Goal: Task Accomplishment & Management: Complete application form

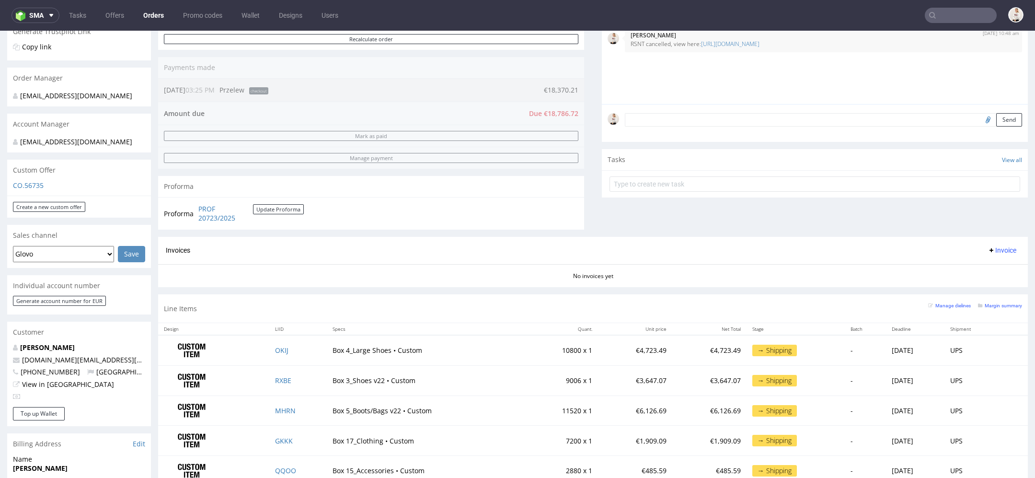
scroll to position [253, 0]
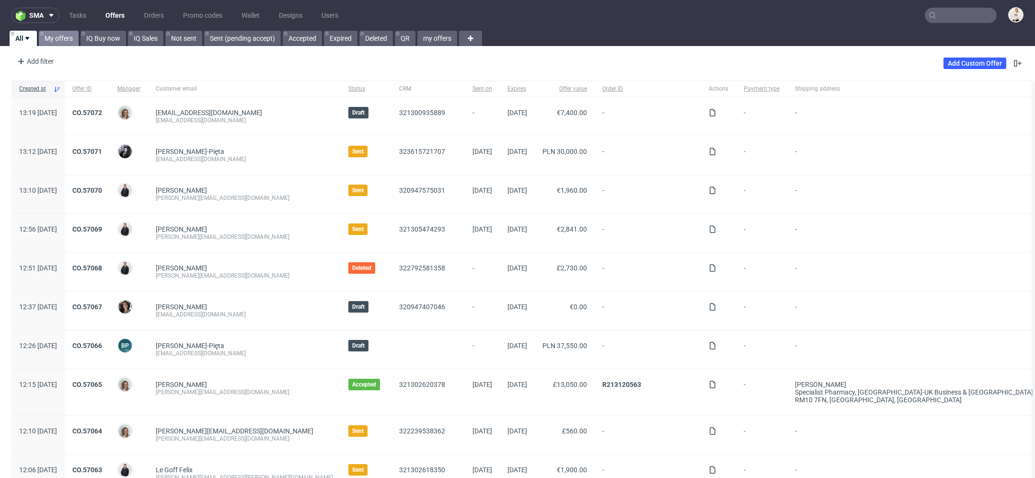
click at [67, 34] on link "My offers" at bounding box center [59, 38] width 40 height 15
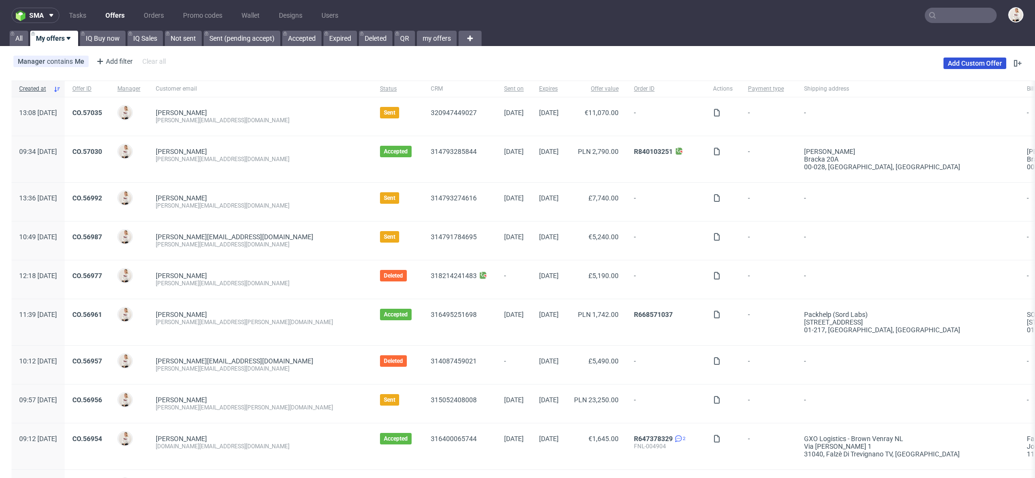
click at [965, 59] on link "Add Custom Offer" at bounding box center [974, 62] width 63 height 11
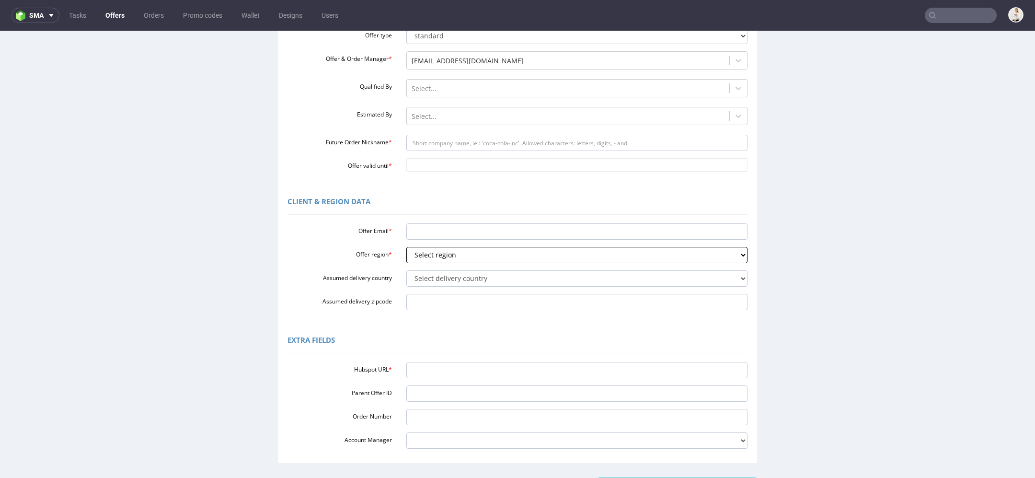
scroll to position [124, 0]
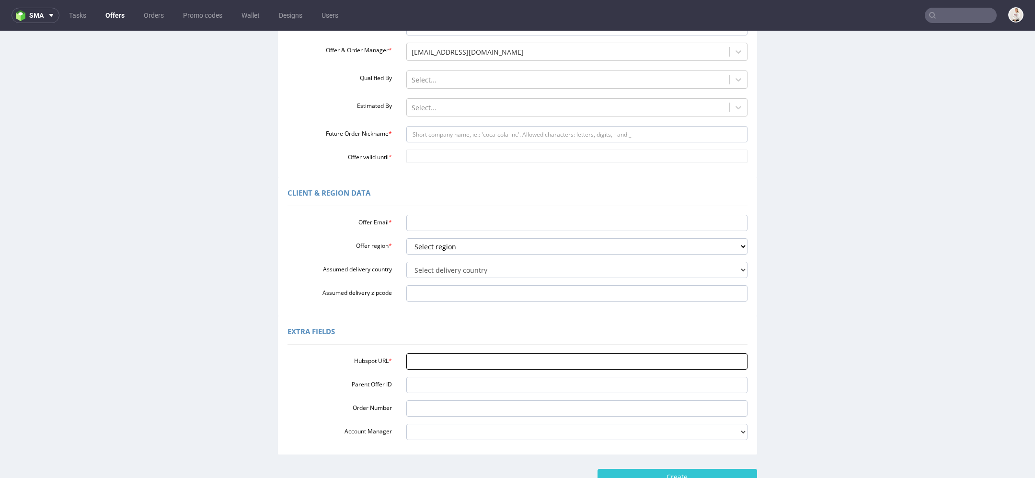
click at [458, 366] on input "Hubspot URL *" at bounding box center [577, 361] width 342 height 16
paste input "https://app-eu1.hubspot.com/contacts/25600958/record/0-3/321302635730/"
type input "https://app-eu1.hubspot.com/contacts/25600958/record/0-3/321302635730/"
click at [778, 322] on div "Extra Fields Hubspot URL * https://app-eu1.hubspot.com/contacts/25600958/record…" at bounding box center [517, 385] width 1030 height 138
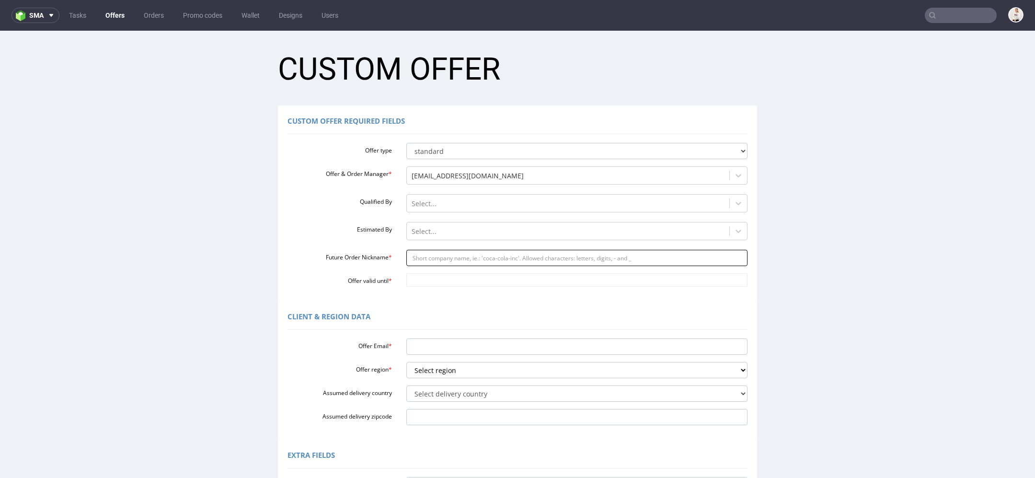
click at [446, 257] on input "Future Order Nickname *" at bounding box center [577, 258] width 342 height 16
paste input "shopyogattractivecom"
type input "shopyogattractivecom"
click at [431, 286] on input "Offer valid until *" at bounding box center [577, 279] width 342 height 13
click at [498, 219] on td "18" at bounding box center [497, 223] width 14 height 14
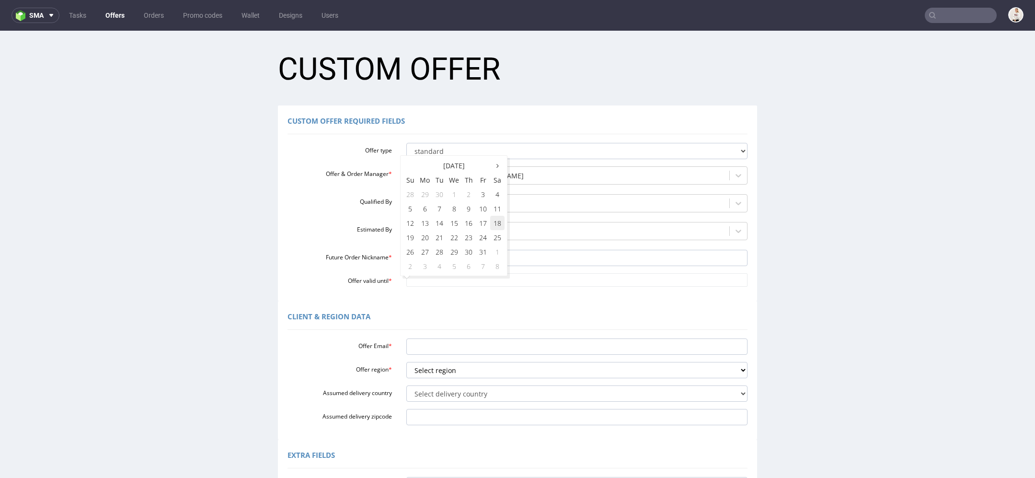
type input "[DATE]"
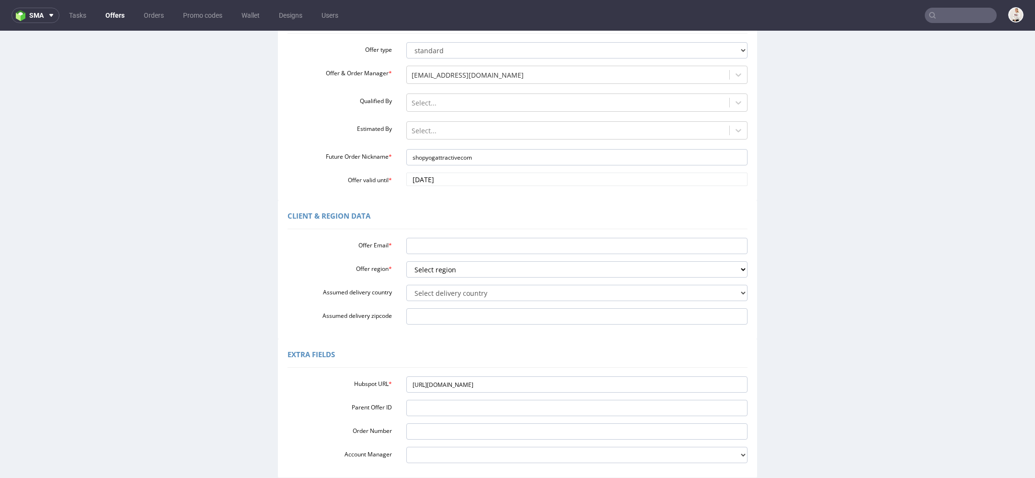
scroll to position [113, 0]
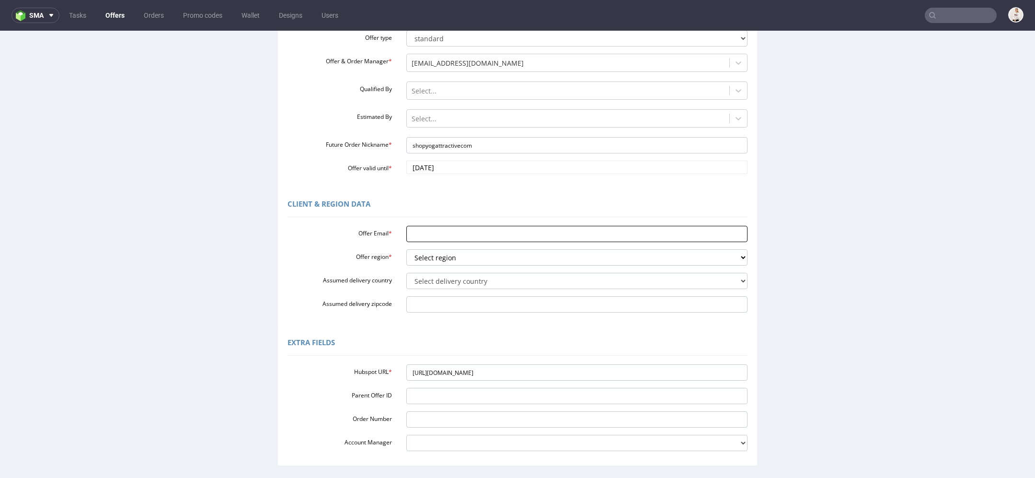
click at [422, 233] on input "Offer Email *" at bounding box center [577, 234] width 342 height 16
paste input "[EMAIL_ADDRESS][DOMAIN_NAME]"
type input "[EMAIL_ADDRESS][DOMAIN_NAME]"
click at [427, 260] on select "Select region eu gb de pl cz fr it es" at bounding box center [577, 257] width 342 height 16
select select "pl"
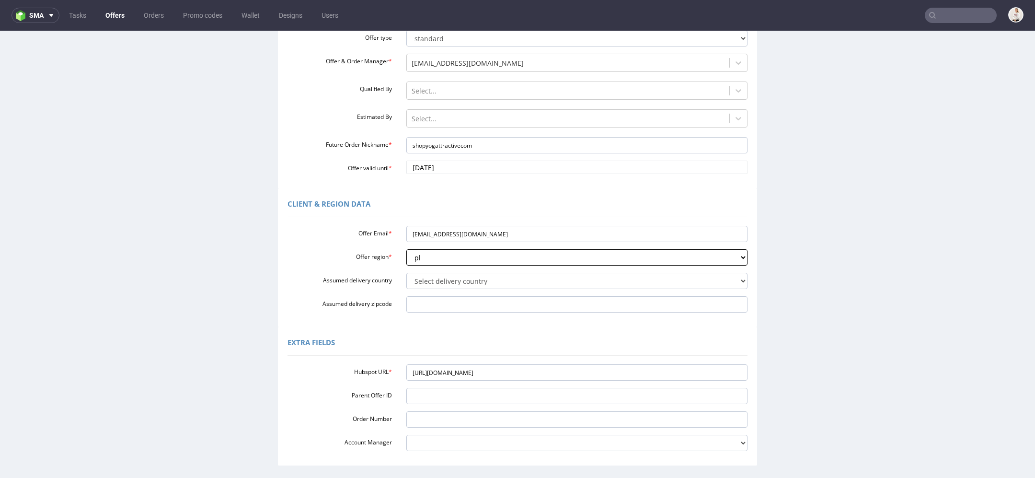
click at [406, 249] on select "Select region eu gb de pl cz fr it es" at bounding box center [577, 257] width 342 height 16
click at [433, 277] on select "Select delivery country [GEOGRAPHIC_DATA] [GEOGRAPHIC_DATA] [GEOGRAPHIC_DATA] […" at bounding box center [577, 281] width 342 height 16
select select "179"
click at [406, 273] on select "Select delivery country Andorra Afghanistan Anguilla Albania Armenia Antarctica…" at bounding box center [577, 281] width 342 height 16
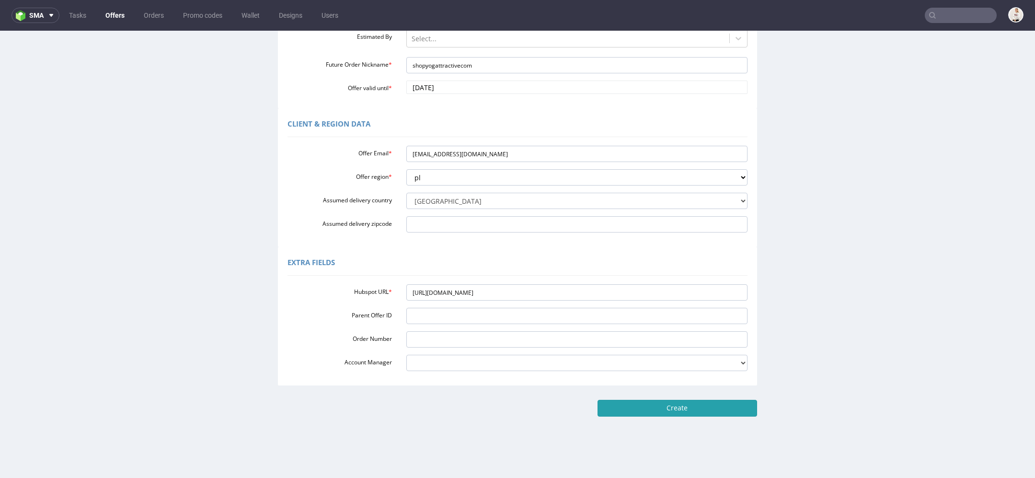
click at [712, 408] on input "Create" at bounding box center [676, 407] width 159 height 16
type input "Please wait..."
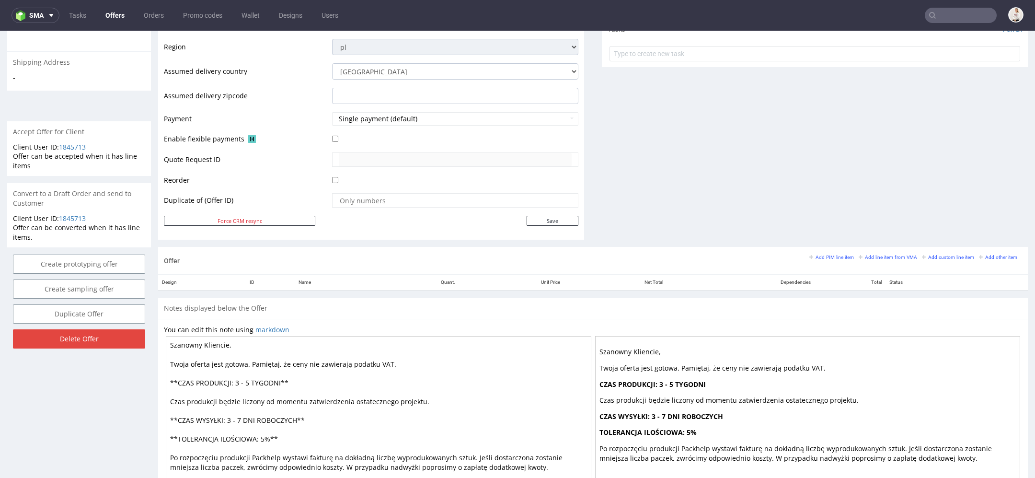
scroll to position [364, 0]
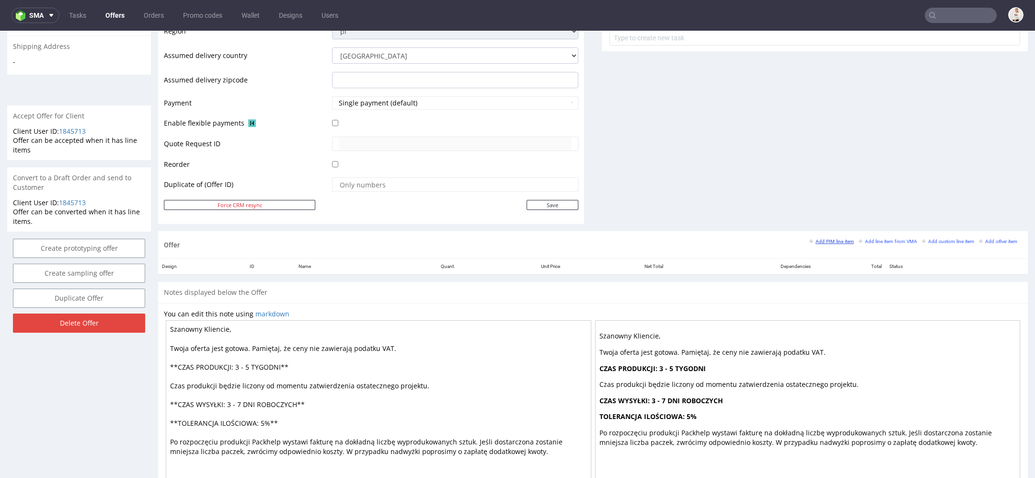
click at [809, 239] on small "Add PIM line item" at bounding box center [831, 241] width 45 height 5
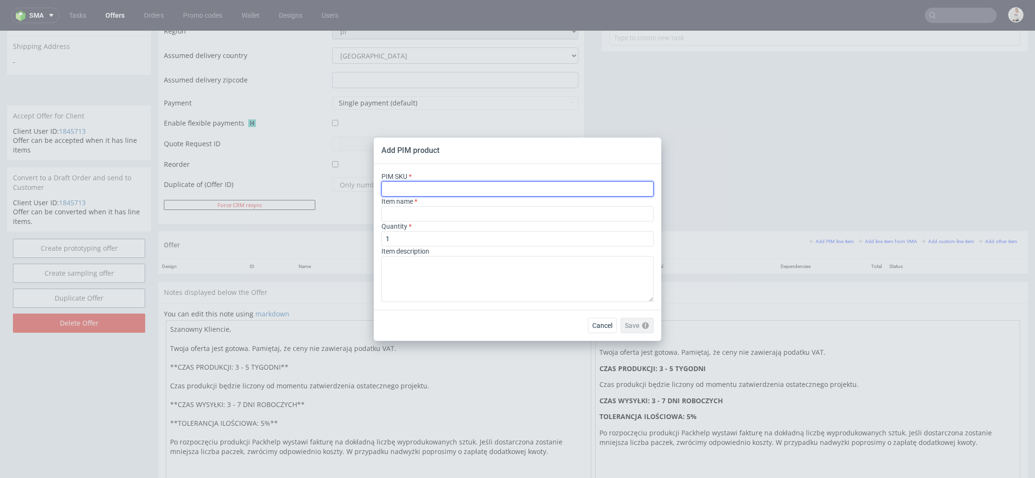
click at [571, 182] on input "text" at bounding box center [517, 188] width 272 height 15
paste input "box--mailer-box--33--cardboard-natural--print-monochrome--foil-none"
type input "box--mailer-box--33--cardboard-natural--print-monochrome--foil-none"
type input "Mailer Box"
type input "box--mailer-box--33--cardboard-natural--print-monochrome--foil-none"
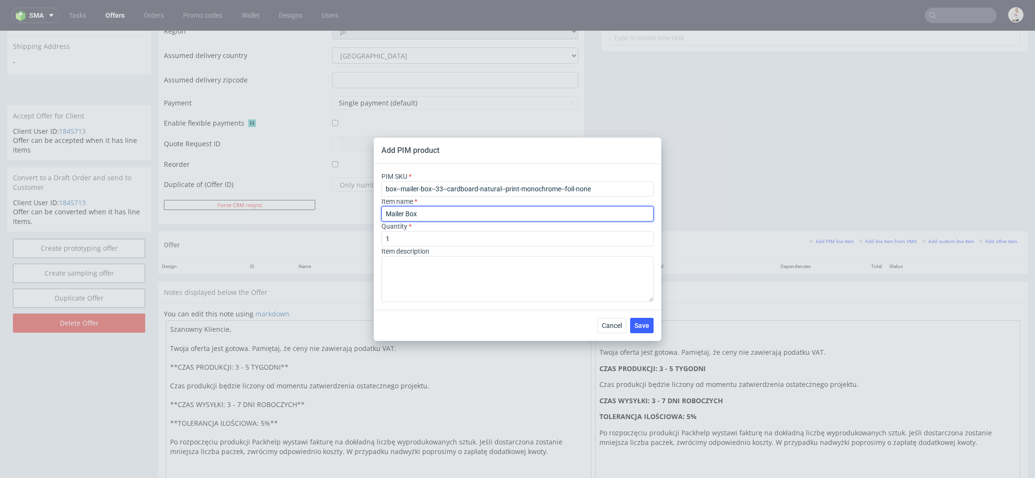
click at [462, 217] on input "Mailer Box" at bounding box center [517, 213] width 272 height 15
click at [401, 239] on input "1" at bounding box center [517, 238] width 272 height 15
type input "1000"
click at [646, 324] on span "Save" at bounding box center [641, 325] width 15 height 7
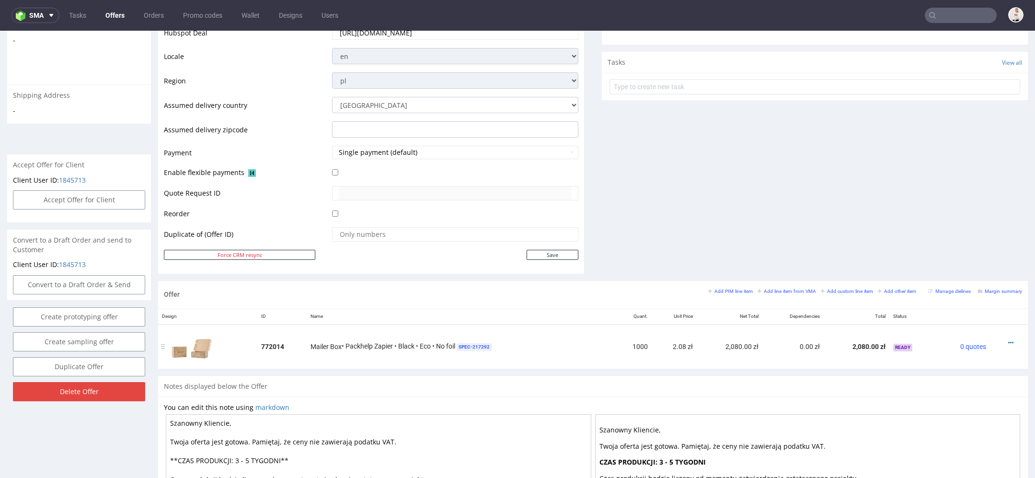
scroll to position [375, 0]
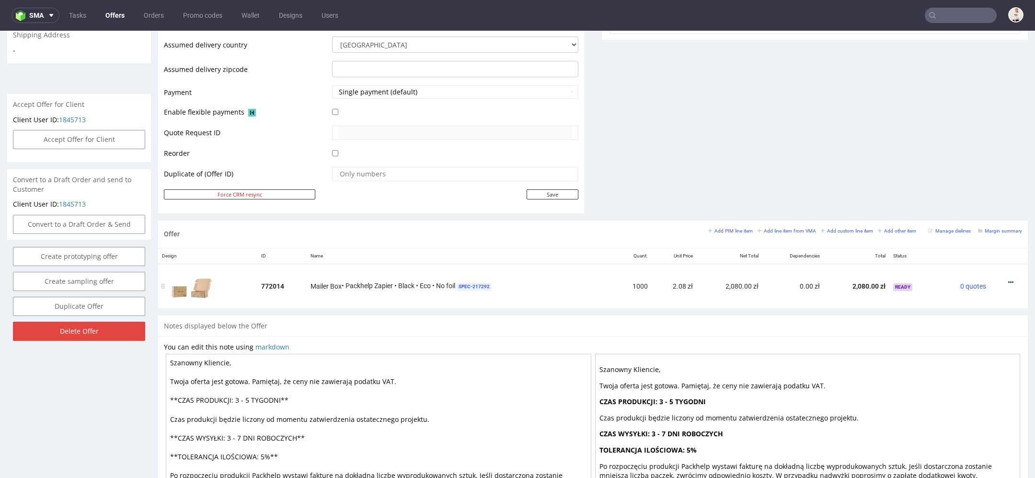
click at [1008, 279] on icon at bounding box center [1010, 282] width 5 height 7
click at [951, 194] on span "Edit item price" at bounding box center [966, 192] width 77 height 10
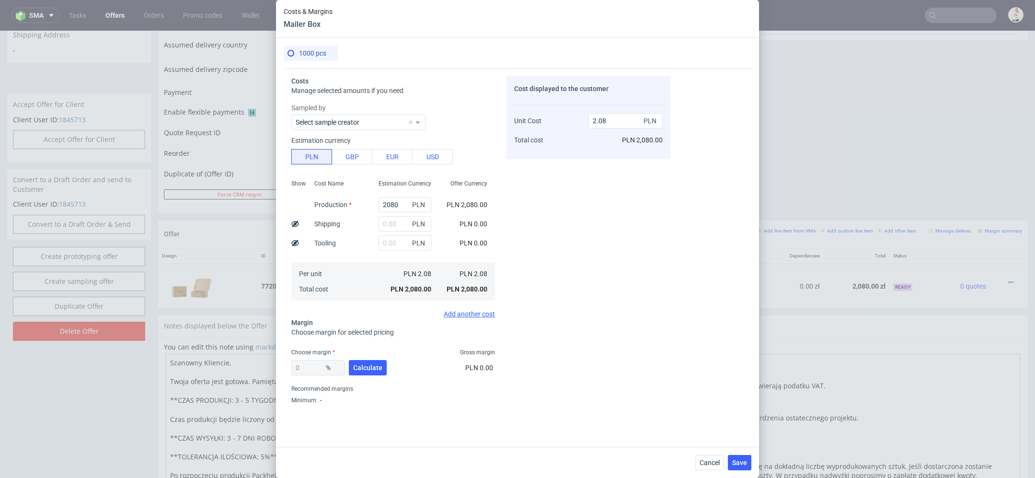
click at [648, 326] on div "Cost displayed to the customer Unit Cost Total cost 2.08 PLN PLN 2,080.00" at bounding box center [588, 242] width 164 height 332
click at [390, 207] on input "2080" at bounding box center [404, 204] width 53 height 15
type input "940"
type input "0.94"
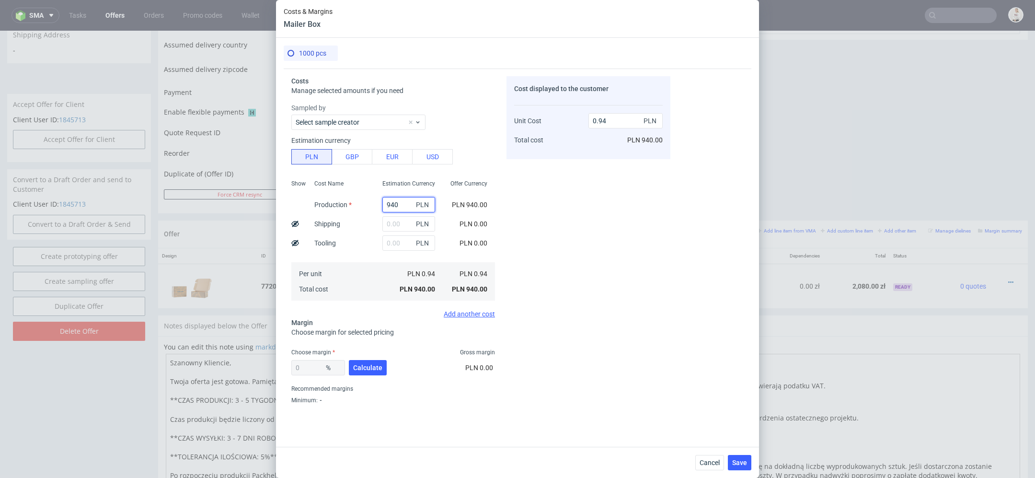
type input "940"
click at [585, 205] on div "Cost displayed to the customer Unit Cost Total cost 0.94 PLN PLN 940.00" at bounding box center [588, 242] width 164 height 332
click at [360, 366] on span "Calculate" at bounding box center [367, 367] width 29 height 7
type input "49.42"
type input "1.86"
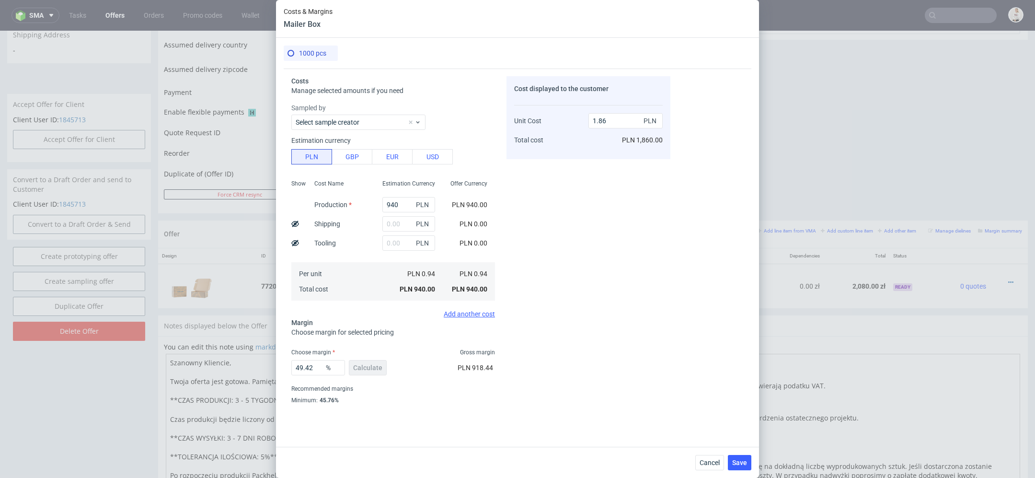
scroll to position [18, 0]
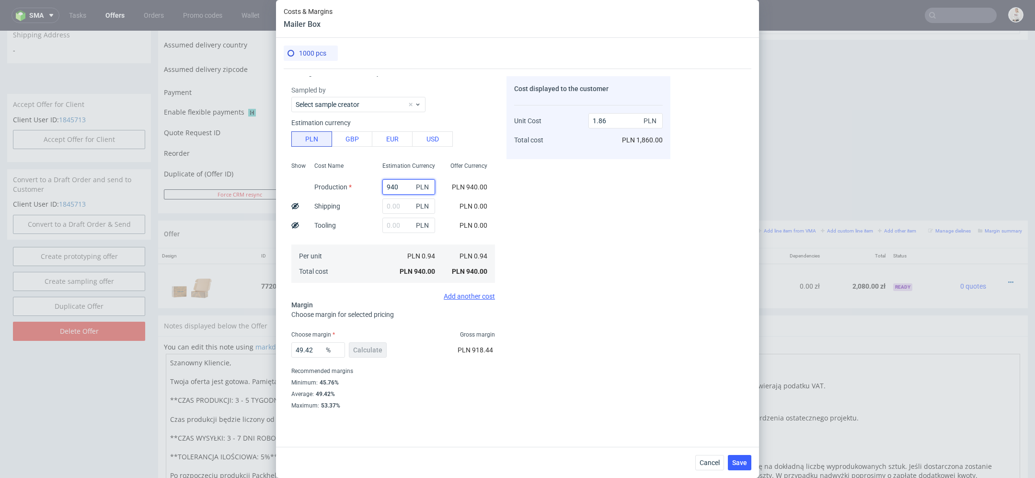
click at [399, 188] on input "940" at bounding box center [408, 186] width 53 height 15
type input "9"
type input "0.02"
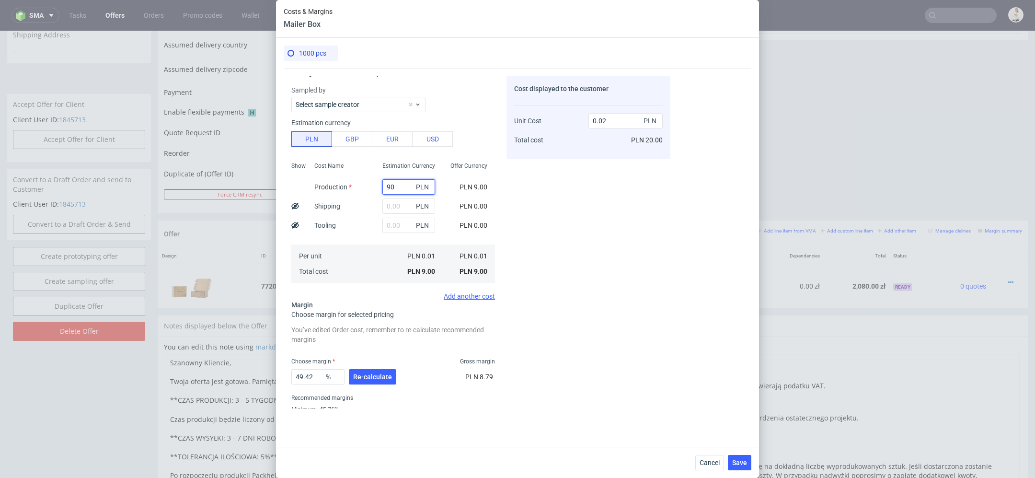
type input "900"
type input "1.78"
type input "900"
click at [567, 241] on div "Cost displayed to the customer Unit Cost Total cost 1.78 PLN PLN 1,780.00" at bounding box center [588, 242] width 164 height 332
click at [387, 206] on input "text" at bounding box center [408, 205] width 53 height 15
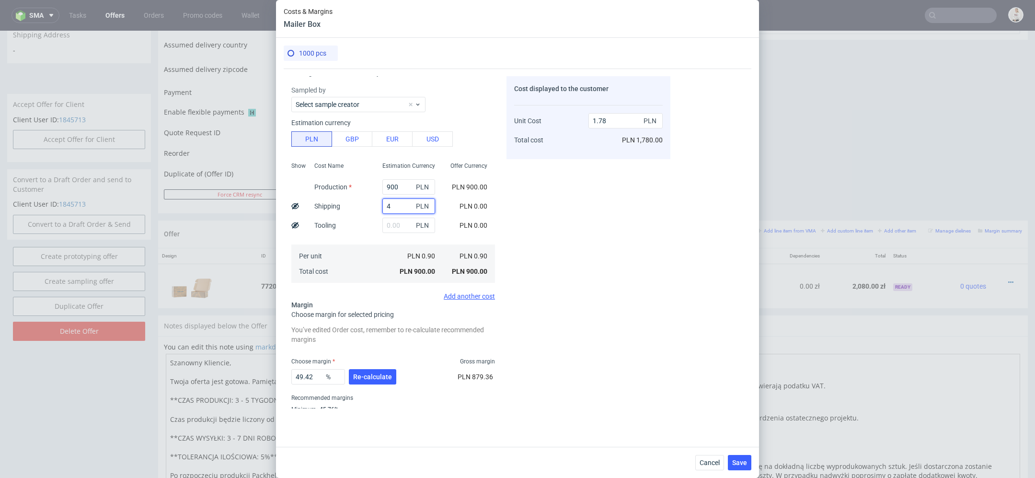
type input "40"
type input "1.86"
type input "40"
click at [598, 210] on div "Cost displayed to the customer Unit Cost Total cost 1.86 PLN PLN 1,860.00" at bounding box center [588, 242] width 164 height 332
click at [368, 375] on span "Re-calculate" at bounding box center [372, 376] width 39 height 7
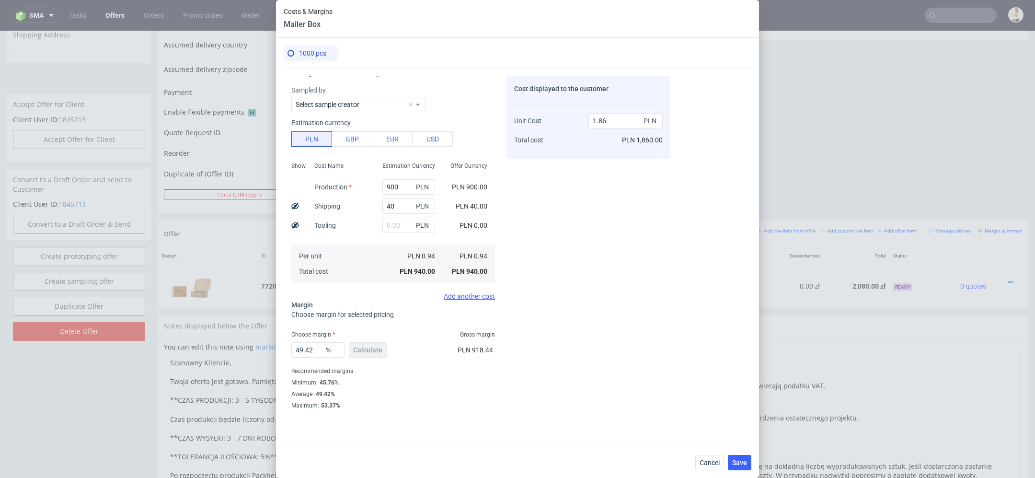
click at [607, 302] on div "Cost displayed to the customer Unit Cost Total cost 1.86 PLN PLN 1,860.00" at bounding box center [588, 242] width 164 height 332
drag, startPoint x: 318, startPoint y: 351, endPoint x: 200, endPoint y: 325, distance: 120.1
click at [200, 325] on div "Costs & Margins Mailer Box 1000 pcs Costs Manage selected amounts if you need S…" at bounding box center [517, 239] width 1035 height 478
type input "40"
type input "1.57"
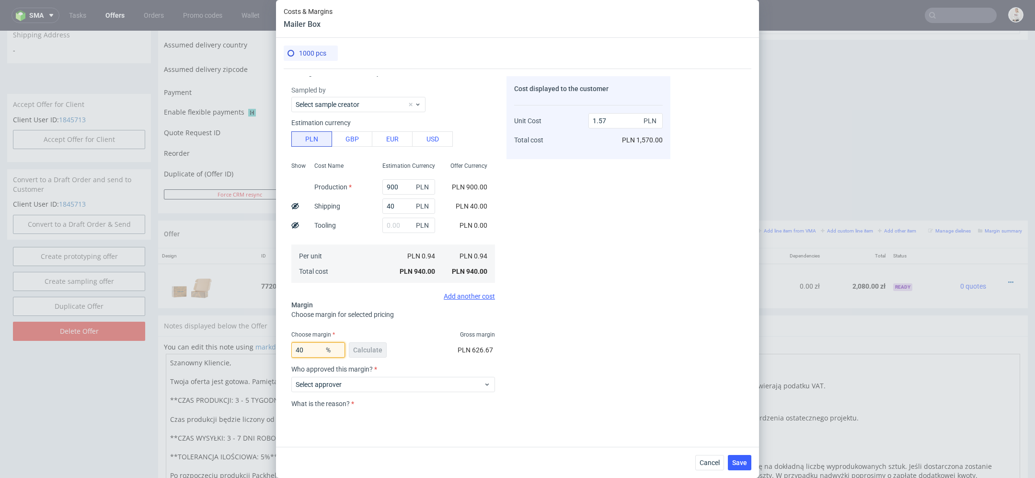
type input "40"
click at [558, 347] on div "Cost displayed to the customer Unit Cost Total cost 1.57 PLN PLN 1,570.00" at bounding box center [588, 242] width 164 height 332
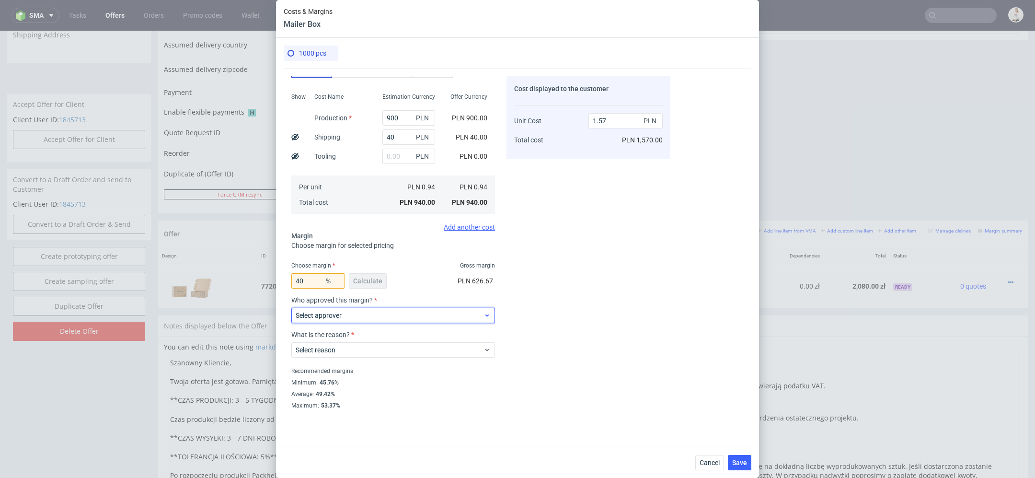
click at [377, 313] on span "Select approver" at bounding box center [390, 315] width 188 height 10
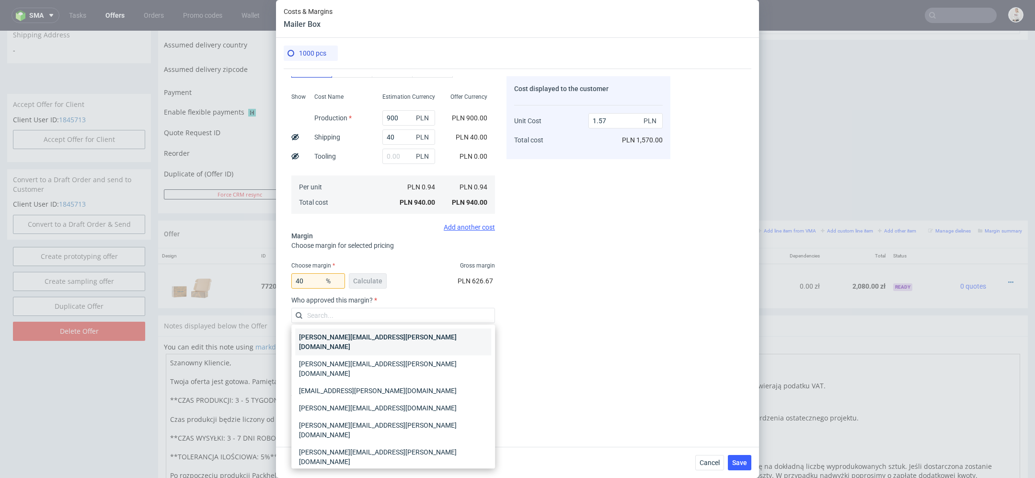
click at [372, 333] on div "[PERSON_NAME][EMAIL_ADDRESS][PERSON_NAME][DOMAIN_NAME]" at bounding box center [393, 341] width 196 height 27
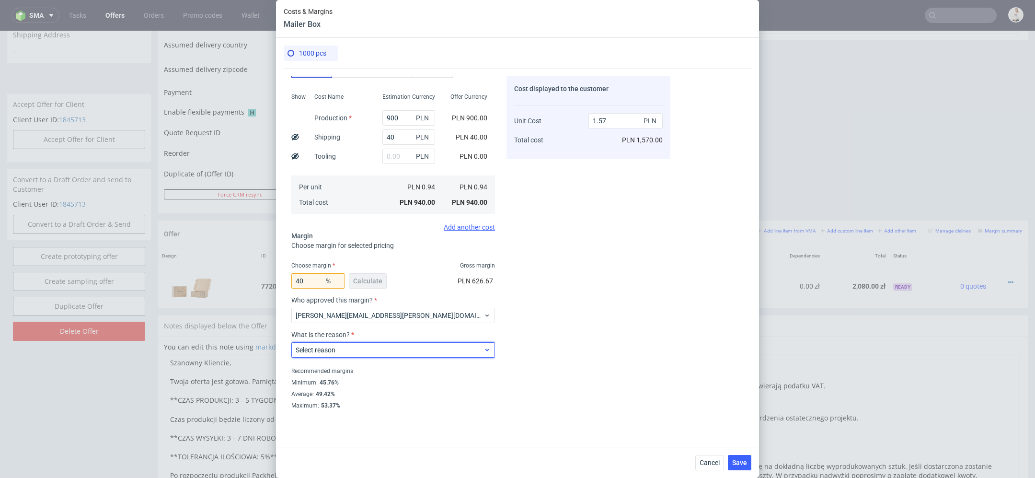
click at [371, 352] on span "Select reason" at bounding box center [390, 350] width 188 height 10
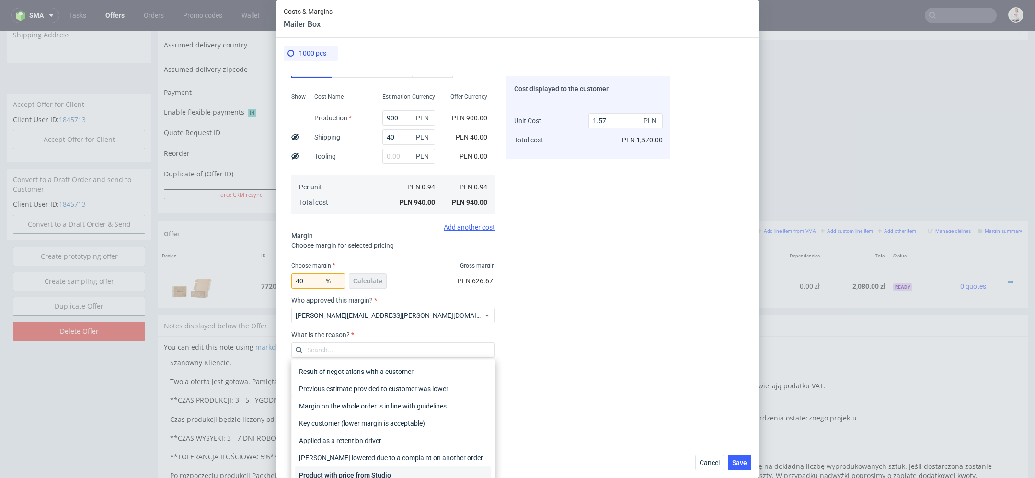
click at [376, 474] on div "Product with price from Studio" at bounding box center [393, 474] width 196 height 17
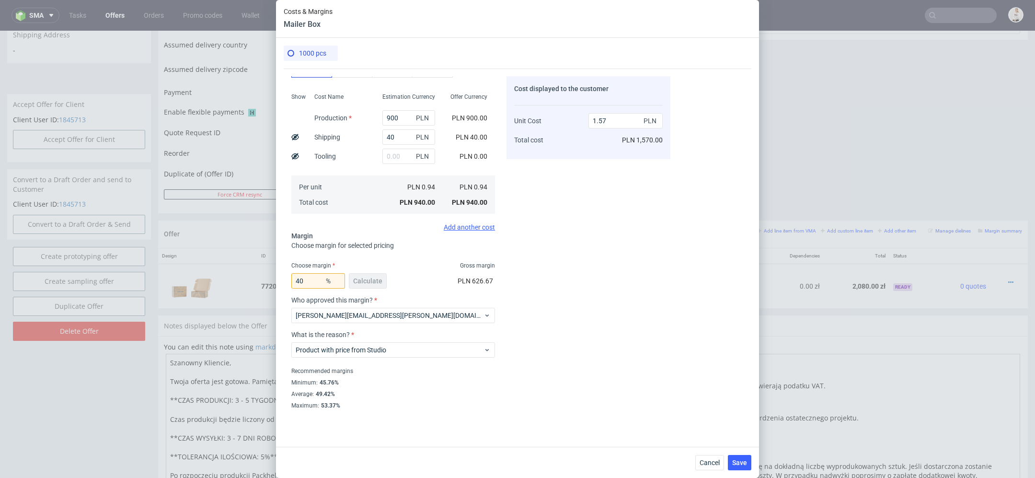
click at [571, 384] on div "Cost displayed to the customer Unit Cost Total cost 1.57 PLN PLN 1,570.00" at bounding box center [588, 242] width 164 height 332
click at [736, 460] on span "Save" at bounding box center [739, 462] width 15 height 7
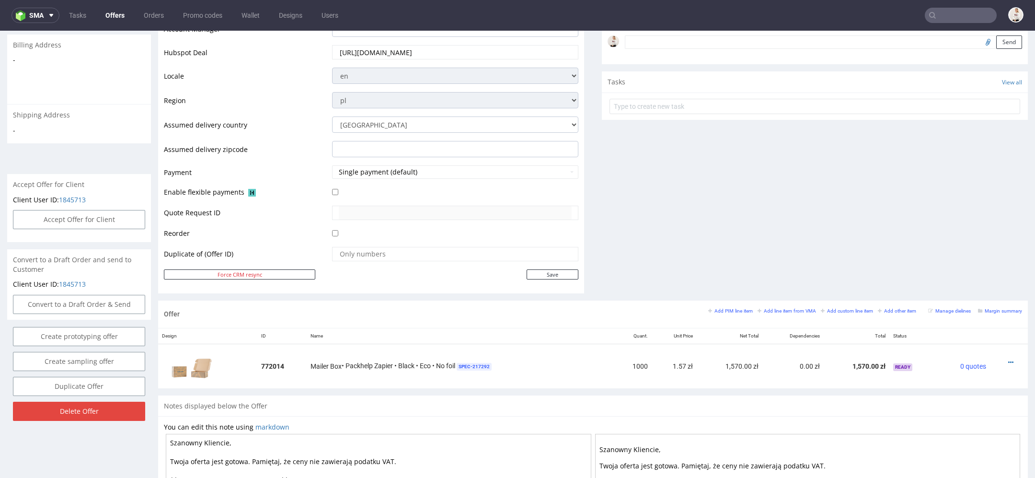
scroll to position [454, 0]
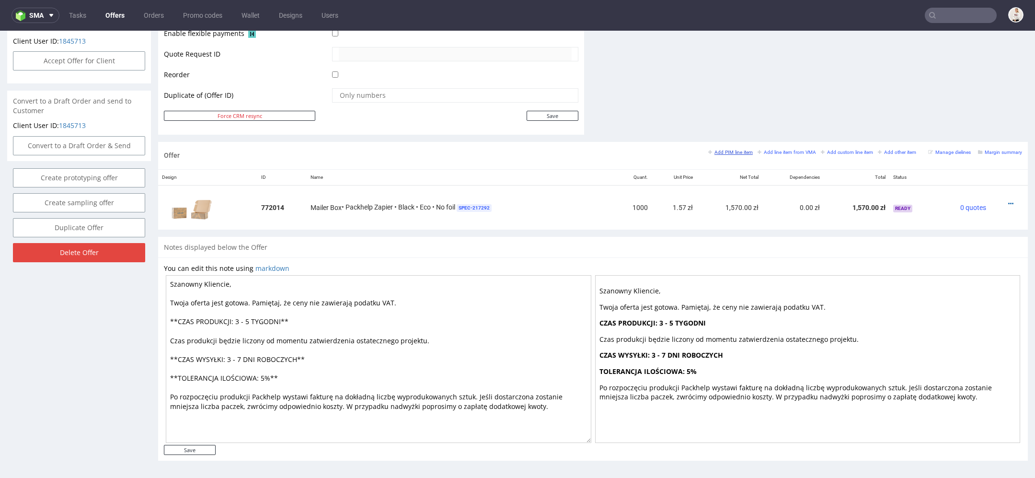
click at [720, 152] on small "Add PIM line item" at bounding box center [730, 151] width 45 height 5
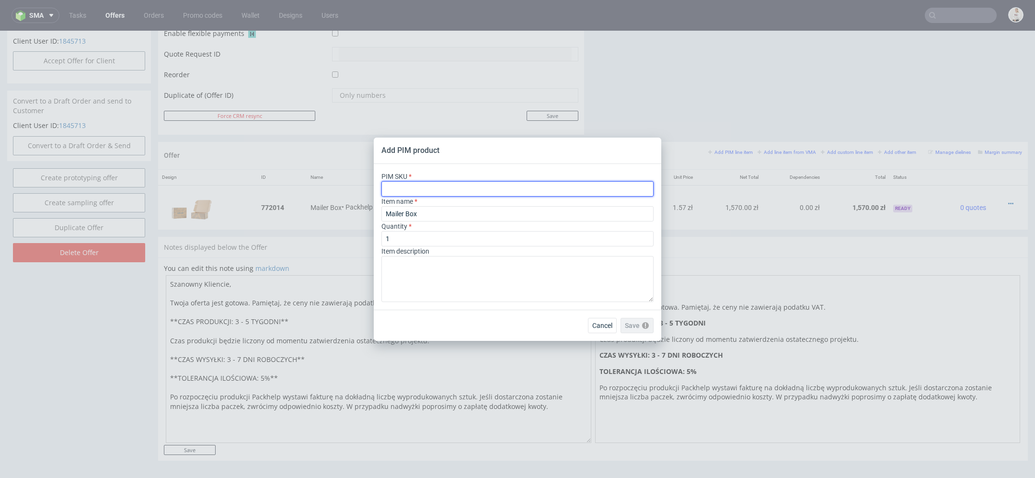
click at [467, 186] on input "text" at bounding box center [517, 188] width 272 height 15
paste input "box--mailer-box--56--cardboard-natural--print-monochrome--foil-none"
type input "box--mailer-box--56--cardboard-natural--print-monochrome--foil-none"
click at [440, 236] on div "Quantity 1" at bounding box center [517, 233] width 272 height 25
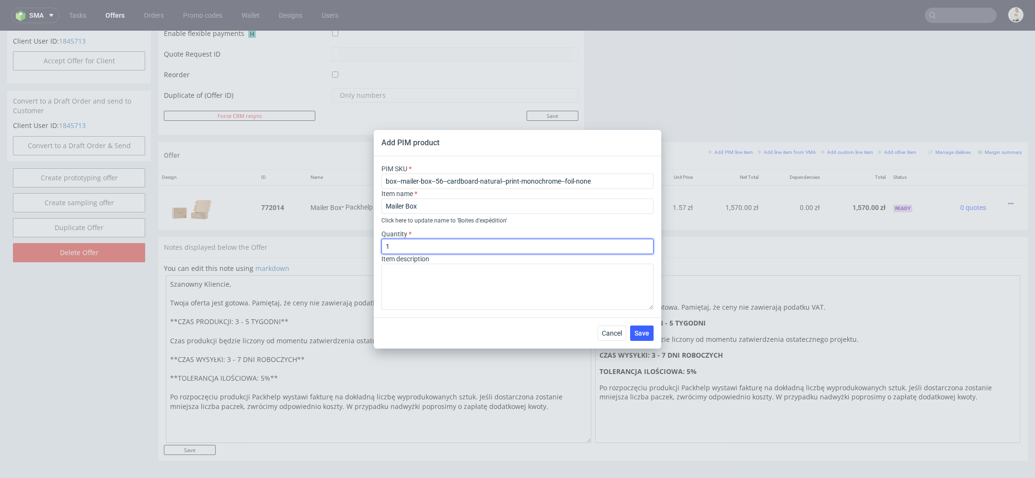
click at [434, 247] on input "1" at bounding box center [517, 246] width 272 height 15
type input "1000"
click at [643, 328] on button "Save" at bounding box center [641, 332] width 23 height 15
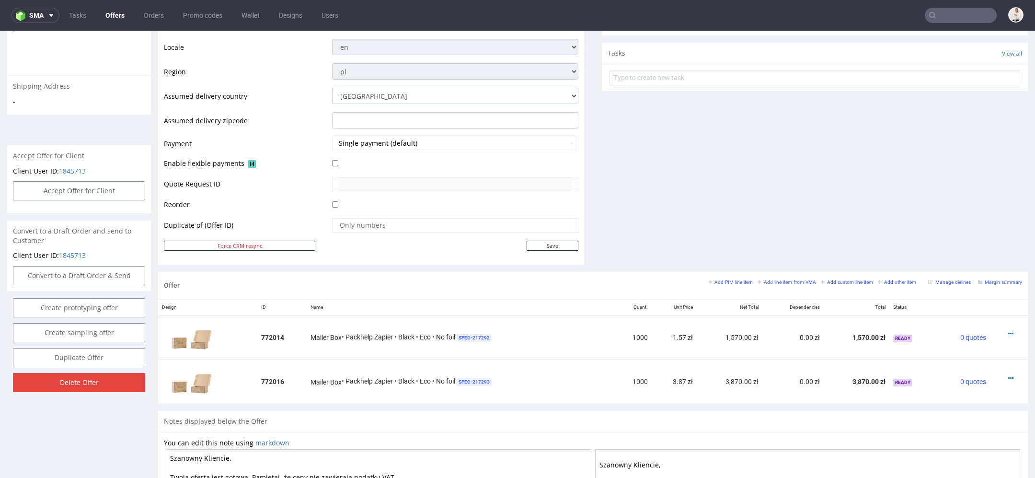
scroll to position [452, 0]
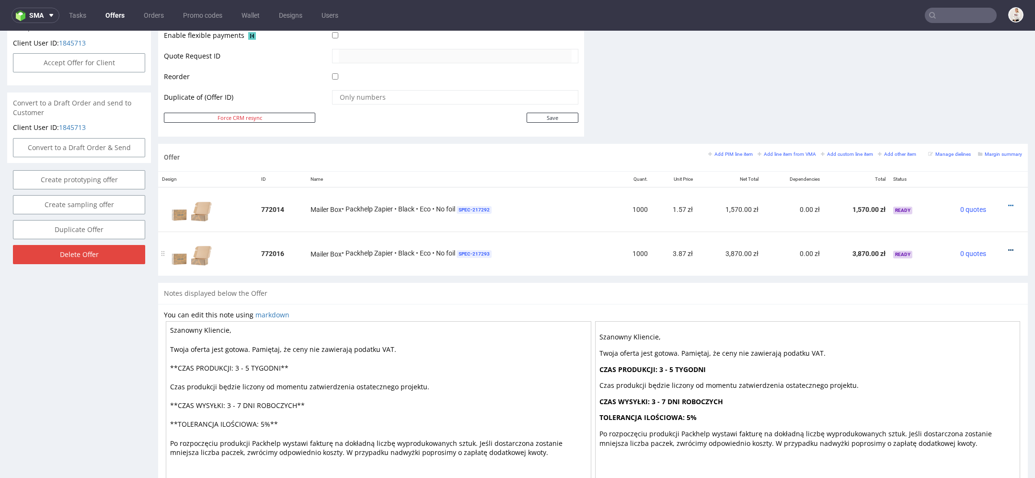
click at [1008, 247] on icon at bounding box center [1010, 250] width 5 height 7
click at [965, 156] on span "Edit item price" at bounding box center [966, 160] width 77 height 10
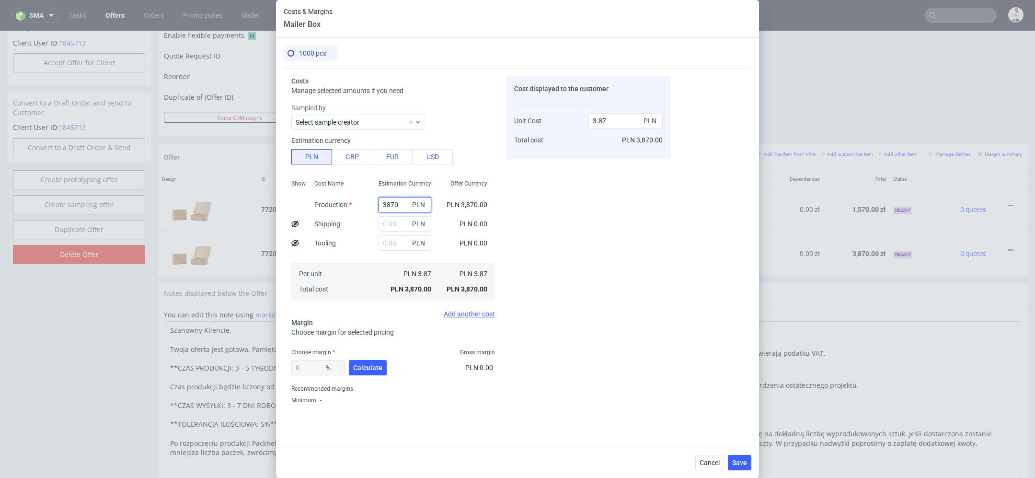
drag, startPoint x: 402, startPoint y: 208, endPoint x: 288, endPoint y: 194, distance: 114.8
click at [288, 194] on div "Costs Manage selected amounts if you need Sampled by Select sample creator Esti…" at bounding box center [477, 238] width 387 height 340
type input "17"
type input "0.02"
type input "1730"
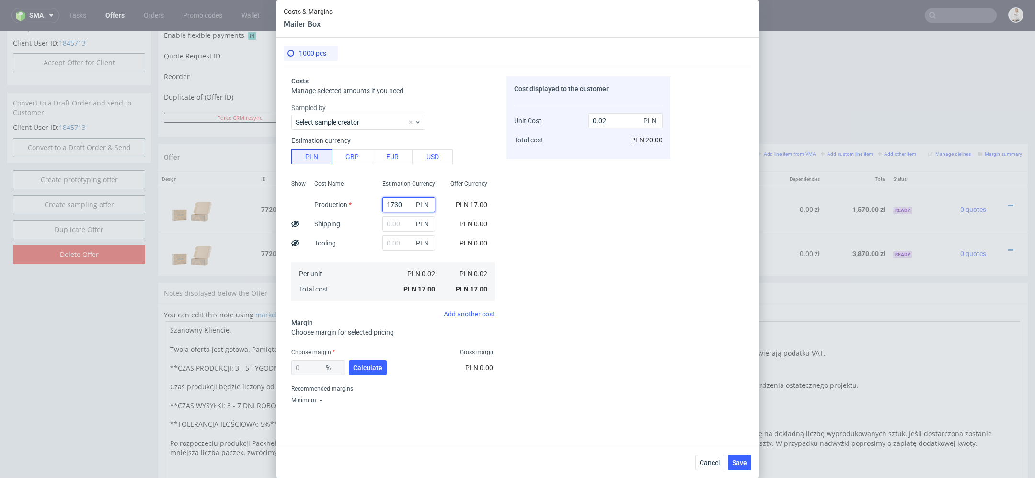
type input "1.73"
type input "1730"
click at [508, 209] on div "Cost displayed to the customer Unit Cost Total cost 1.73 PLN PLN 1,730.00" at bounding box center [588, 242] width 164 height 332
click at [390, 227] on input "text" at bounding box center [404, 223] width 53 height 15
type input "130"
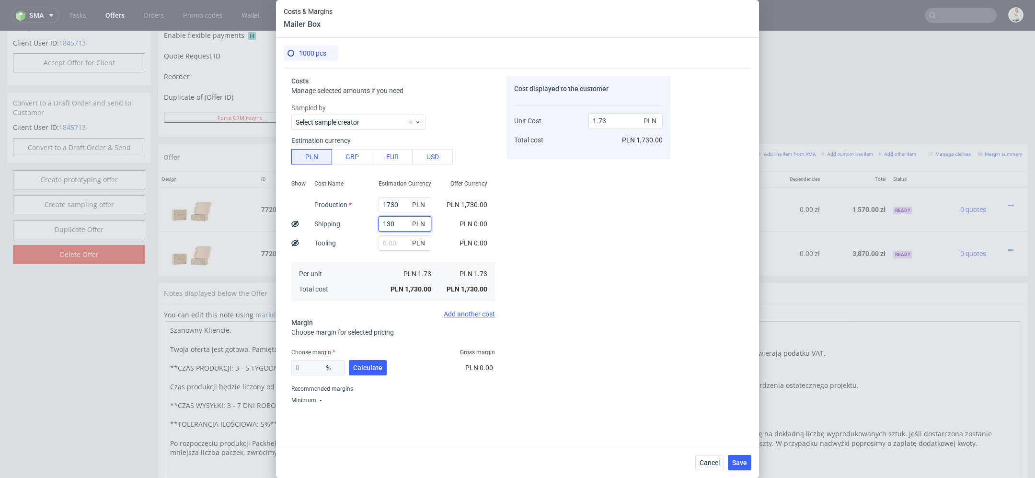
type input "1.86"
type input "130"
click at [625, 238] on div "Cost displayed to the customer Unit Cost Total cost 1.86 PLN PLN 1,860.00" at bounding box center [588, 242] width 164 height 332
click at [370, 364] on span "Calculate" at bounding box center [367, 367] width 29 height 7
type input "44.88"
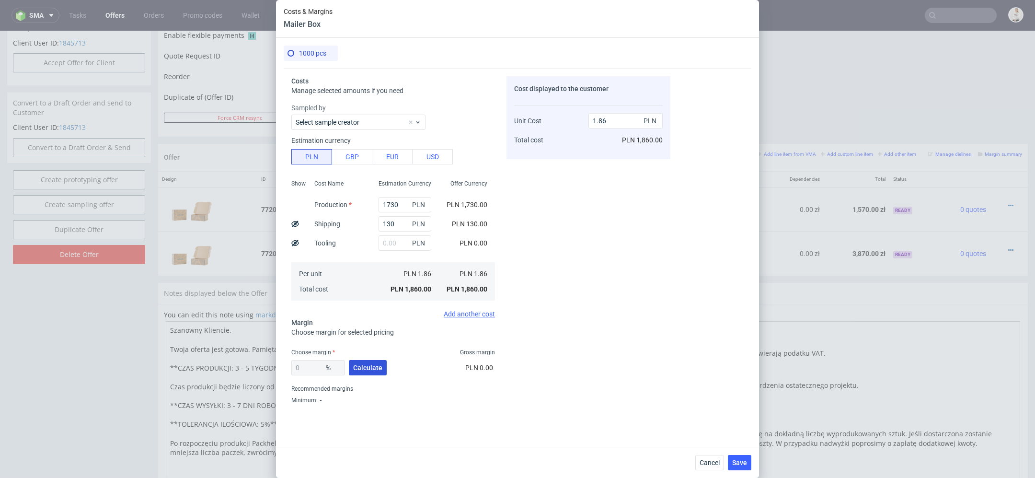
type input "3.37"
click at [317, 366] on input "44.88" at bounding box center [318, 367] width 54 height 15
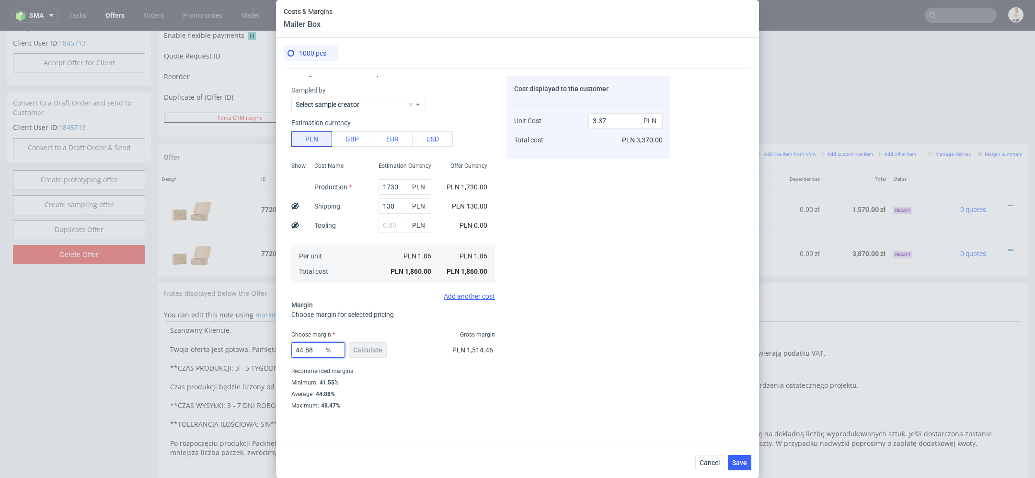
drag, startPoint x: 315, startPoint y: 350, endPoint x: 211, endPoint y: 348, distance: 104.0
click at [215, 348] on div "Costs & Margins Mailer Box 1000 pcs Costs Manage selected amounts if you need S…" at bounding box center [517, 239] width 1035 height 478
type input "40"
type input "3.1"
type input "4"
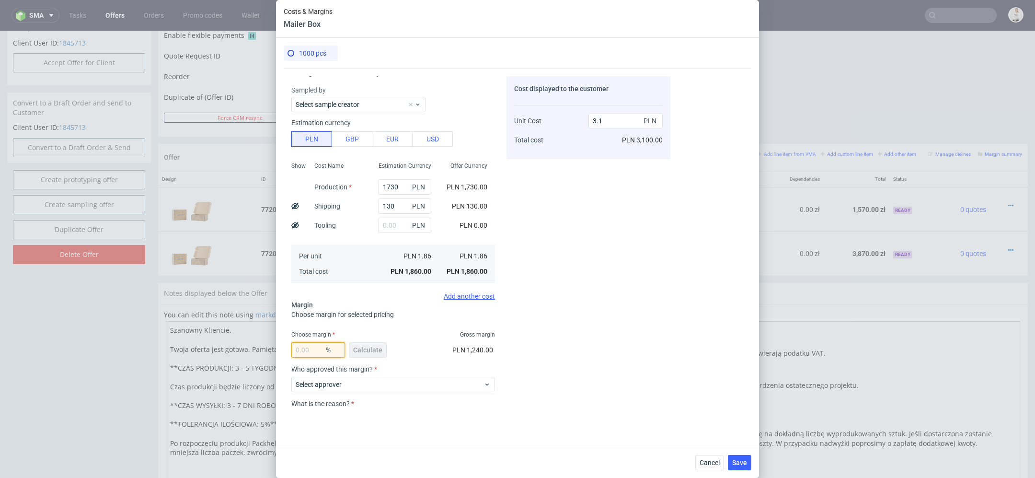
type input "0"
type input "1.86"
type input "38"
type input "3"
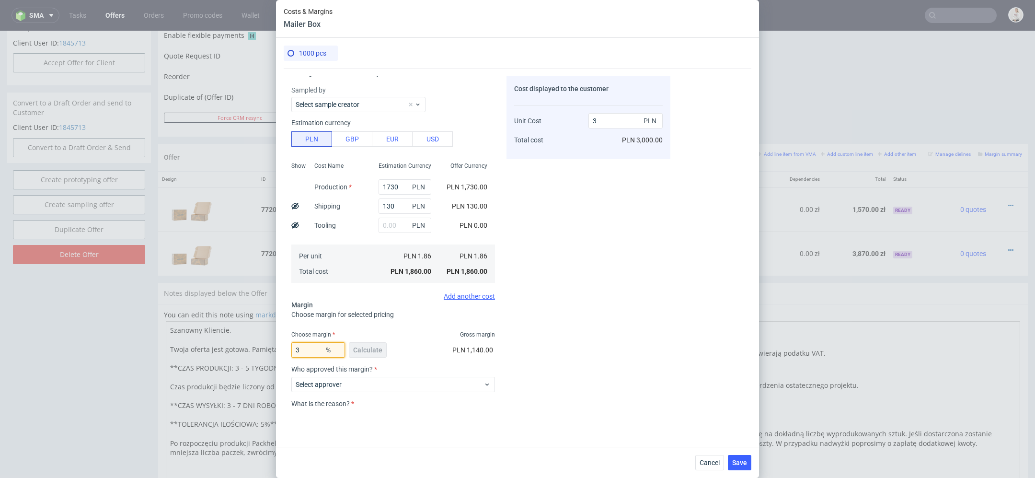
type input "1.92"
type input "37"
type input "2.95"
type input "37"
click at [631, 353] on div "Cost displayed to the customer Unit Cost Total cost 2.95 PLN PLN 2,950.00" at bounding box center [588, 242] width 164 height 332
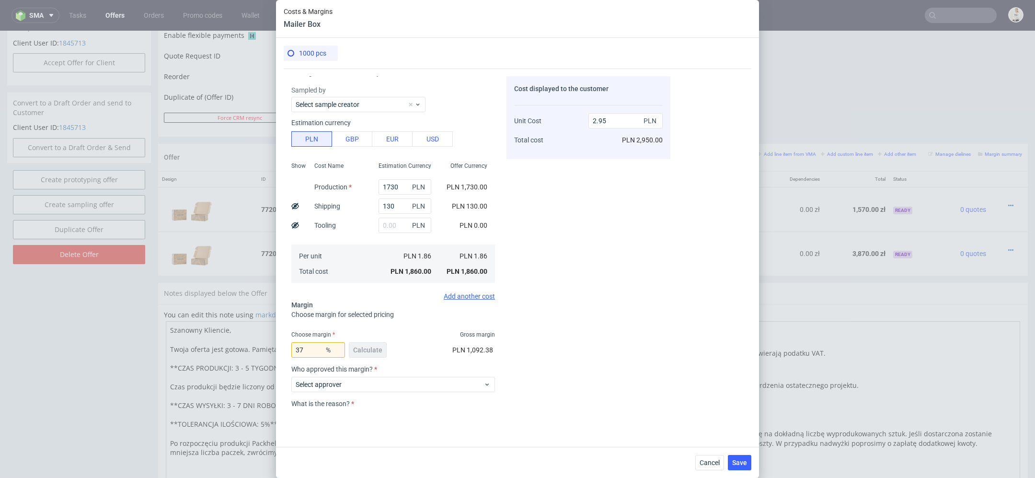
scroll to position [87, 0]
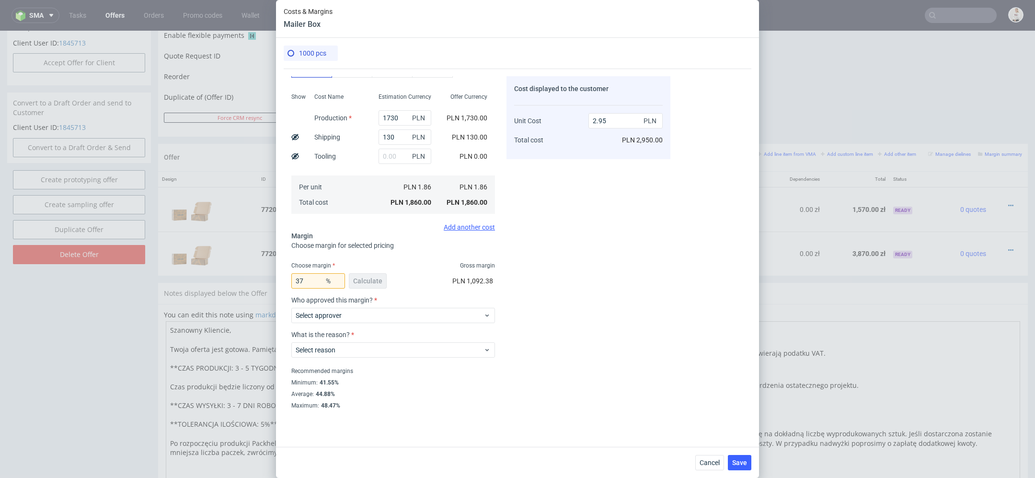
click at [448, 302] on label "Who approved this margin?" at bounding box center [393, 300] width 204 height 8
click at [448, 312] on span "Select approver" at bounding box center [390, 315] width 188 height 10
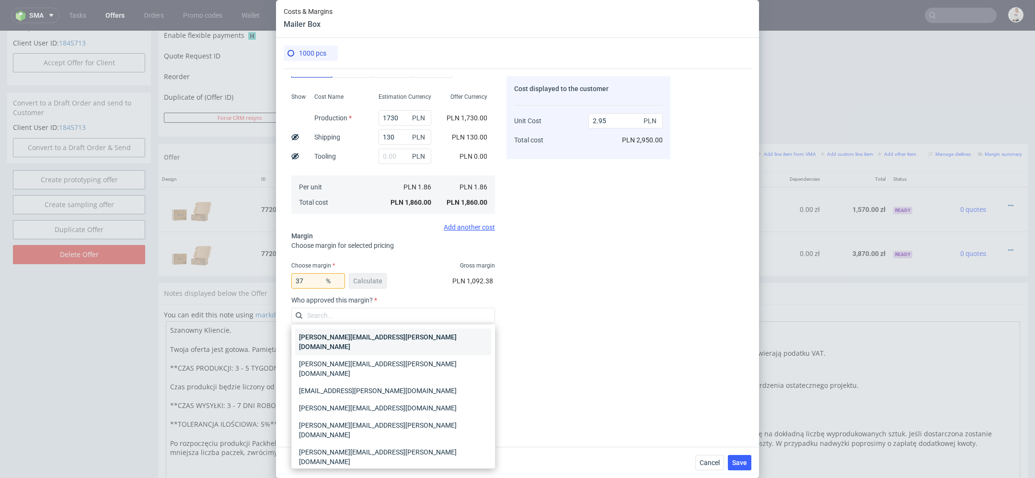
click at [401, 342] on div "[PERSON_NAME][EMAIL_ADDRESS][PERSON_NAME][DOMAIN_NAME]" at bounding box center [393, 341] width 196 height 27
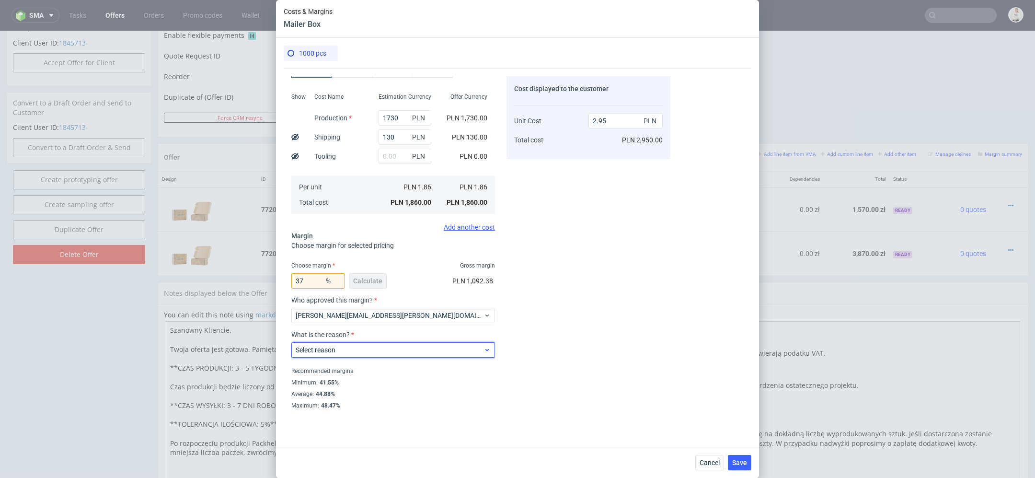
click at [392, 348] on span "Select reason" at bounding box center [390, 350] width 188 height 10
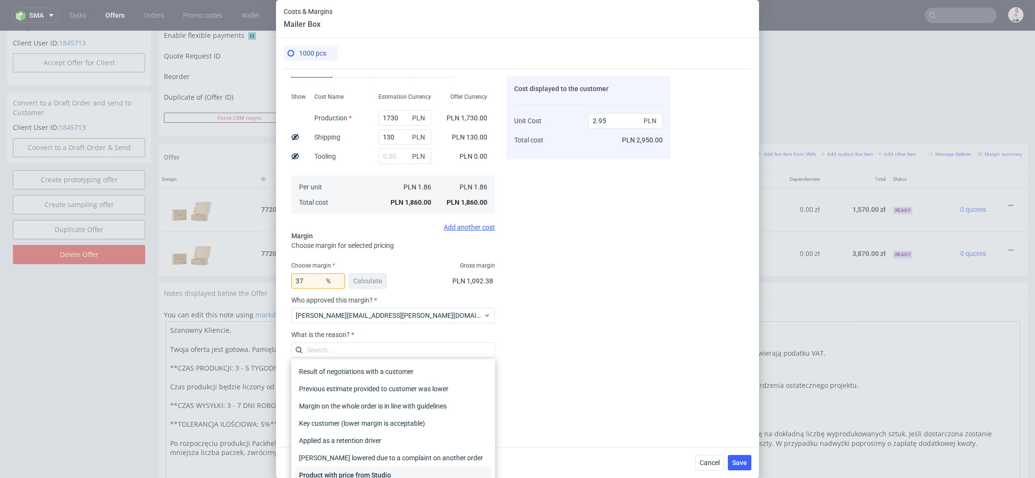
click at [391, 469] on div "Product with price from Studio" at bounding box center [393, 474] width 196 height 17
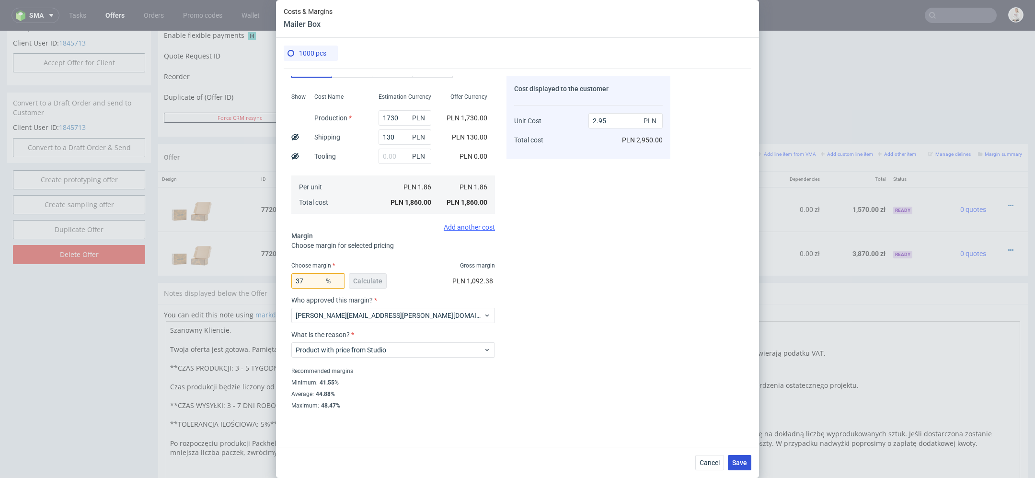
click at [740, 462] on span "Save" at bounding box center [739, 462] width 15 height 7
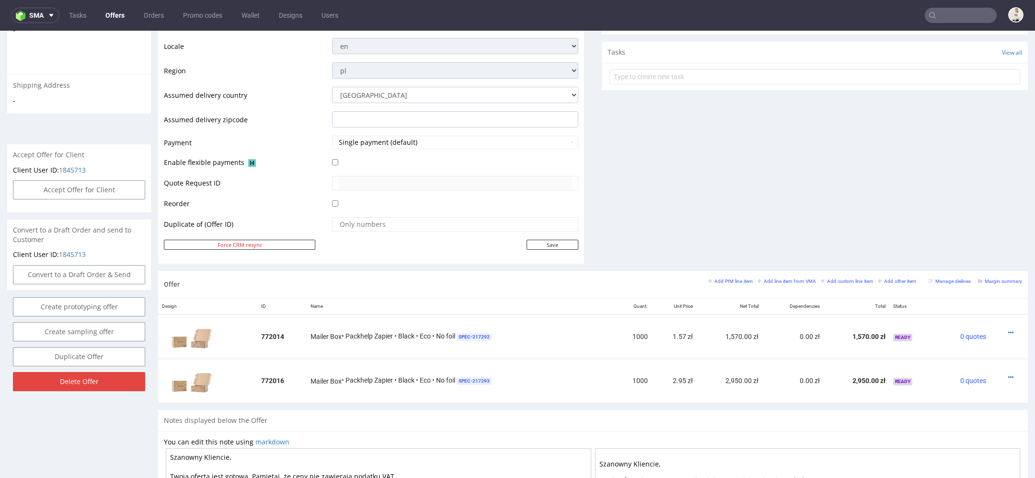
scroll to position [421, 0]
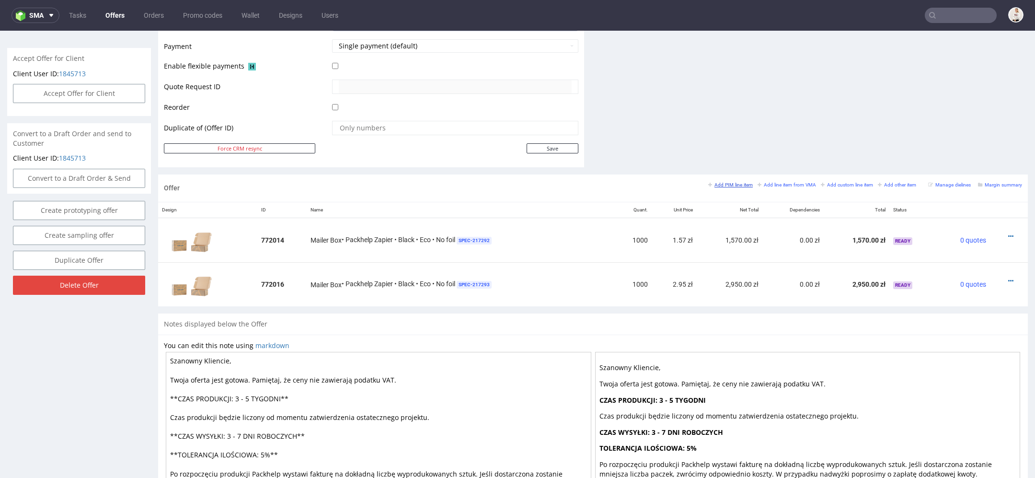
click at [719, 182] on small "Add PIM line item" at bounding box center [730, 184] width 45 height 5
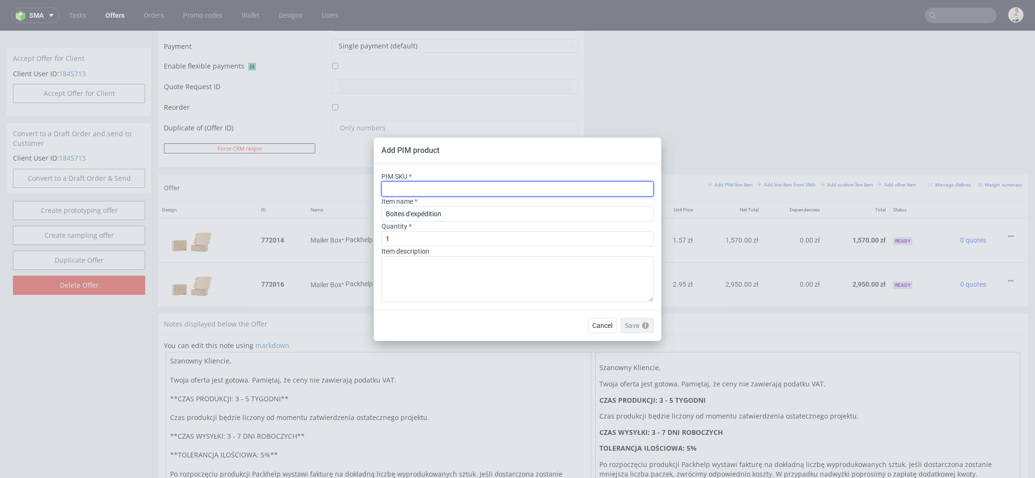
click at [485, 192] on input "text" at bounding box center [517, 188] width 272 height 15
paste input "box--mailer-box--44--cardboard-natural--print-monochrome--foil-none"
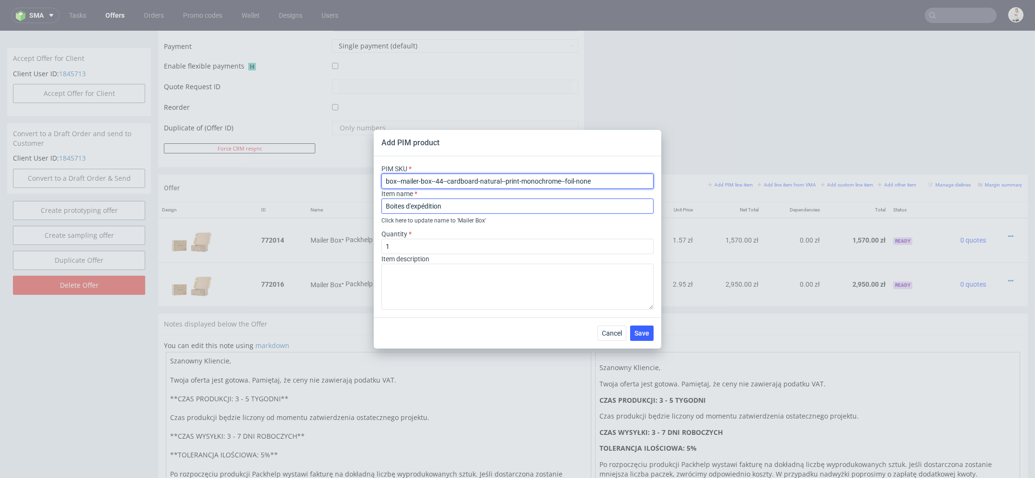
type input "box--mailer-box--44--cardboard-natural--print-monochrome--foil-none"
click at [471, 207] on input "Boites d'expédition" at bounding box center [517, 205] width 272 height 15
drag, startPoint x: 462, startPoint y: 208, endPoint x: 215, endPoint y: 204, distance: 246.7
click at [215, 204] on div "Add PIM product PIM SKU box--mailer-box--44--cardboard-natural--print-monochrom…" at bounding box center [517, 239] width 1035 height 478
type input "Mailer box"
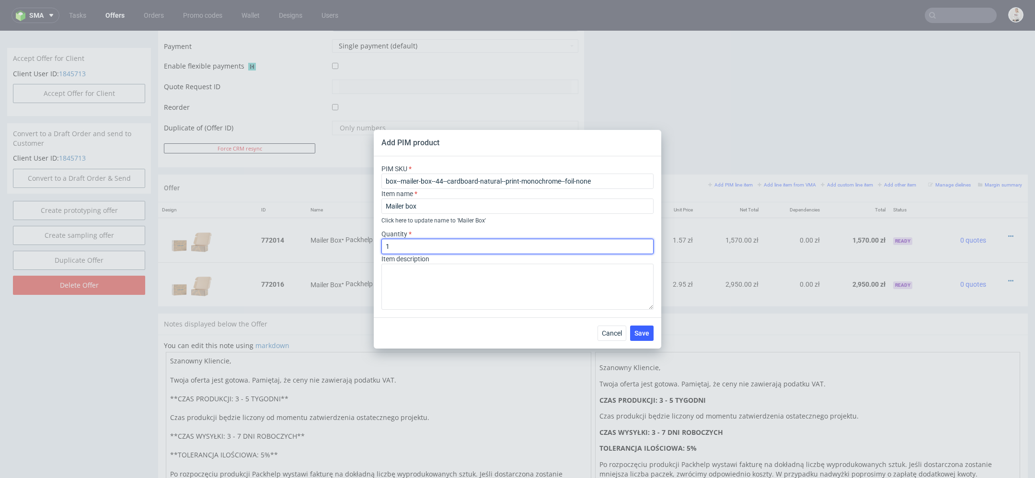
drag, startPoint x: 410, startPoint y: 248, endPoint x: 274, endPoint y: 248, distance: 136.0
click at [274, 248] on div "Add PIM product PIM SKU box--mailer-box--44--cardboard-natural--print-monochrom…" at bounding box center [517, 239] width 1035 height 478
type input "2000"
click at [651, 331] on button "Save" at bounding box center [641, 332] width 23 height 15
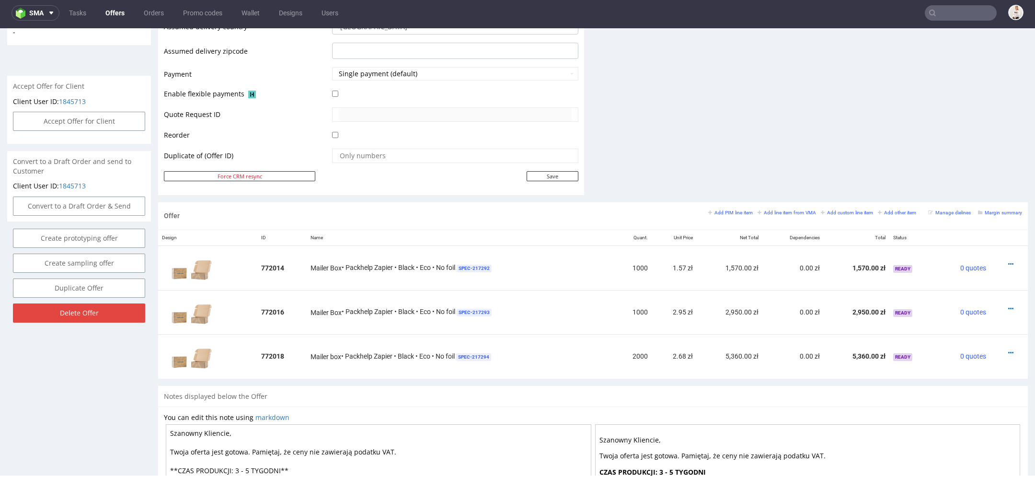
scroll to position [488, 0]
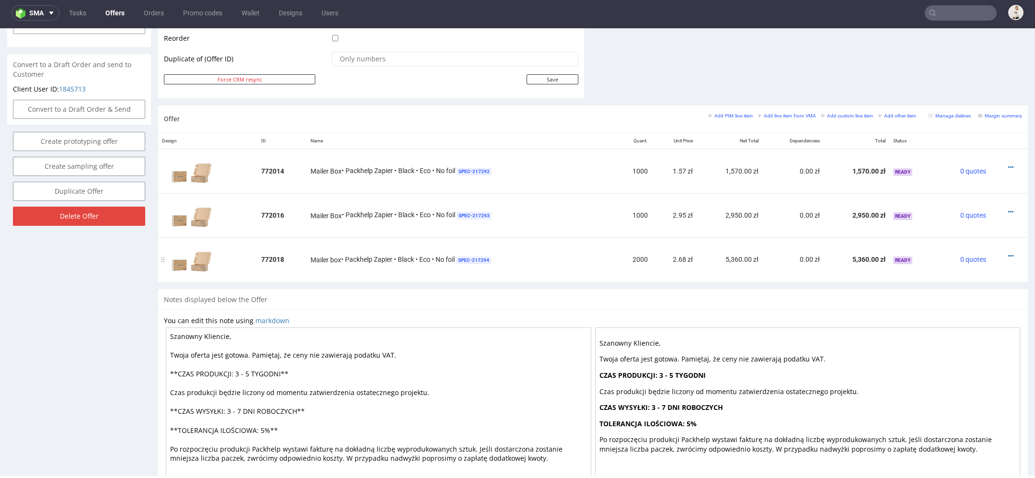
click at [994, 251] on div at bounding box center [1005, 256] width 24 height 10
click at [1008, 252] on icon at bounding box center [1010, 255] width 5 height 7
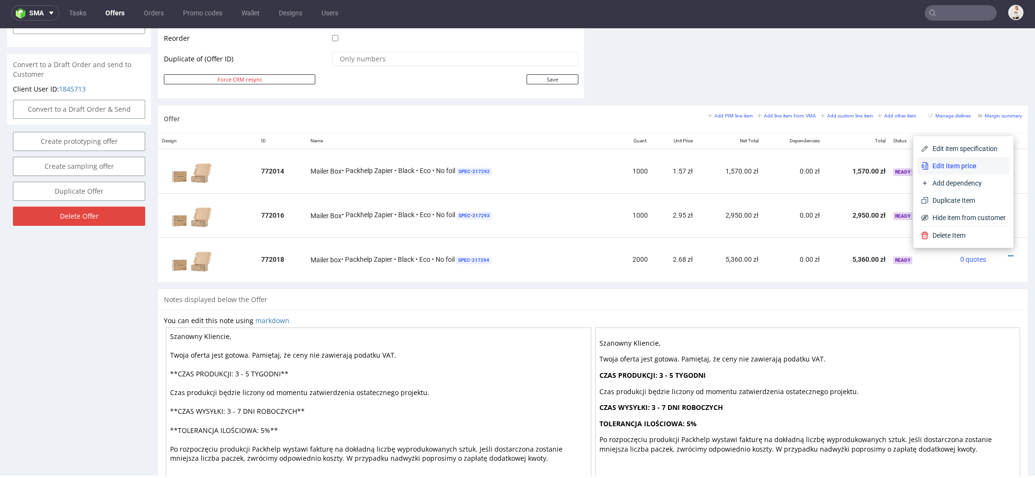
click at [971, 169] on span "Edit item price" at bounding box center [966, 166] width 77 height 10
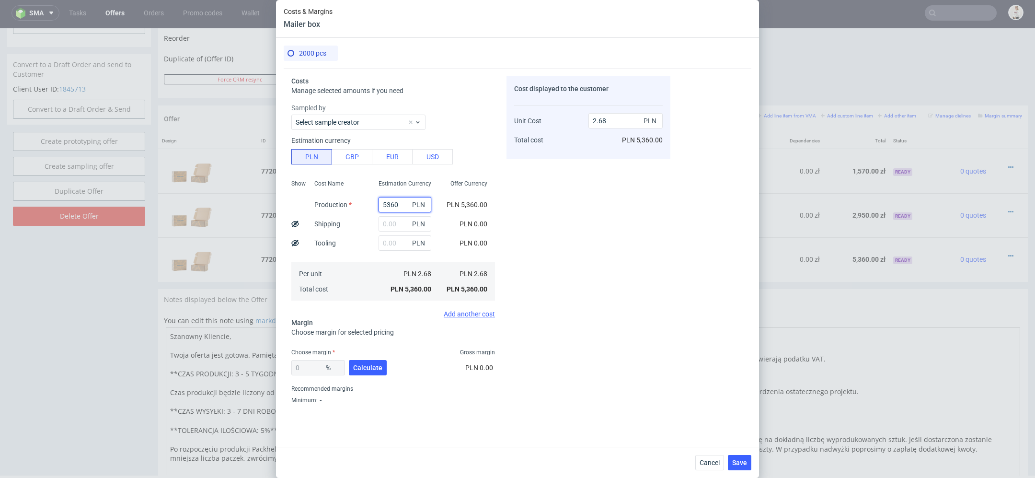
drag, startPoint x: 399, startPoint y: 206, endPoint x: 298, endPoint y: 206, distance: 101.5
click at [298, 206] on div "Show Cost Name Production Shipping Tooling Per unit Total cost Estimation Curre…" at bounding box center [393, 239] width 204 height 126
type input "2"
type input "0"
type input "252"
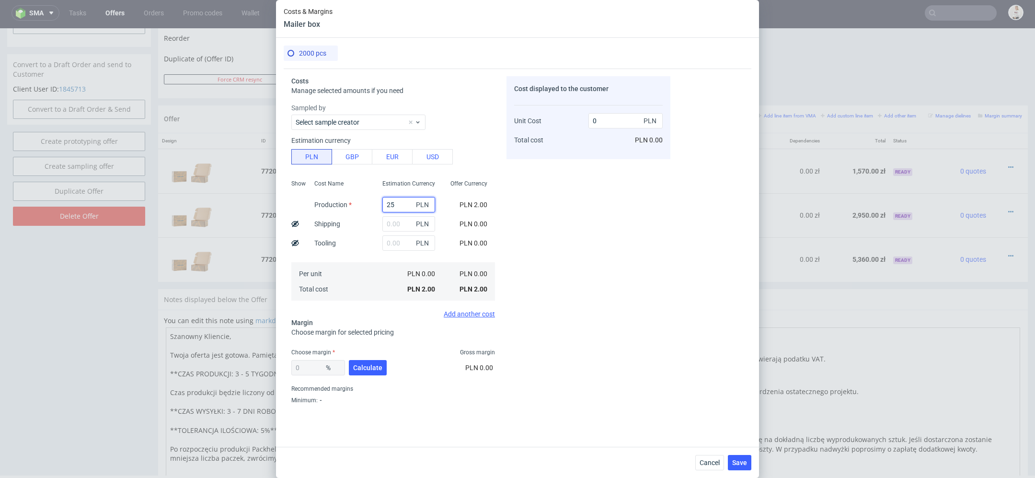
type input "0.01"
type input "2520"
type input "1.26"
type input "2520"
click at [549, 253] on div "Cost displayed to the customer Unit Cost Total cost 1.26 PLN PLN 2,520.00" at bounding box center [588, 242] width 164 height 332
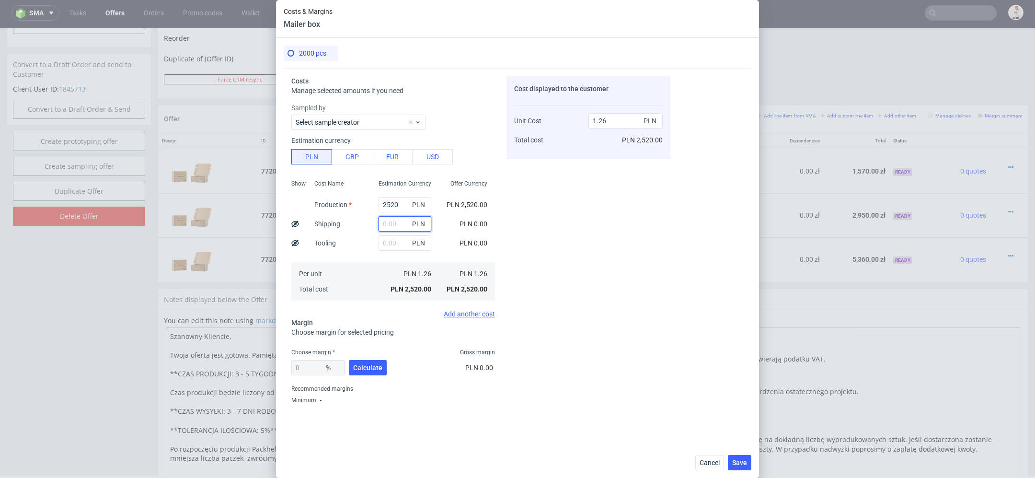
click at [385, 225] on input "text" at bounding box center [404, 223] width 53 height 15
type input "160"
type input "1.34"
type input "160"
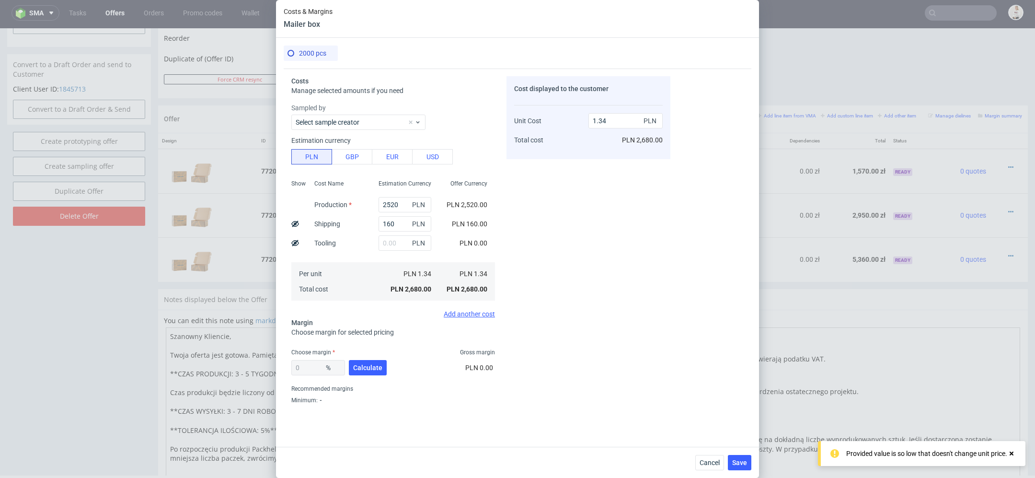
click at [626, 225] on div "Cost displayed to the customer Unit Cost Total cost 1.34 PLN PLN 2,680.00" at bounding box center [588, 242] width 164 height 332
click at [369, 368] on span "Calculate" at bounding box center [367, 367] width 29 height 7
type input "42.44"
type input "2.33"
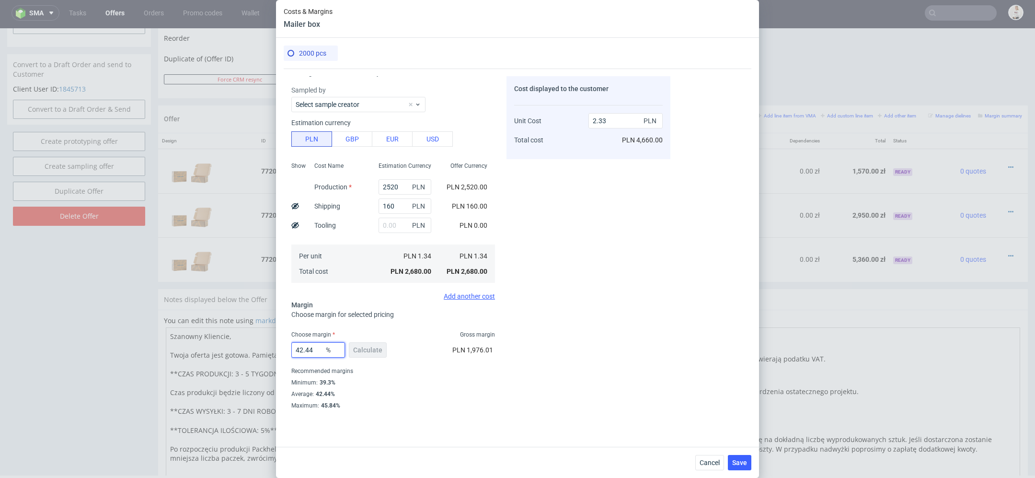
drag, startPoint x: 319, startPoint y: 347, endPoint x: 170, endPoint y: 335, distance: 149.4
click at [170, 335] on div "Costs & Margins Mailer box 2000 pcs Costs Manage selected amounts if you need S…" at bounding box center [517, 239] width 1035 height 478
type input "35"
type input "2.06"
type input "36"
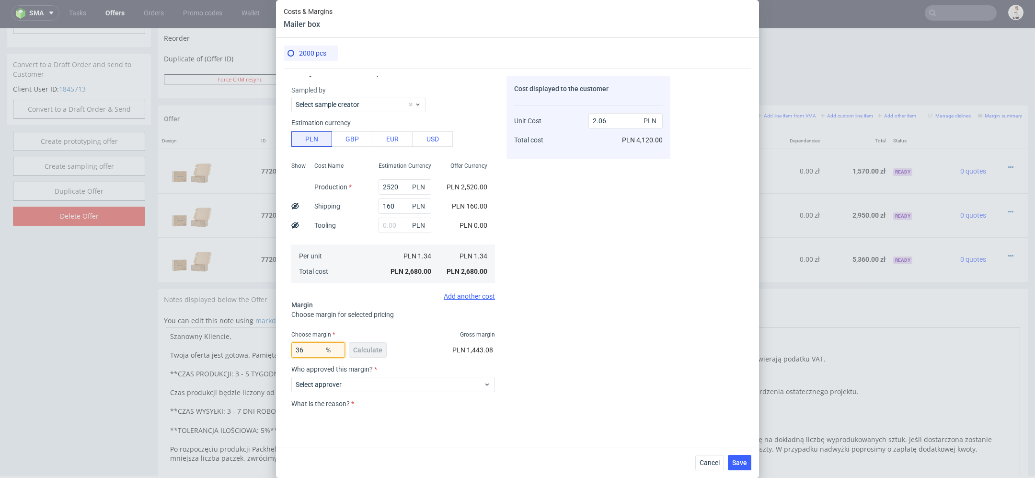
type input "2.09"
type input "36"
click at [625, 356] on div "Cost displayed to the customer Unit Cost Total cost 2.09 PLN PLN 4,180.00" at bounding box center [588, 242] width 164 height 332
click at [412, 386] on span "Select approver" at bounding box center [390, 384] width 188 height 10
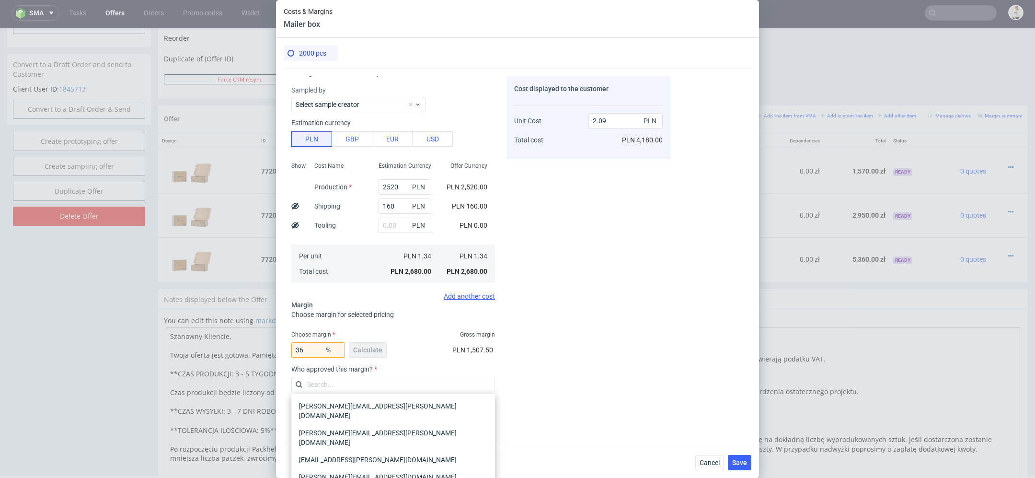
scroll to position [87, 0]
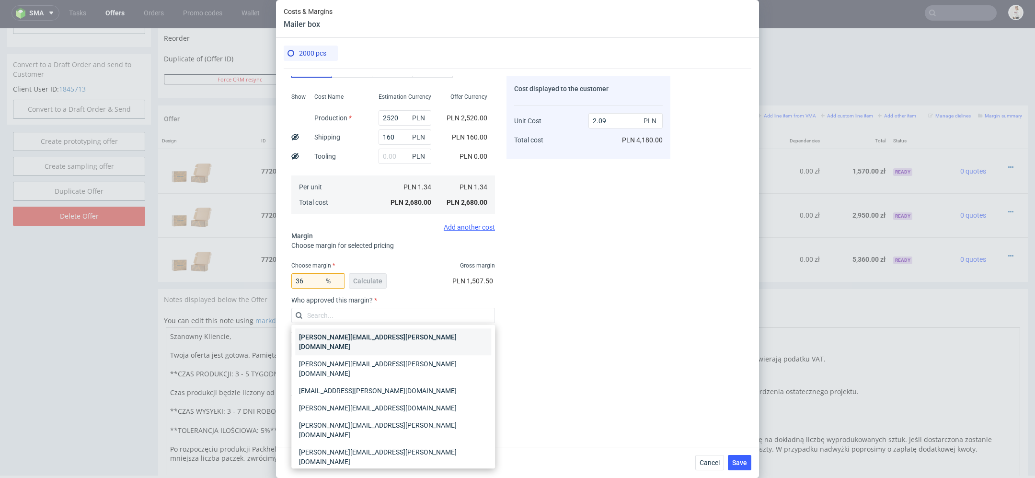
click at [386, 339] on div "[PERSON_NAME][EMAIL_ADDRESS][PERSON_NAME][DOMAIN_NAME]" at bounding box center [393, 341] width 196 height 27
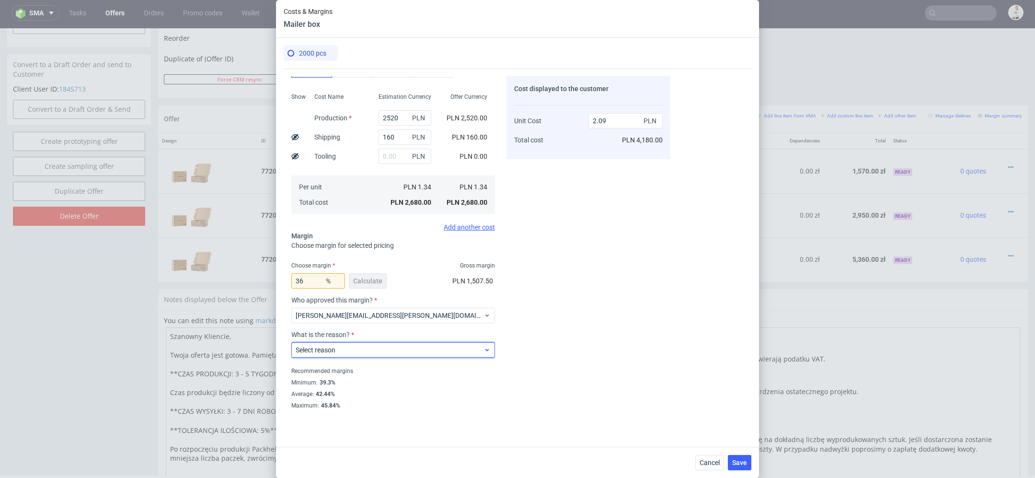
click at [379, 353] on span "Select reason" at bounding box center [390, 350] width 188 height 10
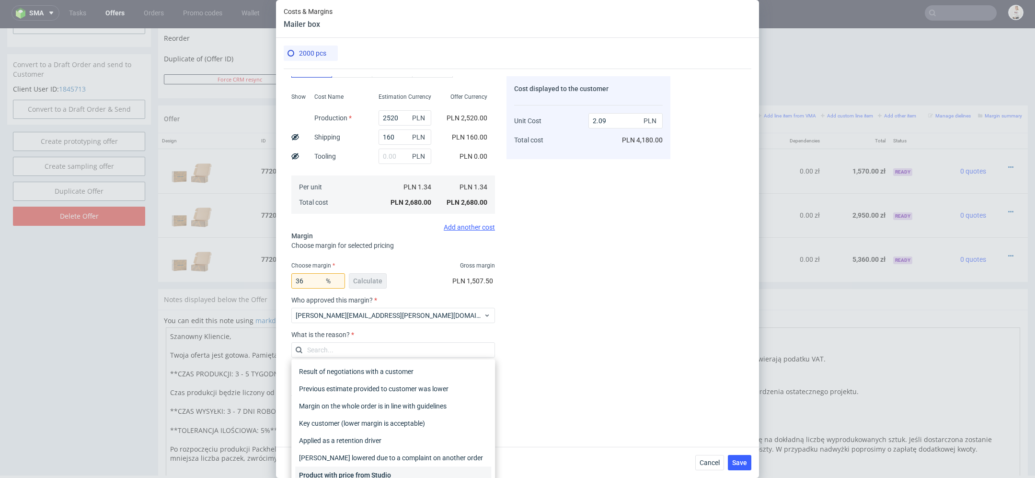
click at [382, 473] on div "Product with price from Studio" at bounding box center [393, 474] width 196 height 17
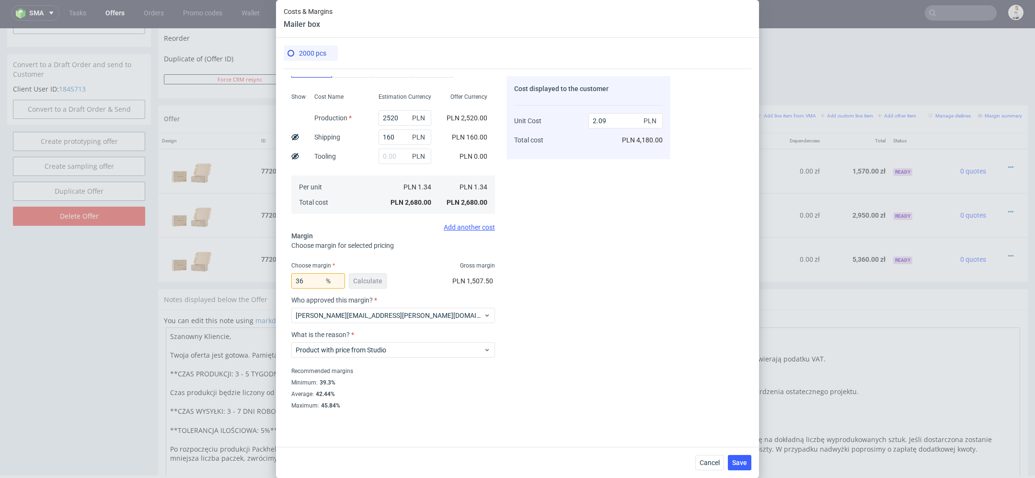
click at [600, 350] on div "Cost displayed to the customer Unit Cost Total cost 2.09 PLN PLN 4,180.00" at bounding box center [588, 242] width 164 height 332
click at [741, 467] on button "Save" at bounding box center [739, 462] width 23 height 15
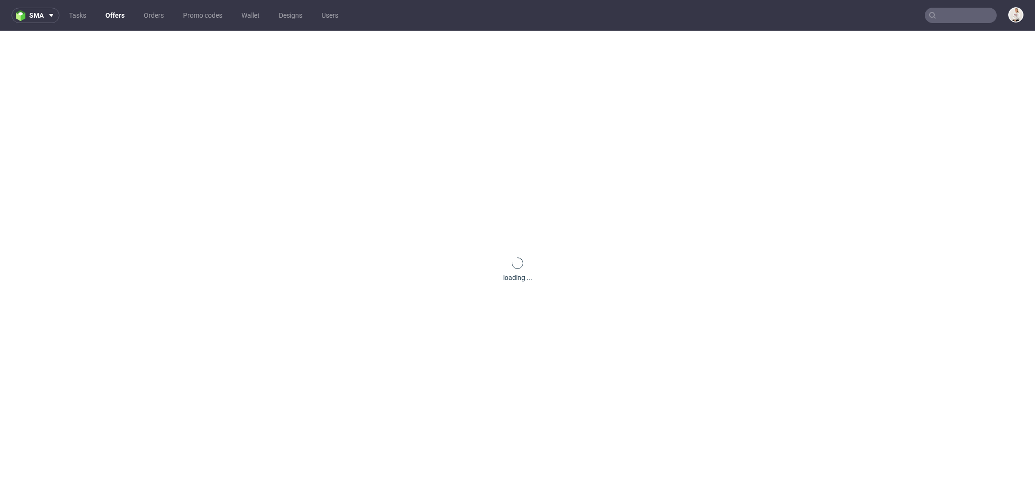
scroll to position [0, 0]
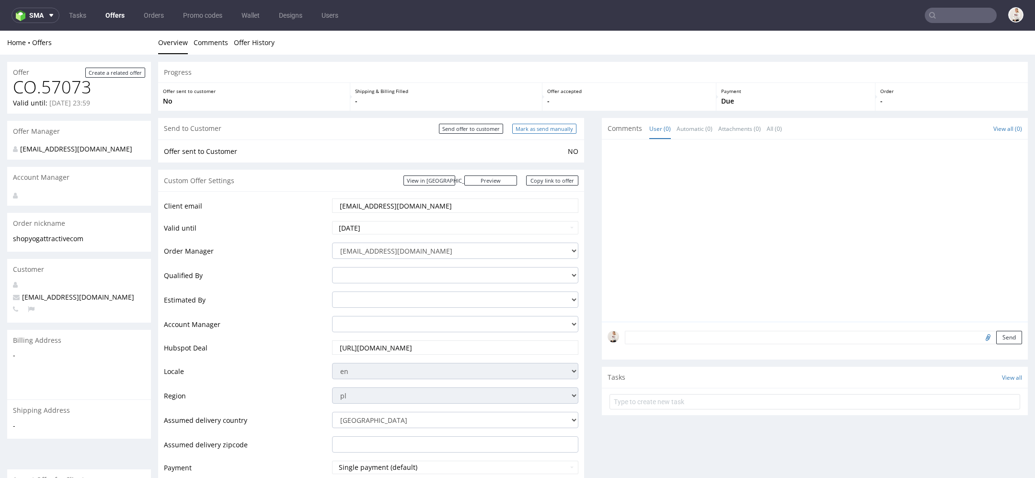
click at [512, 125] on input "Mark as send manually" at bounding box center [544, 129] width 64 height 10
type input "In progress..."
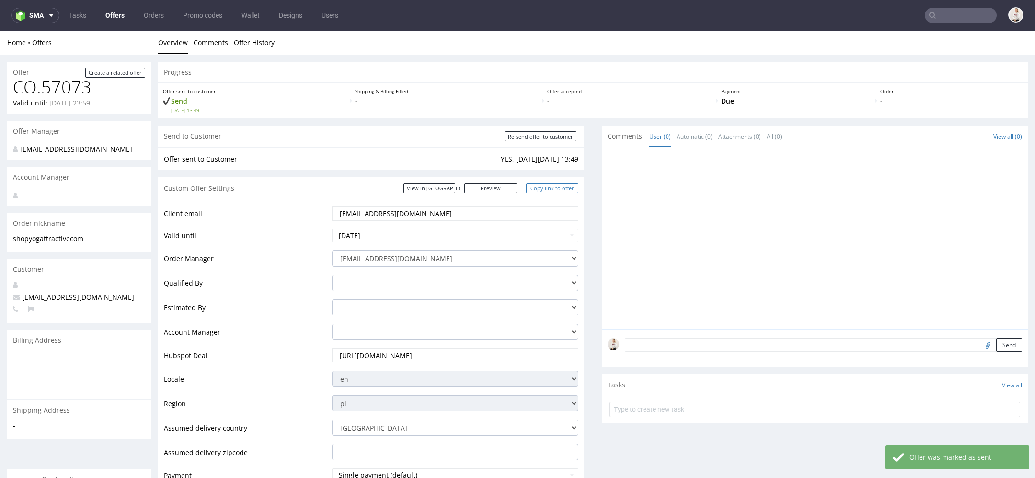
click at [555, 186] on link "Copy link to offer" at bounding box center [552, 188] width 53 height 10
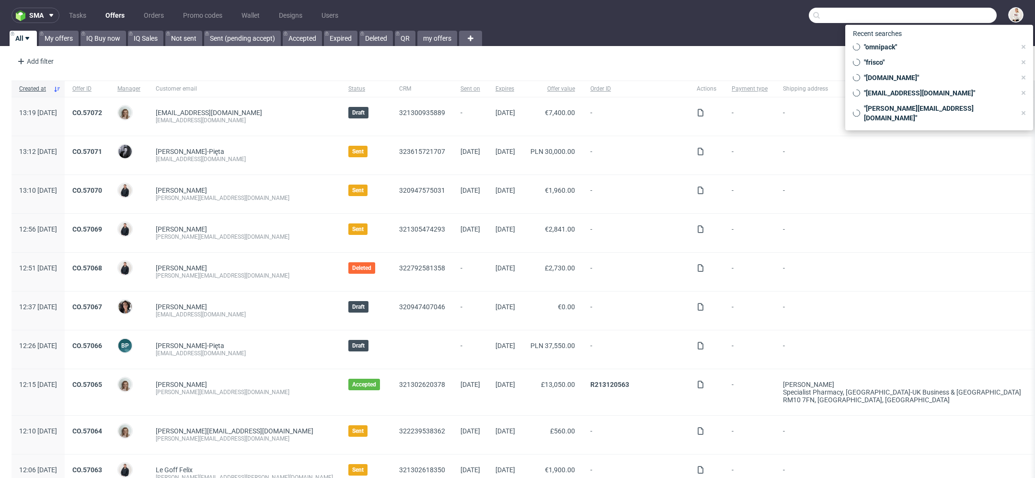
click at [966, 17] on input "text" at bounding box center [902, 15] width 188 height 15
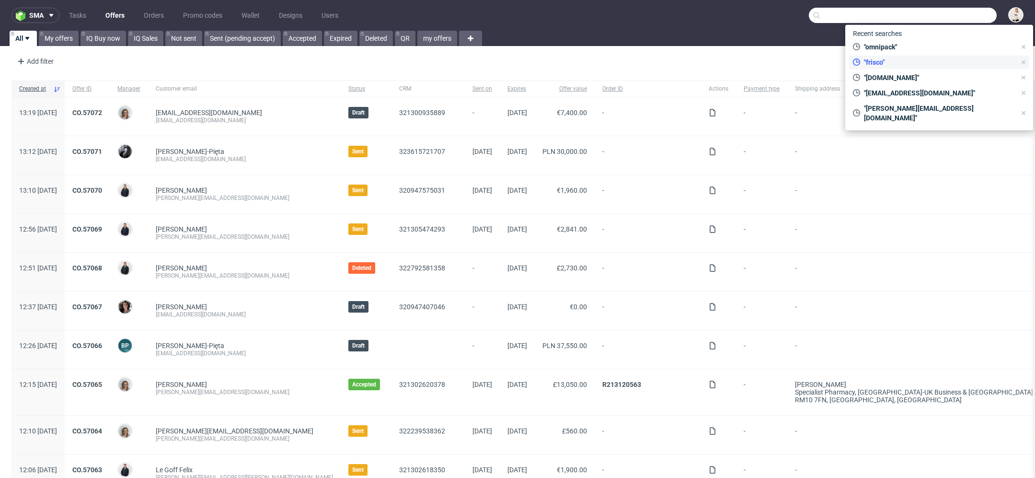
paste input "shop@yogattractive.com"
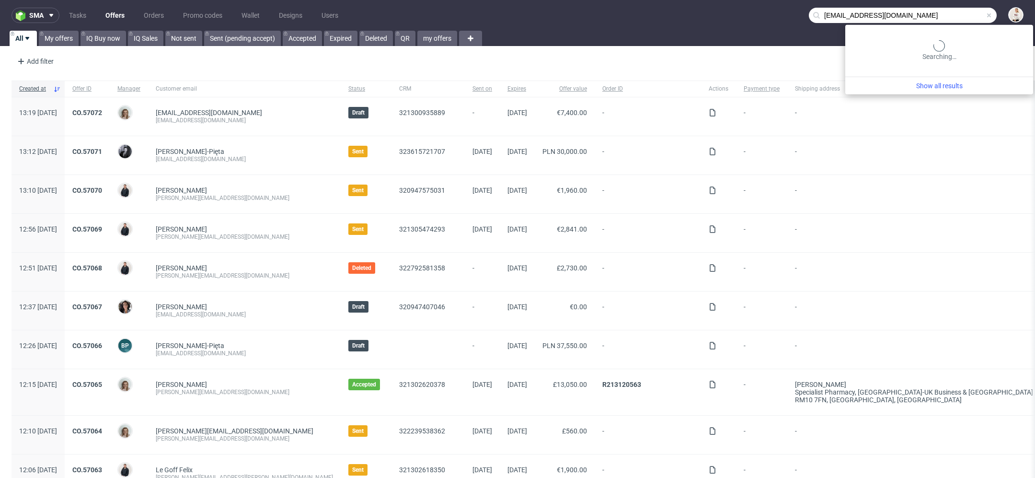
type input "[EMAIL_ADDRESS][DOMAIN_NAME]"
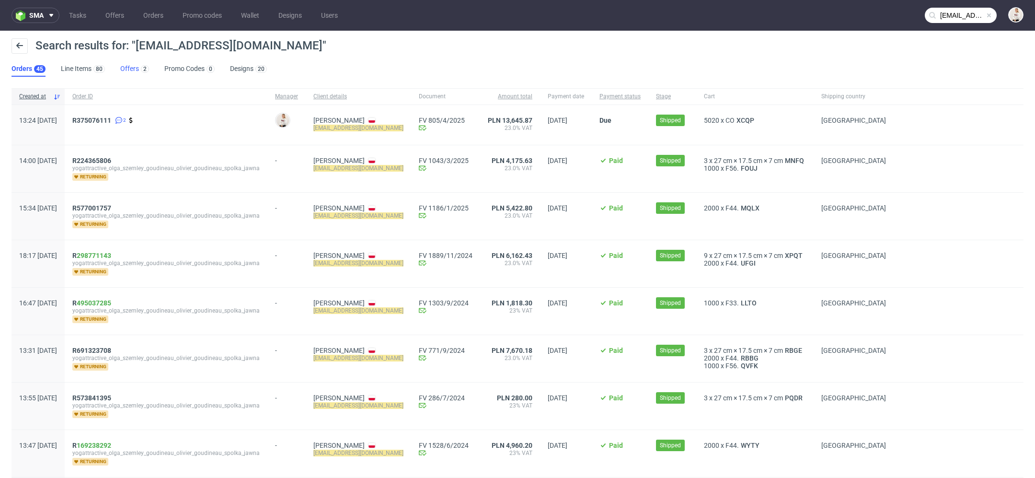
click at [125, 68] on link "Offers 2" at bounding box center [134, 68] width 29 height 15
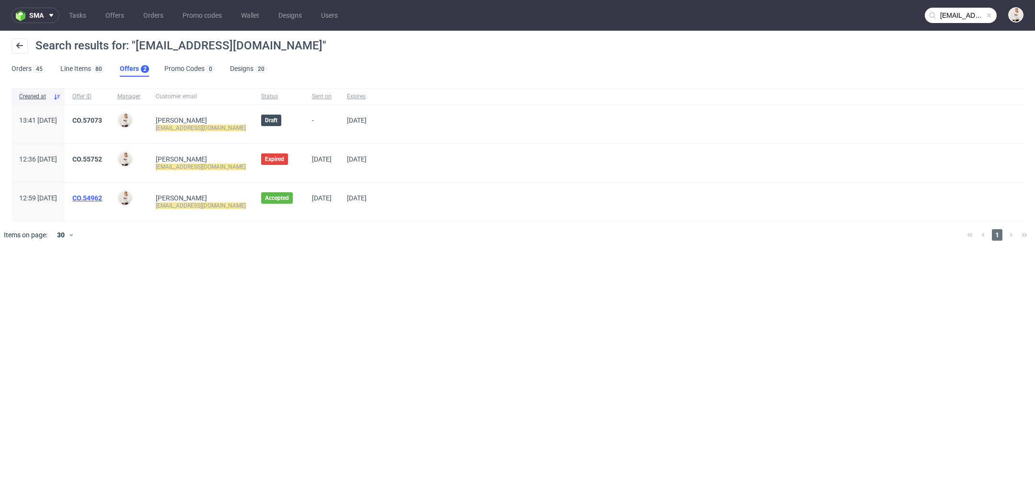
click at [102, 194] on link "CO.54962" at bounding box center [87, 198] width 30 height 8
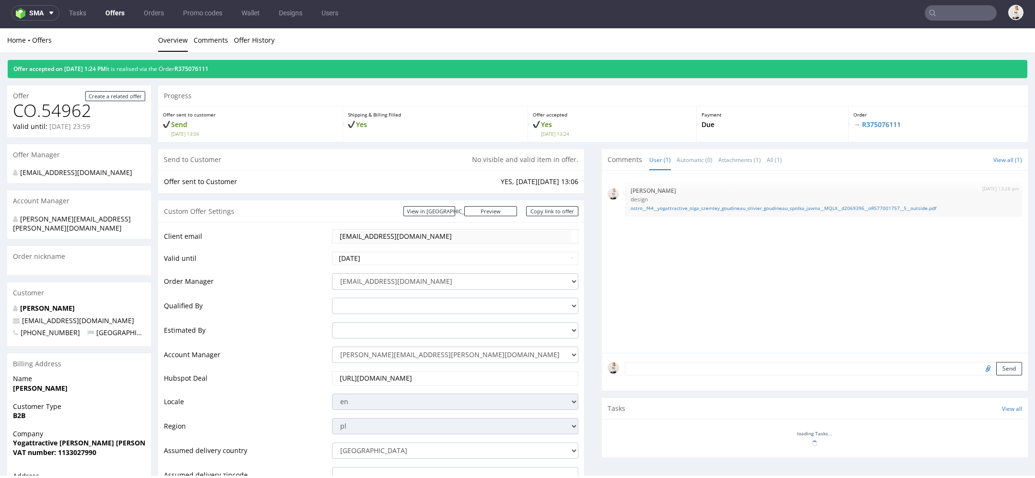
scroll to position [521, 0]
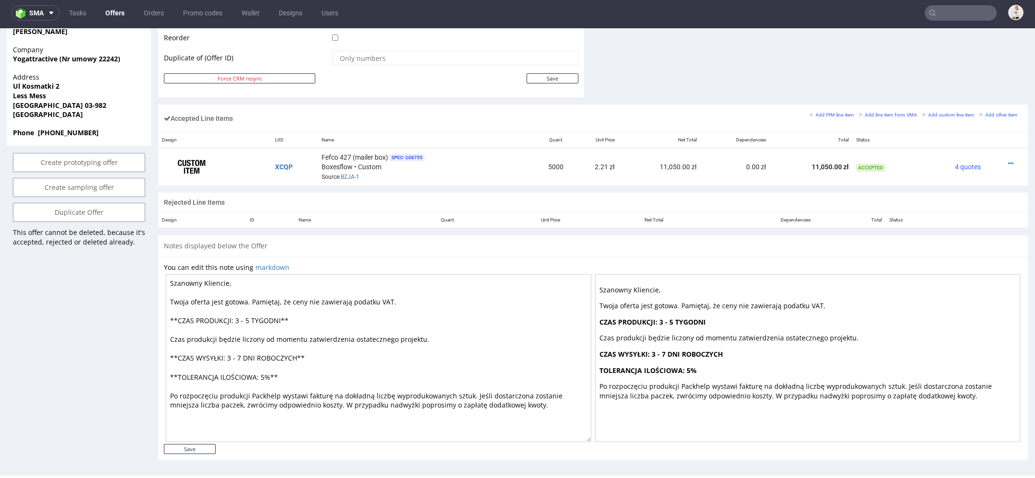
type input "[EMAIL_ADDRESS][DOMAIN_NAME]"
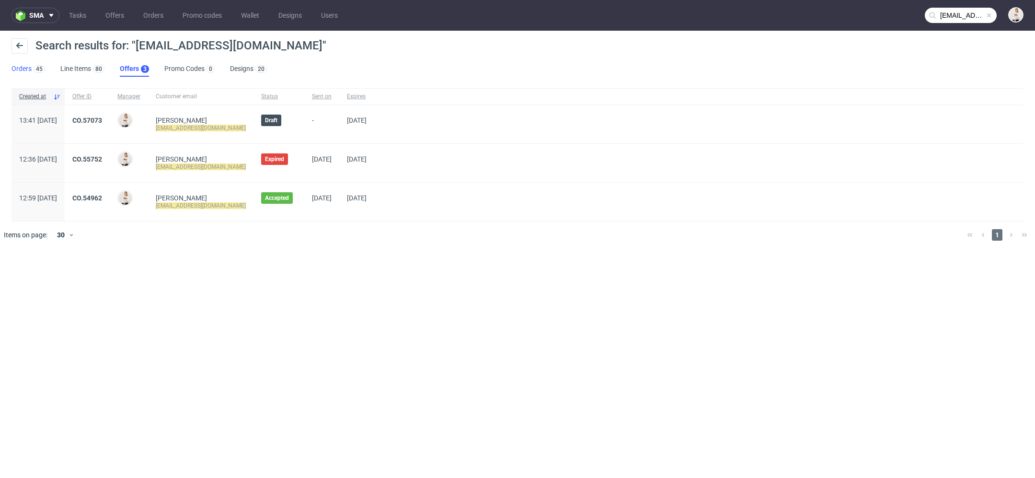
click at [32, 71] on div "45" at bounding box center [38, 69] width 13 height 10
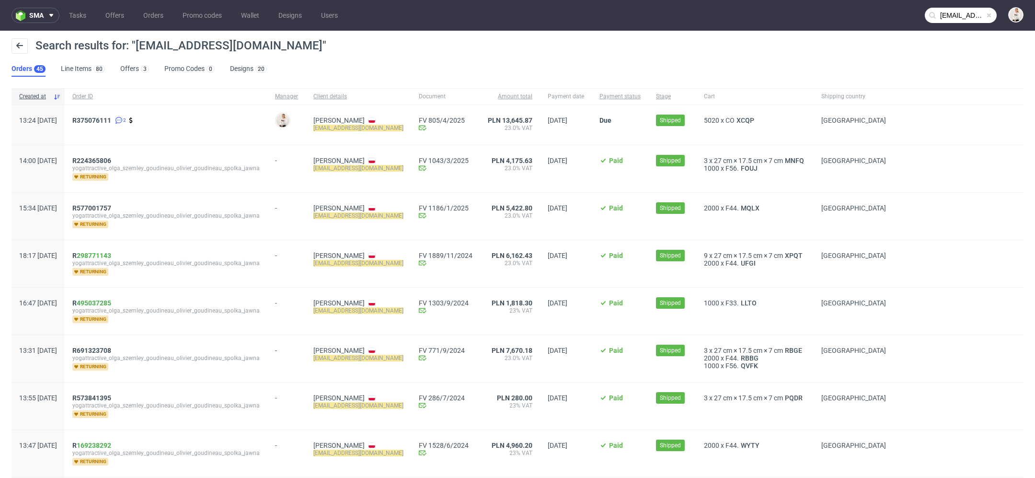
click at [104, 115] on div "R375076111 2" at bounding box center [166, 125] width 203 height 40
click at [110, 120] on span "R375076111" at bounding box center [91, 120] width 39 height 8
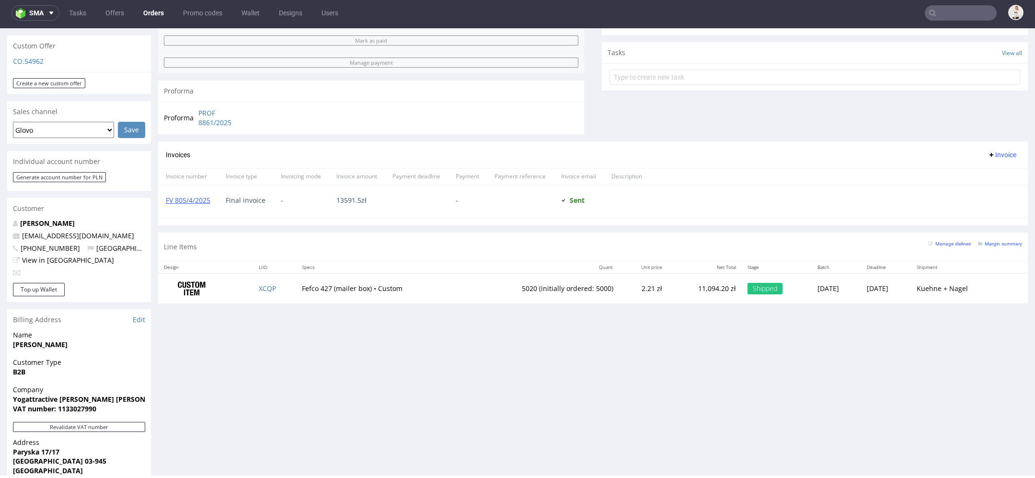
scroll to position [338, 0]
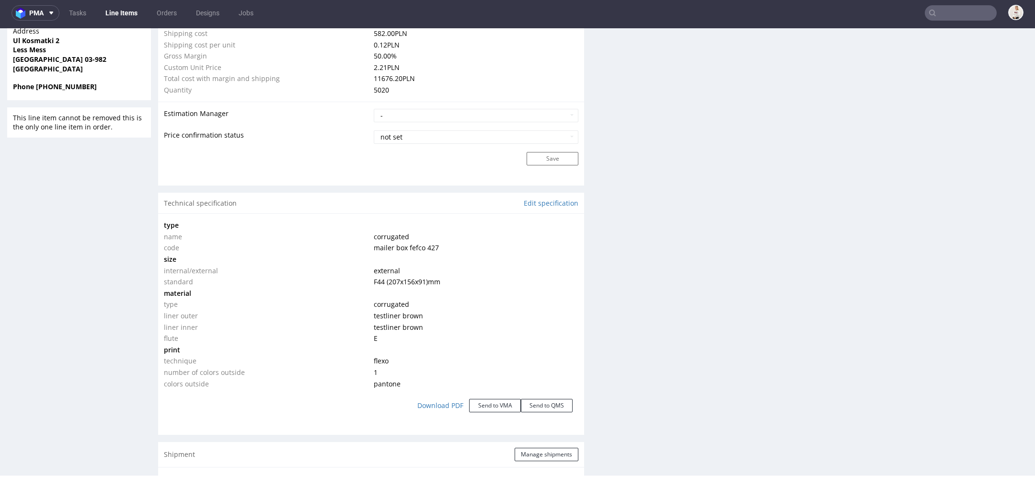
scroll to position [748, 0]
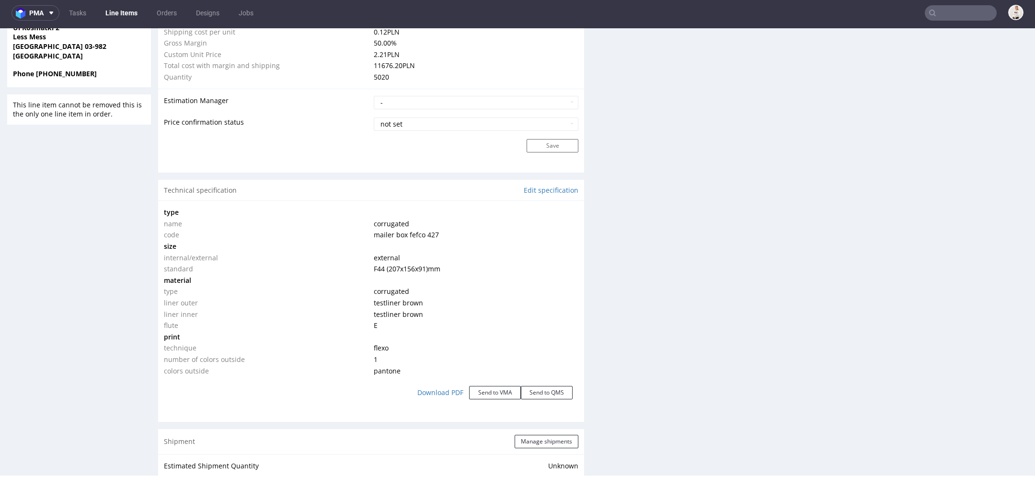
click at [502, 304] on td "testliner brown" at bounding box center [474, 302] width 207 height 11
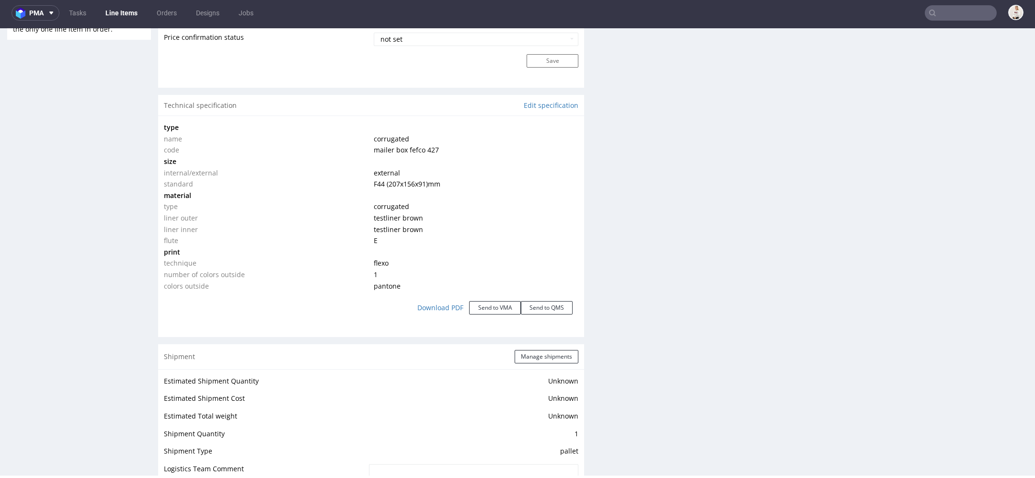
scroll to position [838, 0]
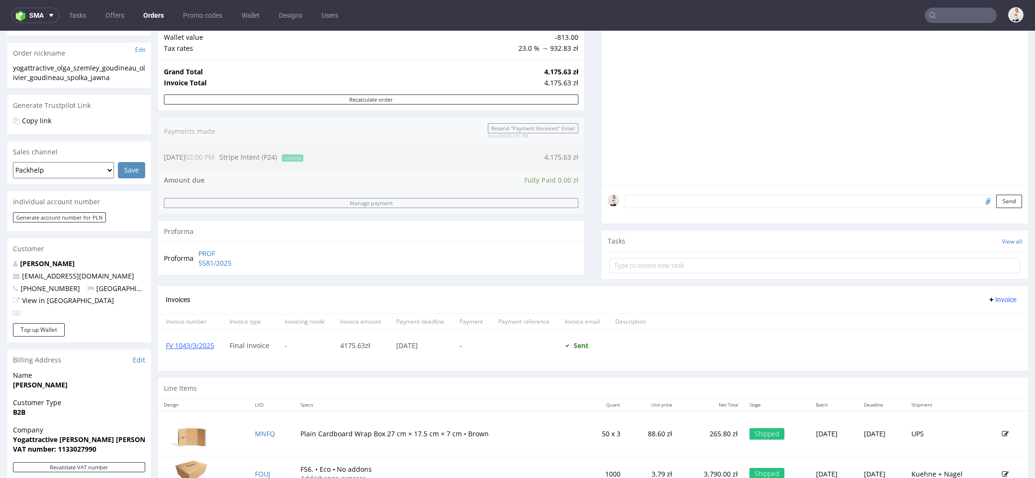
scroll to position [351, 0]
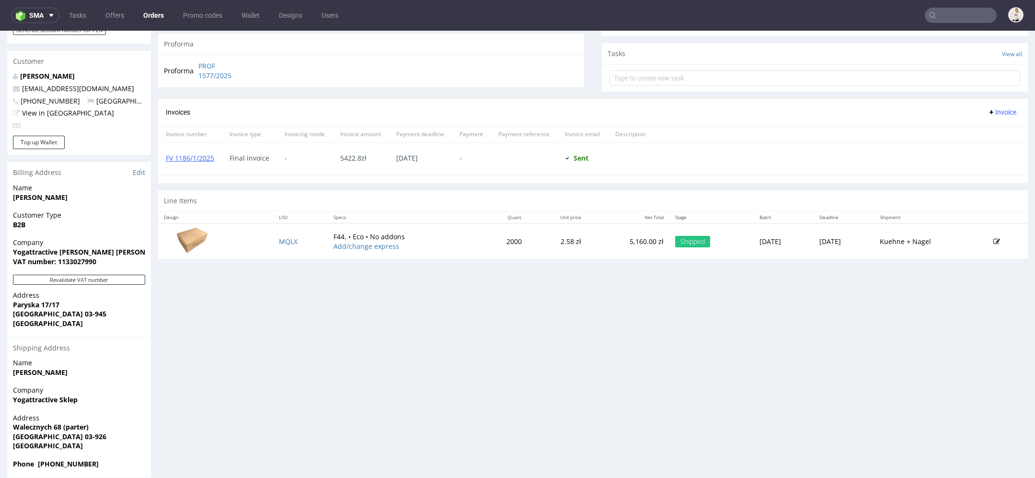
scroll to position [342, 0]
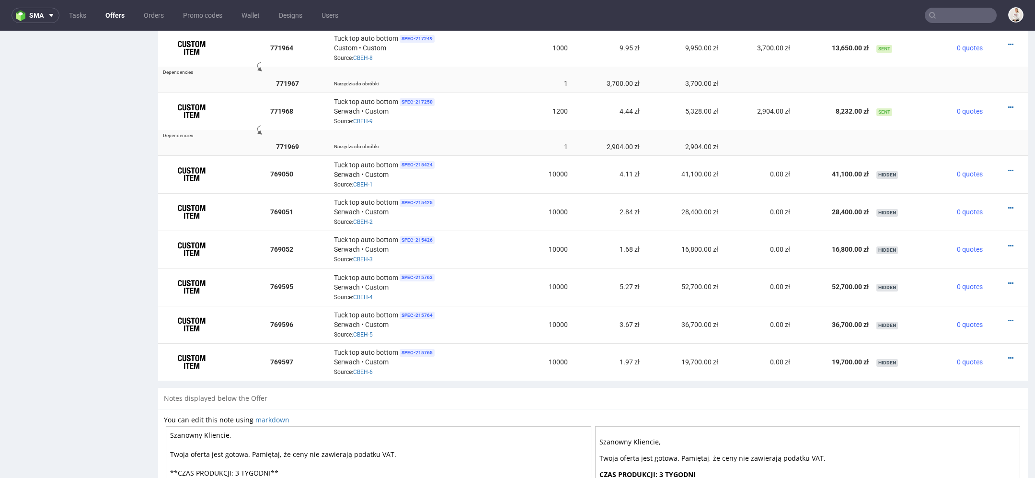
scroll to position [696, 0]
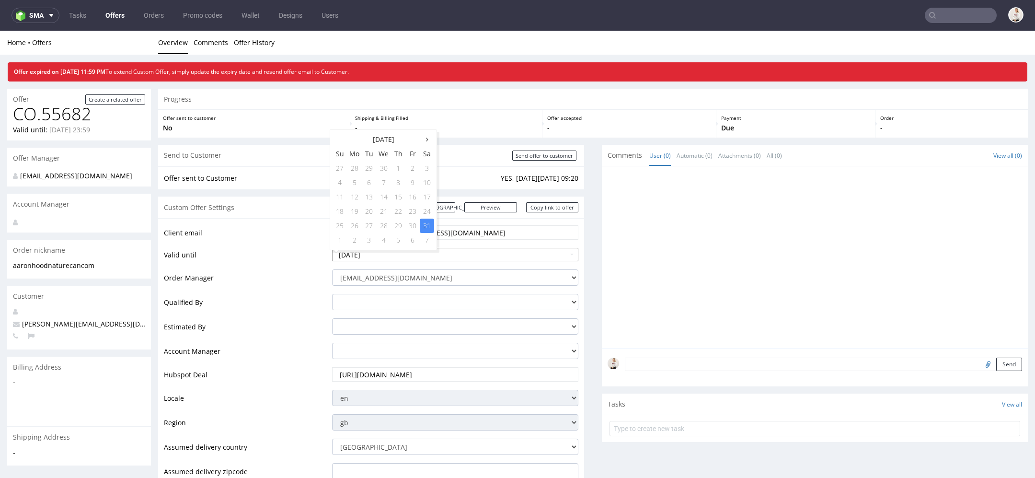
click at [424, 260] on input "2025-05-31" at bounding box center [455, 254] width 246 height 13
click at [428, 137] on th at bounding box center [427, 139] width 14 height 14
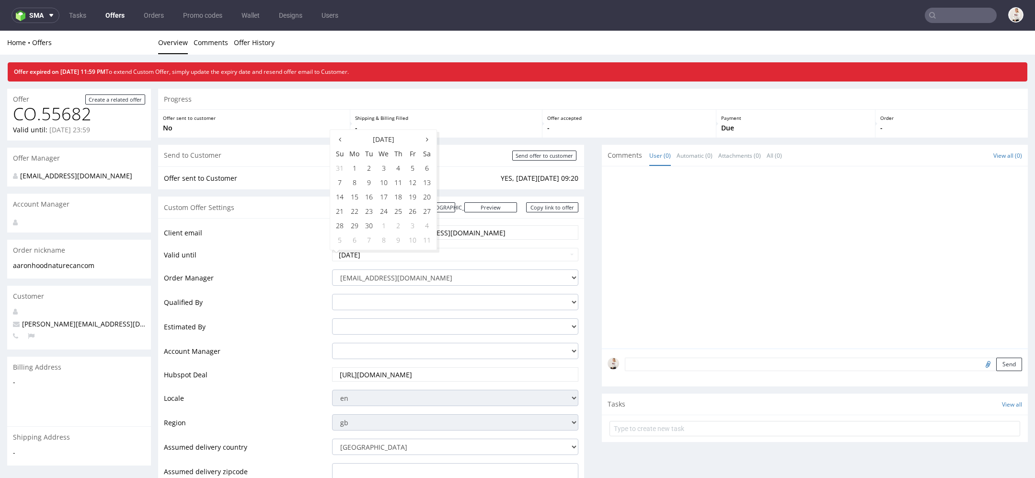
click at [428, 137] on th at bounding box center [427, 139] width 14 height 14
click at [427, 199] on td "18" at bounding box center [427, 197] width 14 height 14
type input "[DATE]"
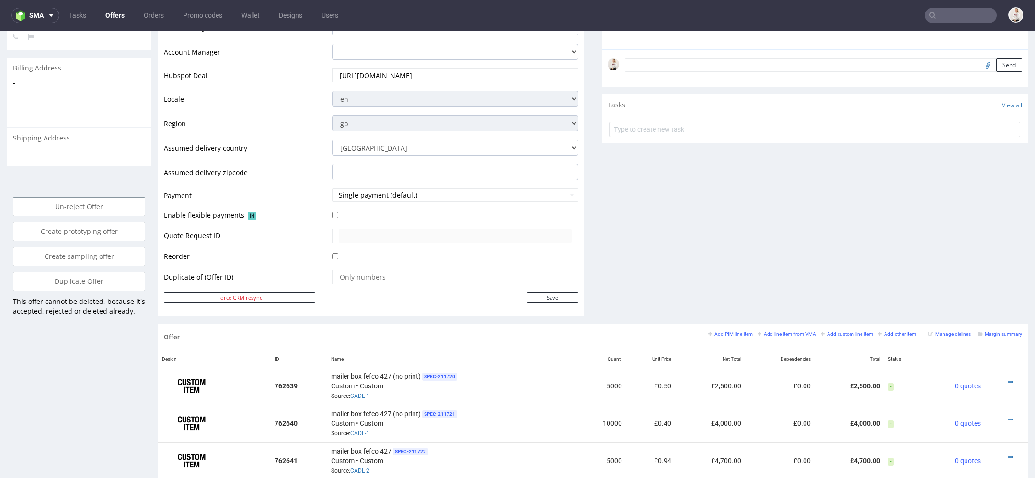
scroll to position [337, 0]
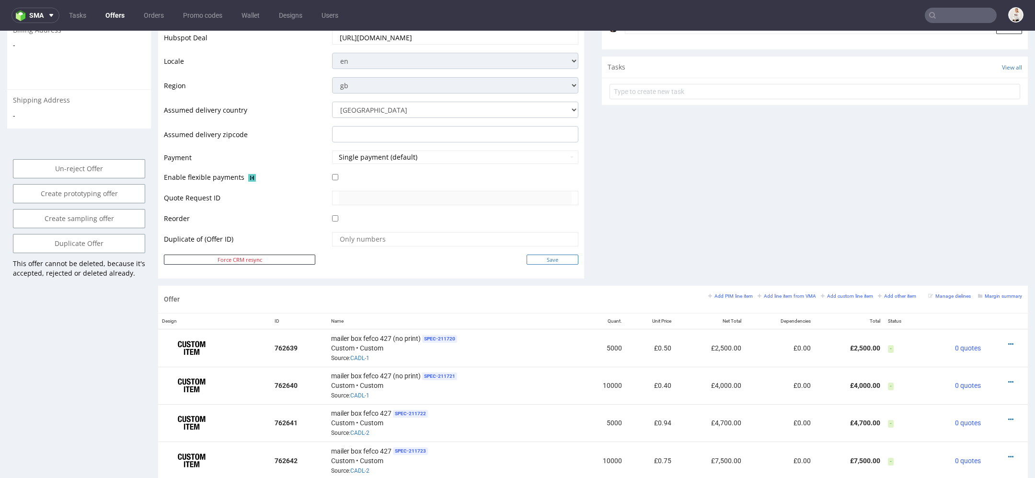
click at [558, 257] on input "Save" at bounding box center [552, 259] width 52 height 10
type input "In progress..."
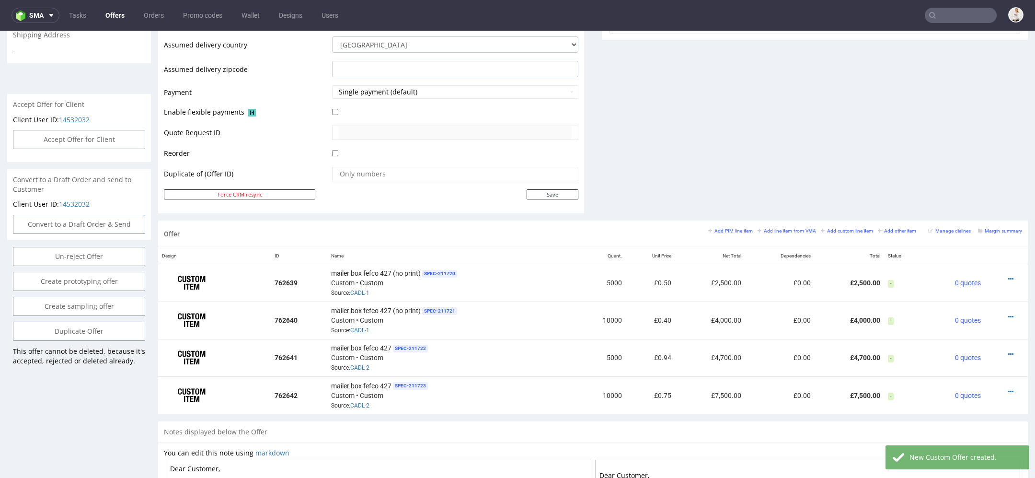
scroll to position [377, 0]
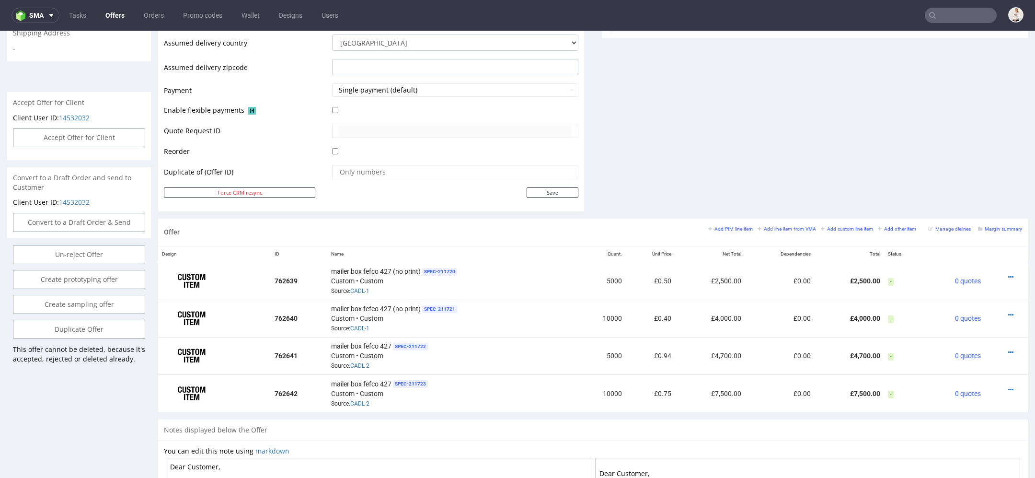
click at [982, 226] on small "Margin summary" at bounding box center [1000, 228] width 44 height 5
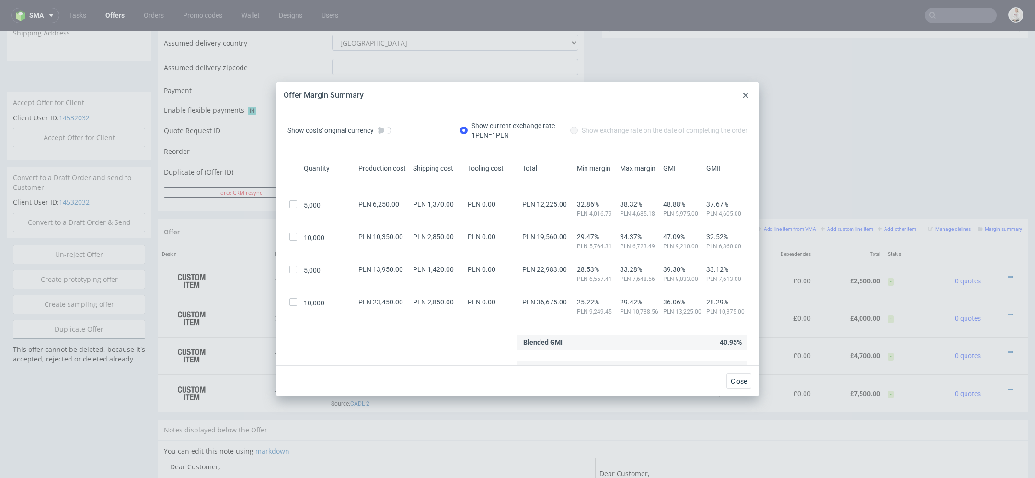
click at [746, 91] on div at bounding box center [745, 95] width 11 height 11
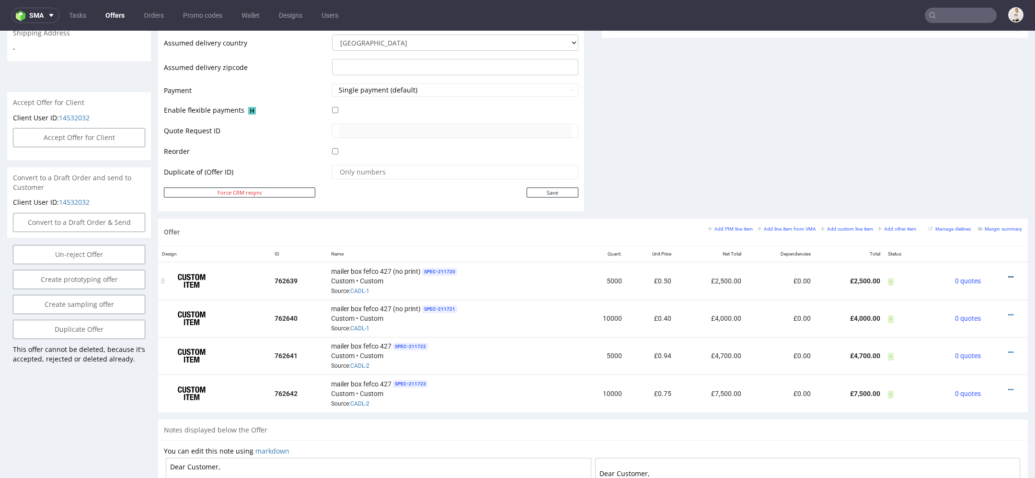
click at [1008, 273] on icon at bounding box center [1010, 276] width 5 height 7
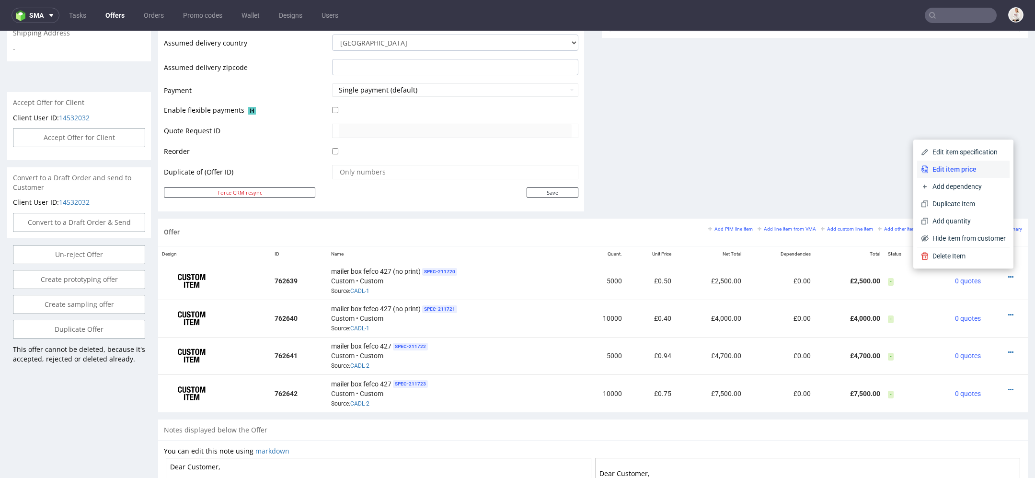
click at [942, 167] on span "Edit item price" at bounding box center [966, 169] width 77 height 10
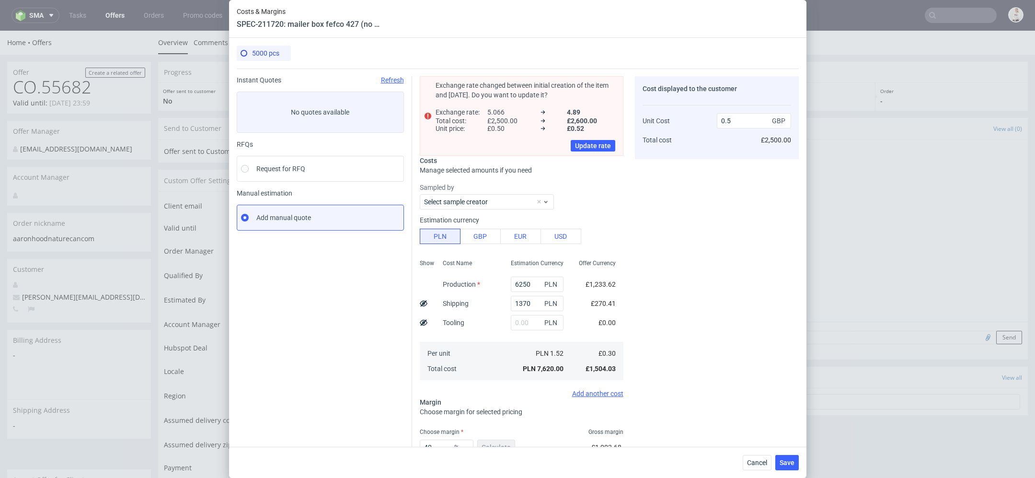
scroll to position [66, 0]
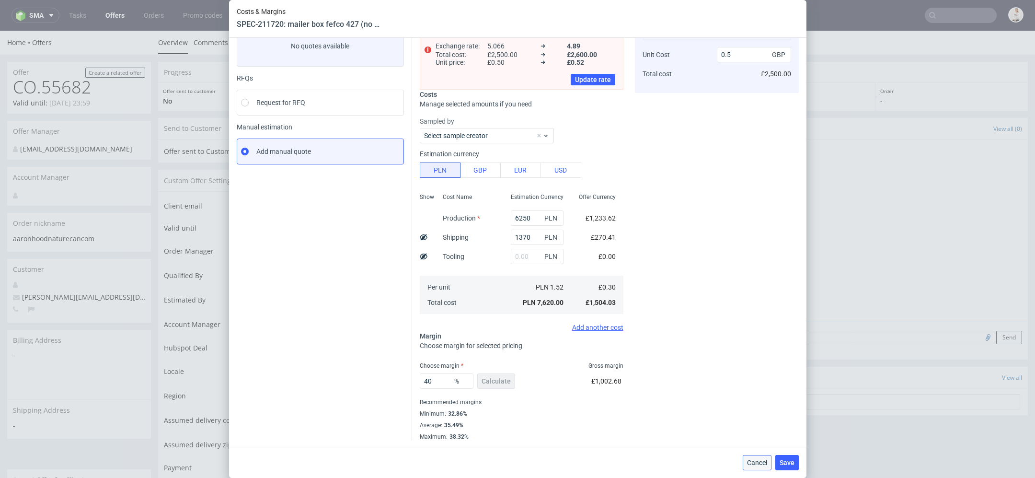
click at [757, 463] on span "Cancel" at bounding box center [757, 462] width 20 height 7
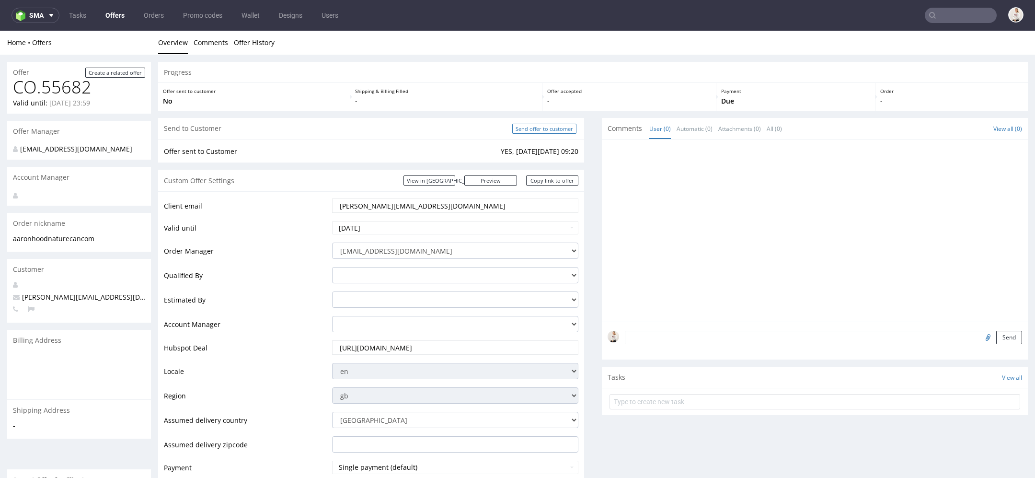
click at [547, 127] on input "Send offer to customer" at bounding box center [544, 129] width 64 height 10
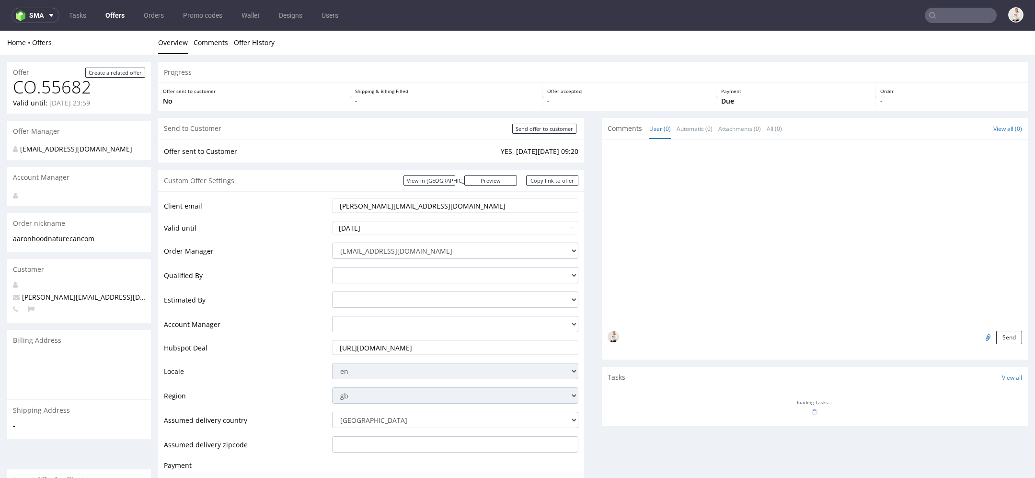
scroll to position [0, 0]
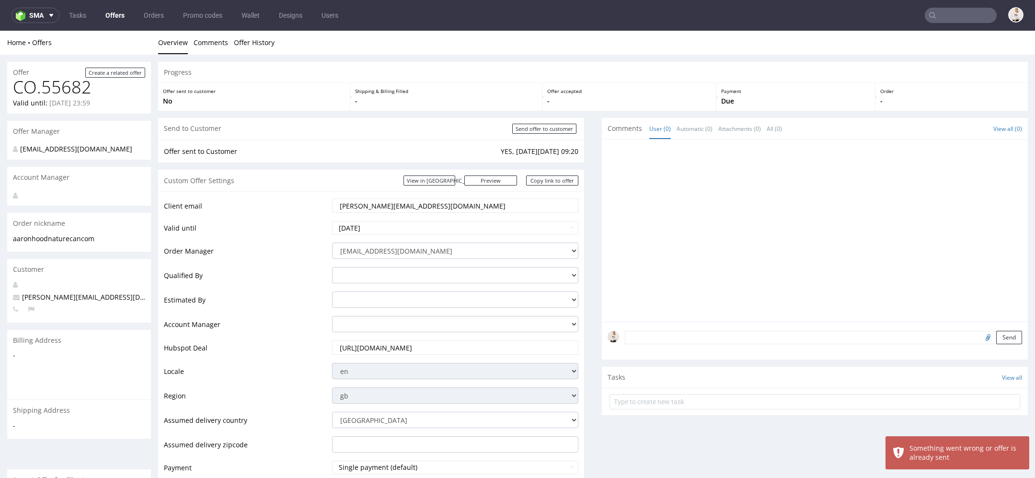
drag, startPoint x: 429, startPoint y: 206, endPoint x: 260, endPoint y: 206, distance: 169.1
click at [260, 206] on tr "Client email aaron.hood@naturecan.com" at bounding box center [371, 208] width 414 height 23
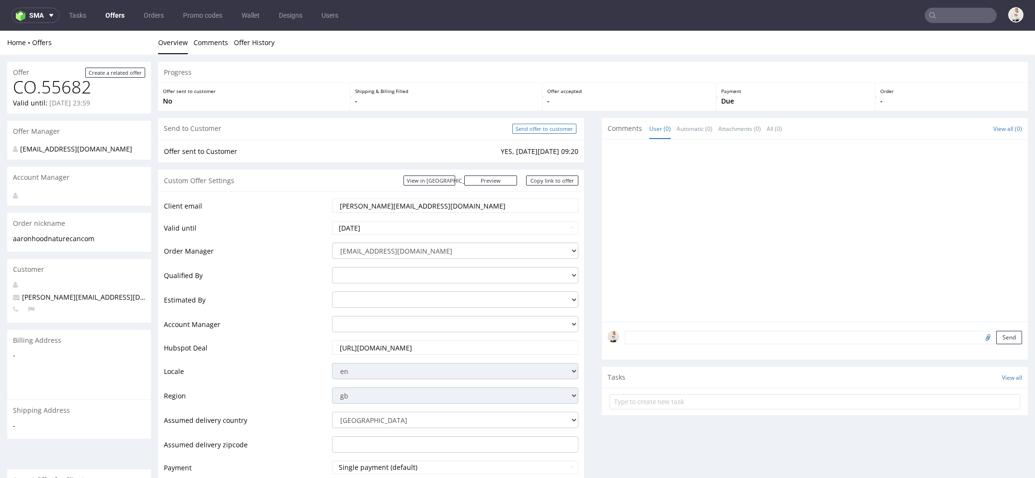
click at [549, 132] on input "Send offer to customer" at bounding box center [544, 129] width 64 height 10
type input "In progress..."
click at [411, 205] on input "[PERSON_NAME][EMAIL_ADDRESS][DOMAIN_NAME]" at bounding box center [455, 205] width 233 height 13
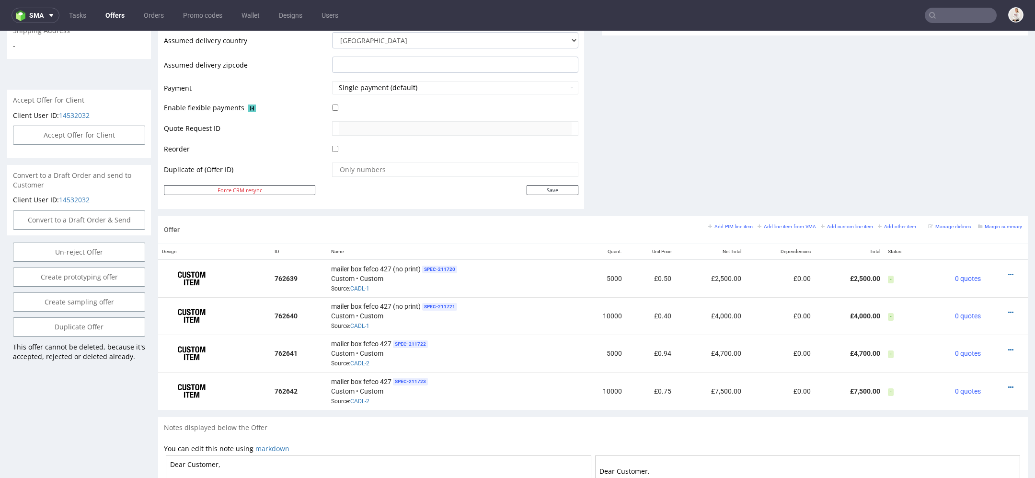
scroll to position [404, 0]
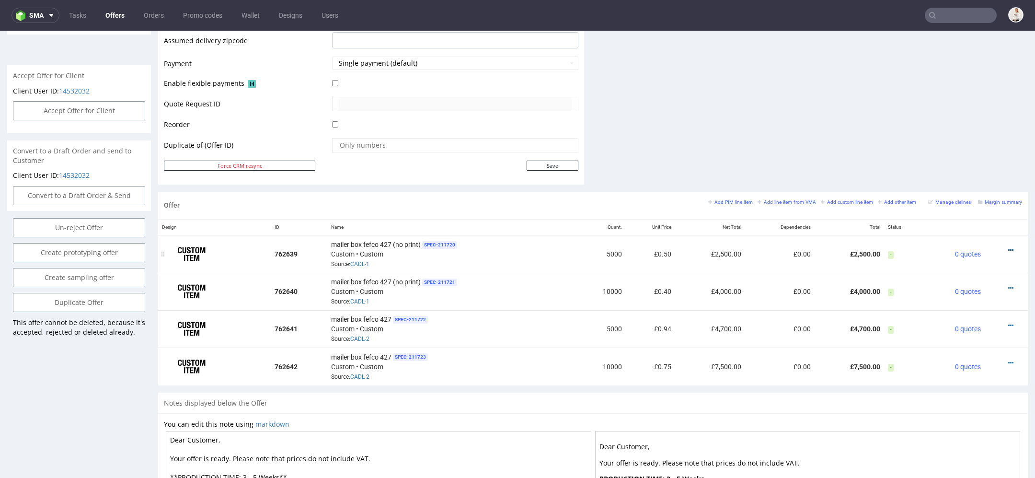
click at [1008, 247] on icon at bounding box center [1010, 250] width 5 height 7
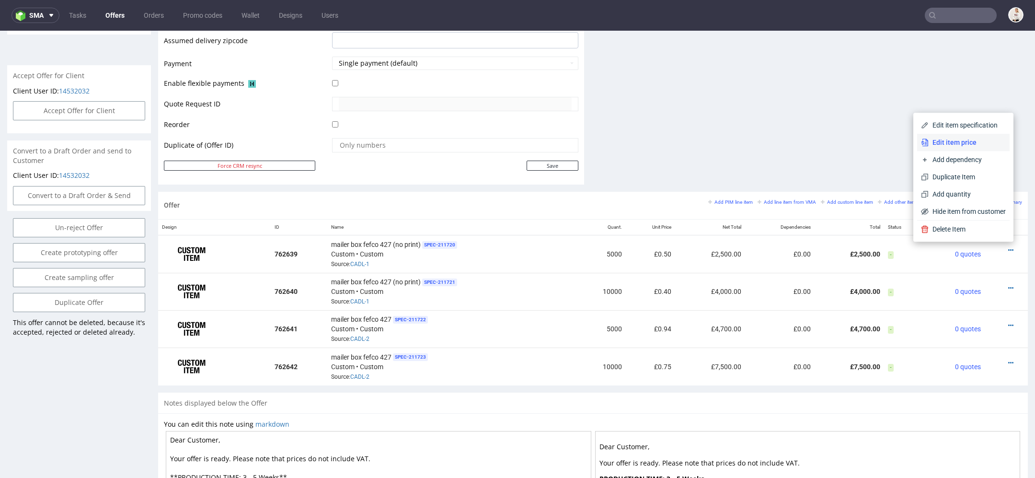
click at [941, 142] on span "Edit item price" at bounding box center [966, 142] width 77 height 10
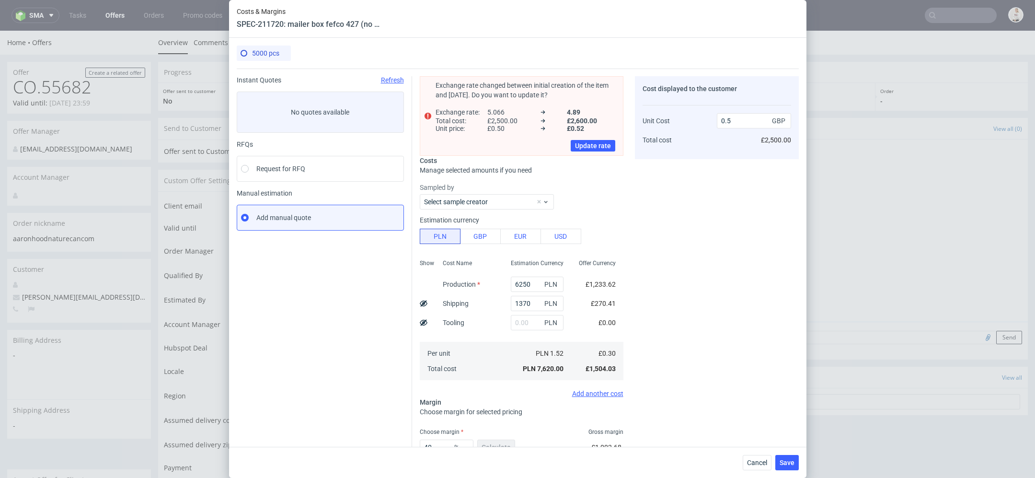
scroll to position [66, 0]
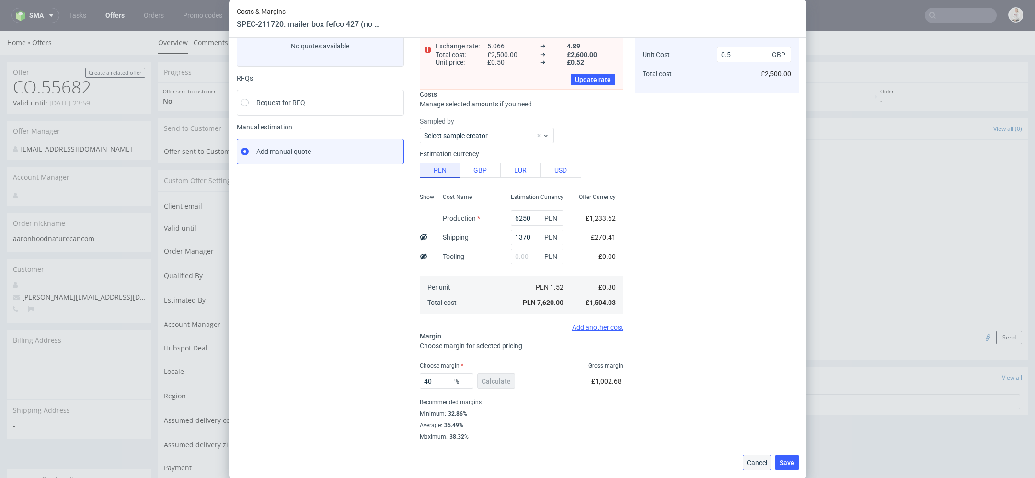
click at [757, 460] on span "Cancel" at bounding box center [757, 462] width 20 height 7
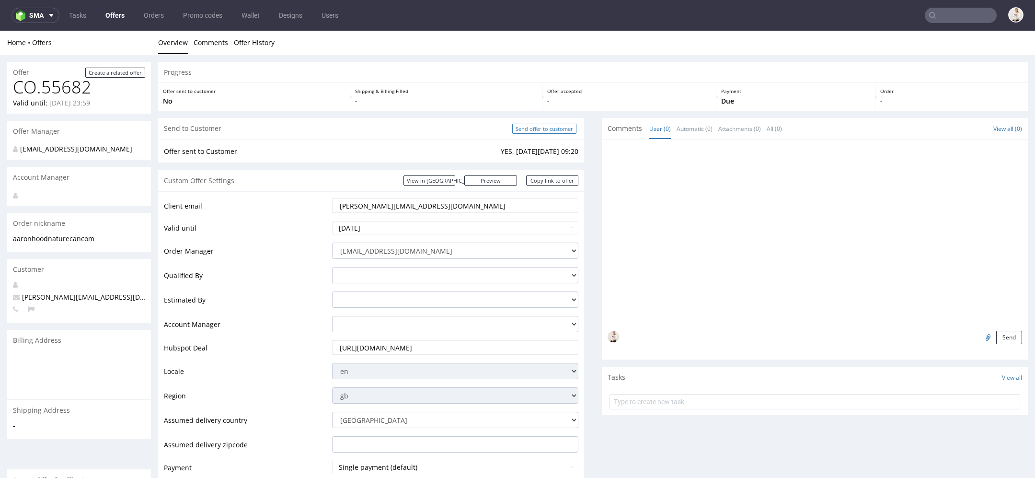
click at [547, 124] on input "Send offer to customer" at bounding box center [544, 129] width 64 height 10
type input "In progress..."
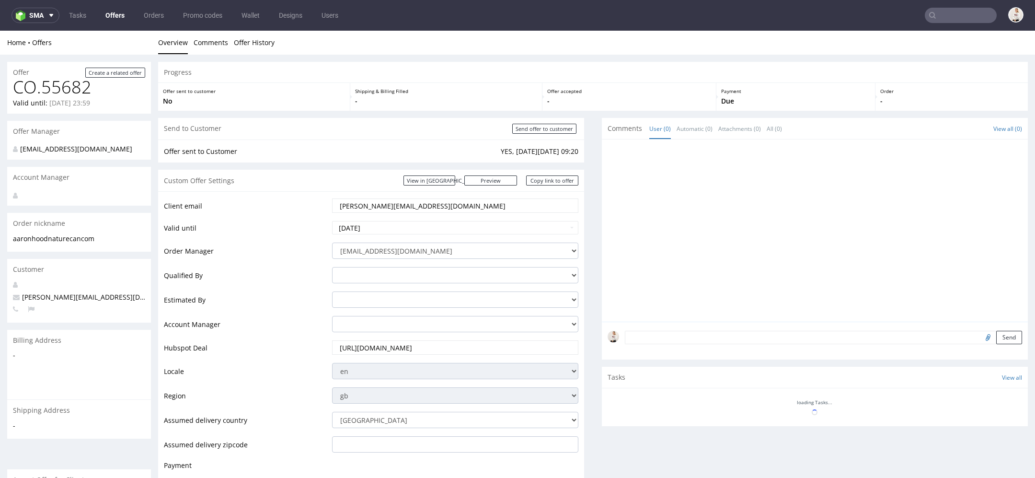
scroll to position [0, 0]
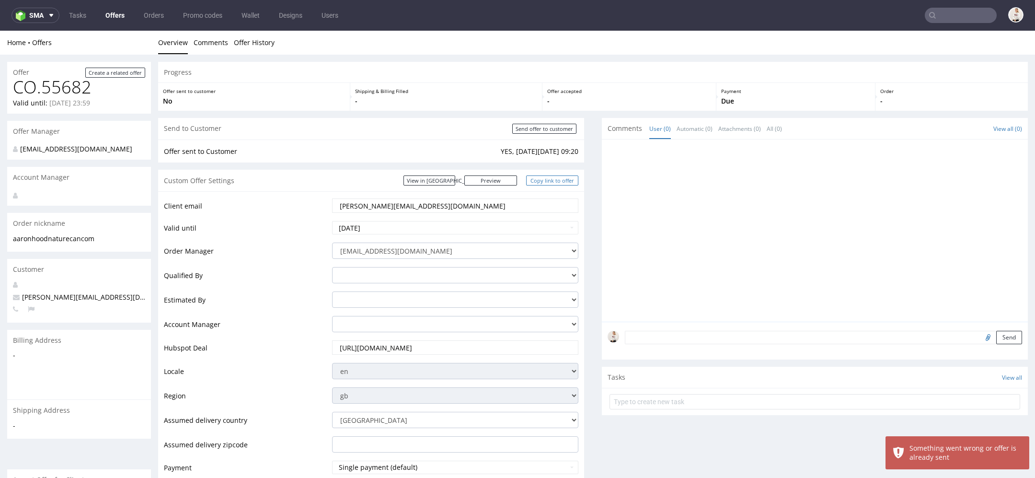
click at [542, 180] on link "Copy link to offer" at bounding box center [552, 180] width 53 height 10
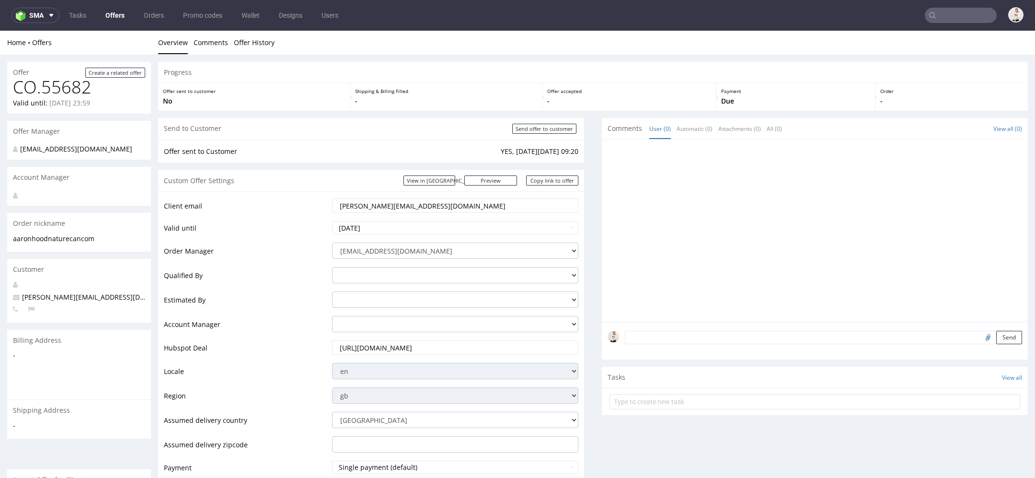
click at [115, 12] on link "Offers" at bounding box center [115, 15] width 31 height 15
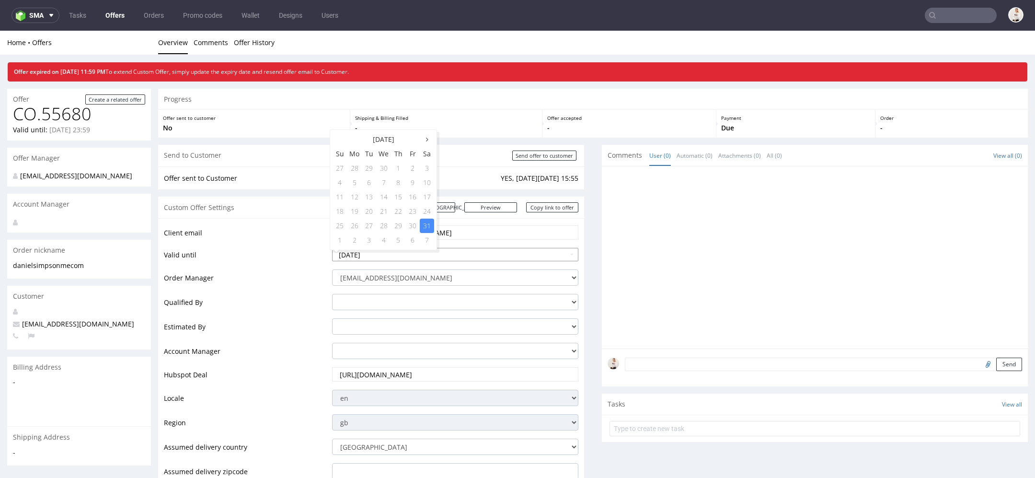
click at [400, 256] on input "[DATE]" at bounding box center [455, 254] width 246 height 13
click at [423, 140] on th at bounding box center [427, 139] width 14 height 14
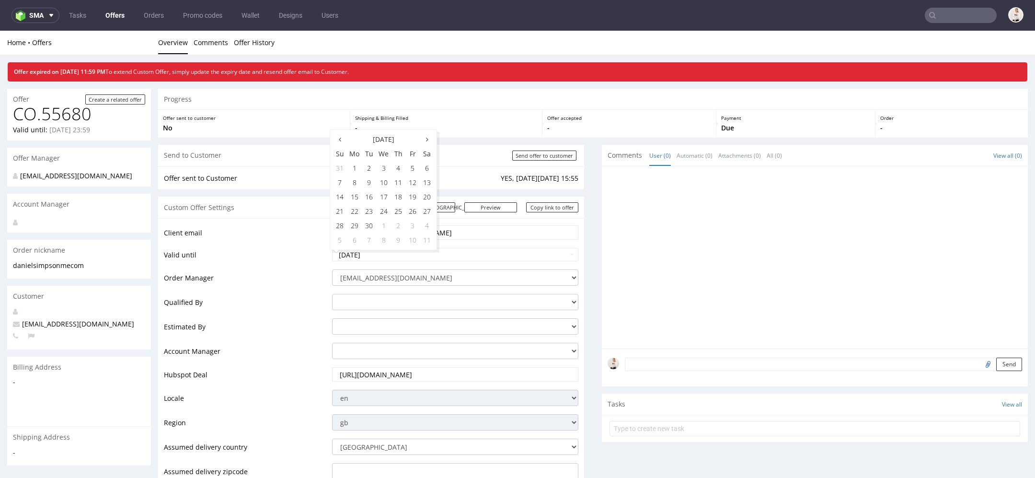
click at [423, 140] on th at bounding box center [427, 139] width 14 height 14
click at [425, 194] on td "18" at bounding box center [427, 197] width 14 height 14
type input "[DATE]"
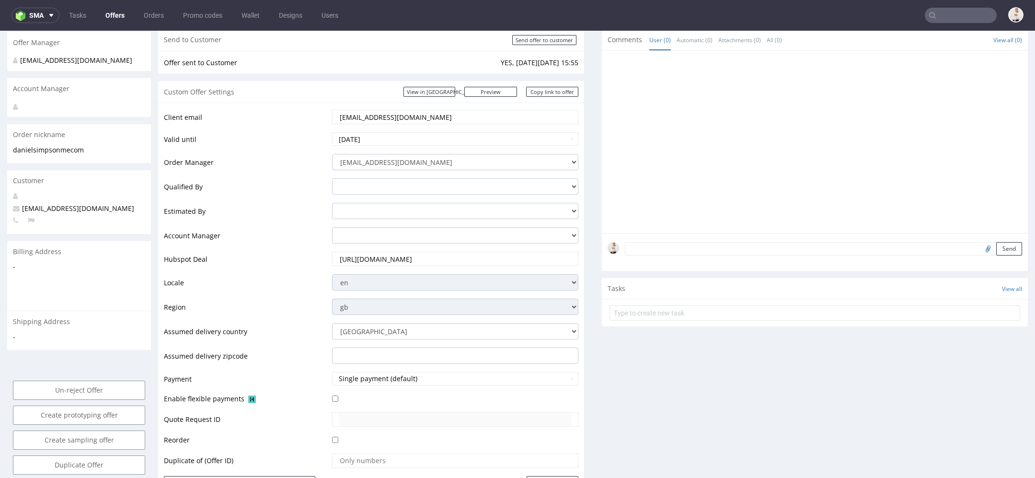
scroll to position [128, 0]
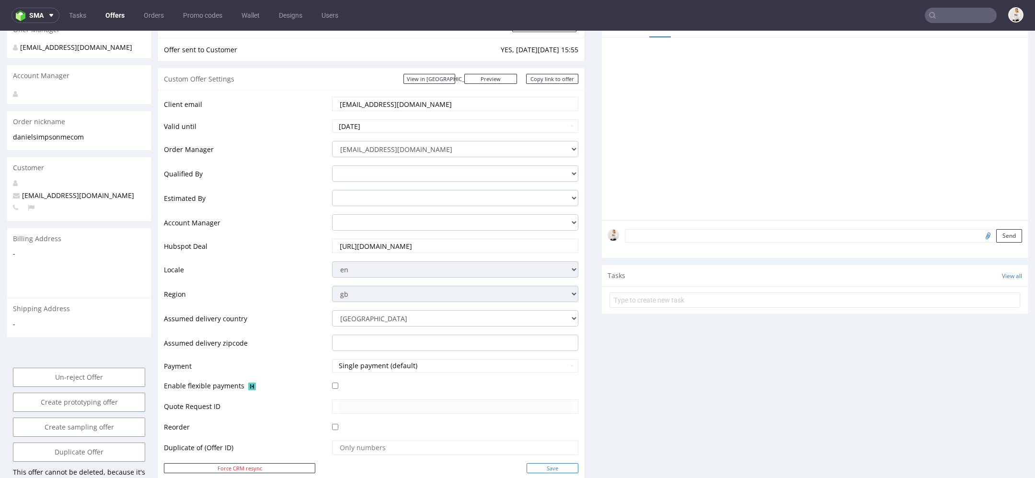
click at [550, 464] on input "Save" at bounding box center [552, 468] width 52 height 10
type input "In progress..."
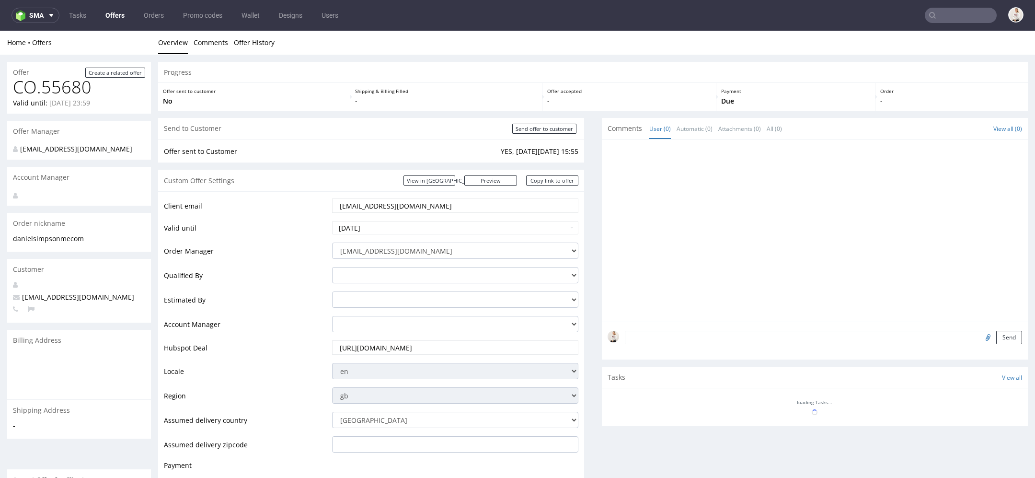
scroll to position [0, 0]
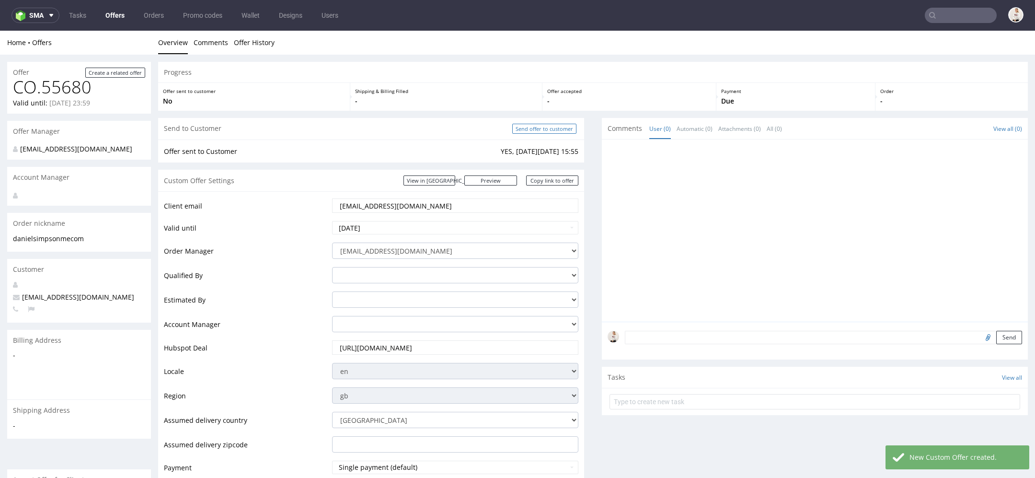
click at [547, 127] on input "Send offer to customer" at bounding box center [544, 129] width 64 height 10
type input "In progress..."
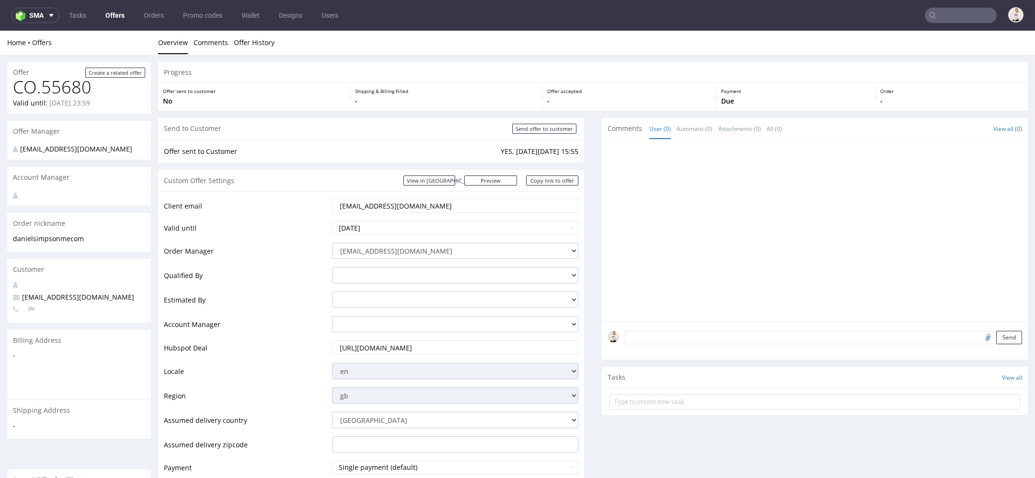
drag, startPoint x: 420, startPoint y: 208, endPoint x: 220, endPoint y: 205, distance: 200.2
click at [220, 205] on tr "Client email danielsimpson@me.com" at bounding box center [371, 208] width 414 height 23
click at [423, 208] on input "danielsimpson@me.com" at bounding box center [455, 205] width 233 height 13
drag, startPoint x: 380, startPoint y: 208, endPoint x: 227, endPoint y: 205, distance: 153.3
click at [227, 205] on tr "Client email danielsimpson@me.com" at bounding box center [371, 208] width 414 height 23
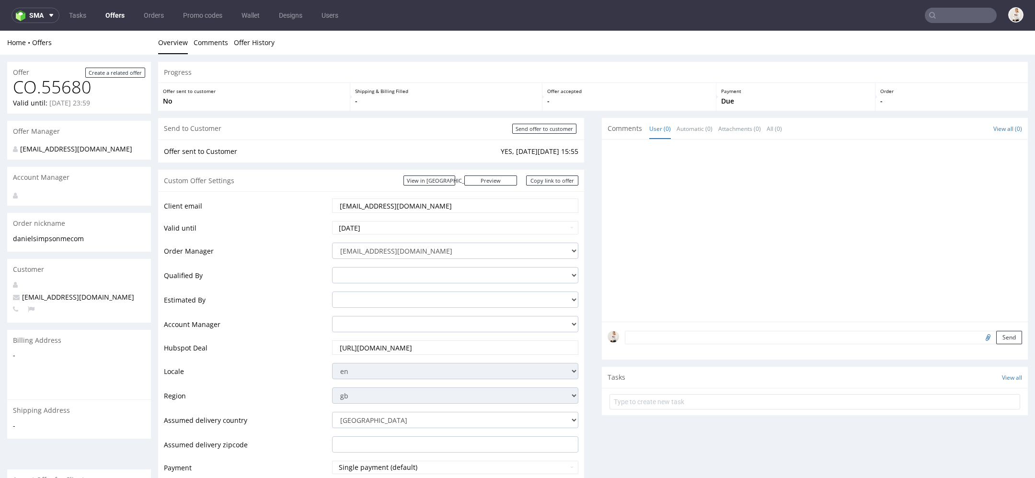
click at [941, 13] on input "text" at bounding box center [960, 15] width 72 height 15
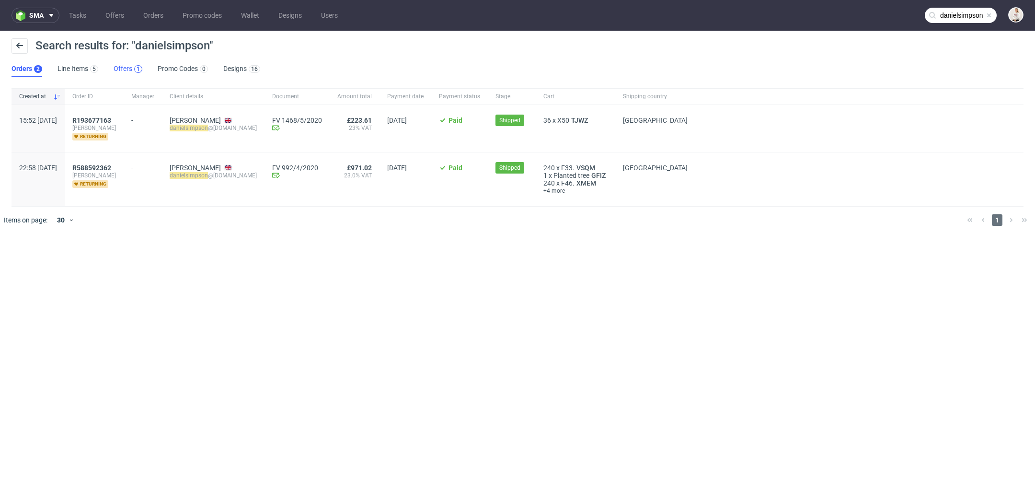
click at [135, 67] on div "1" at bounding box center [138, 69] width 8 height 8
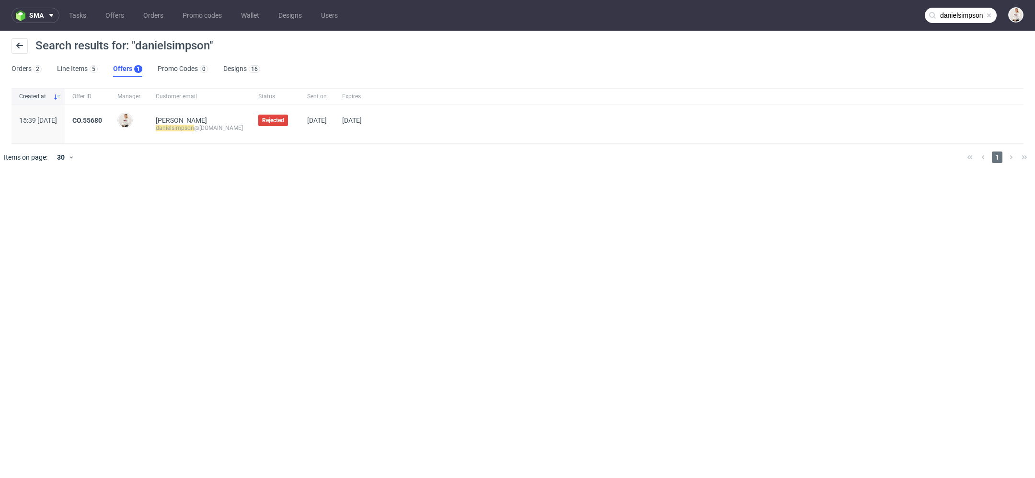
click at [972, 22] on input "danielsimpson" at bounding box center [960, 15] width 72 height 15
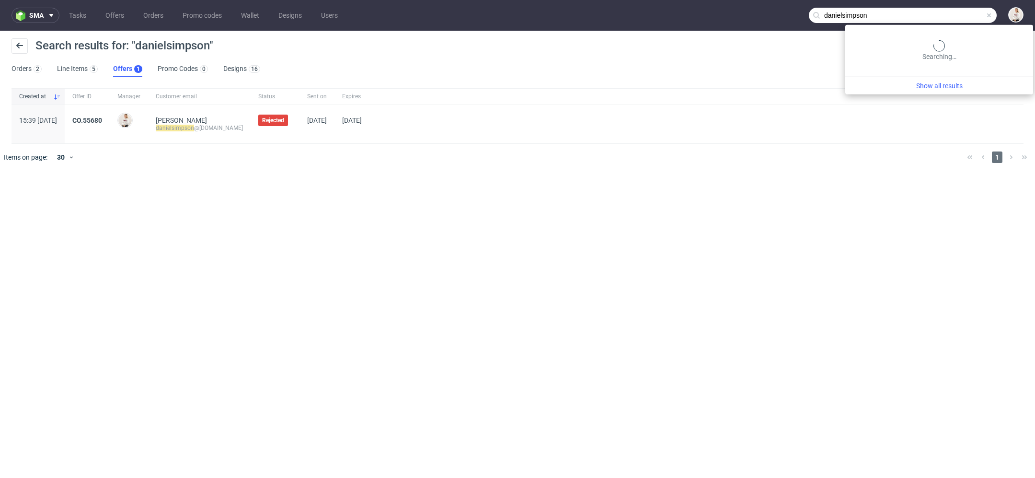
click at [972, 22] on input "danielsimpson" at bounding box center [902, 15] width 188 height 15
type input "harrogate"
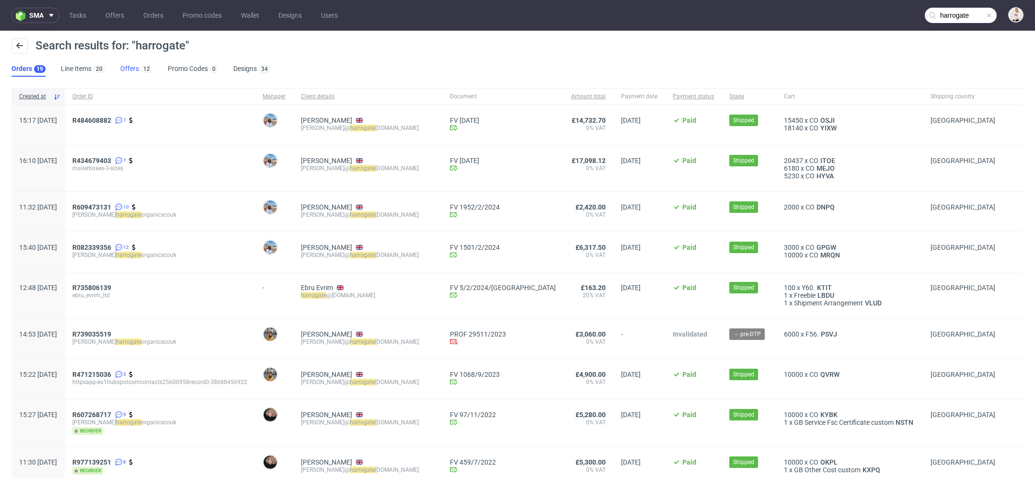
click at [133, 66] on link "Offers 12" at bounding box center [136, 68] width 32 height 15
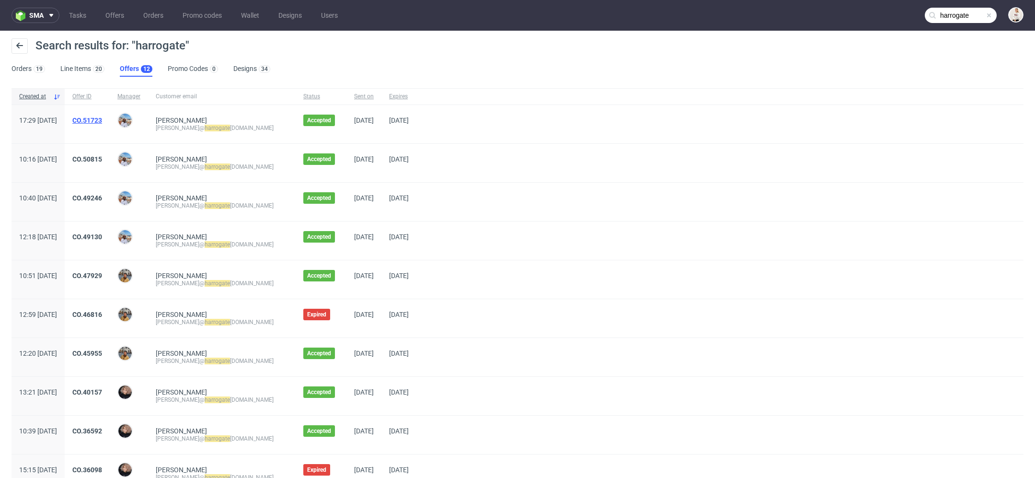
click at [102, 119] on link "CO.51723" at bounding box center [87, 120] width 30 height 8
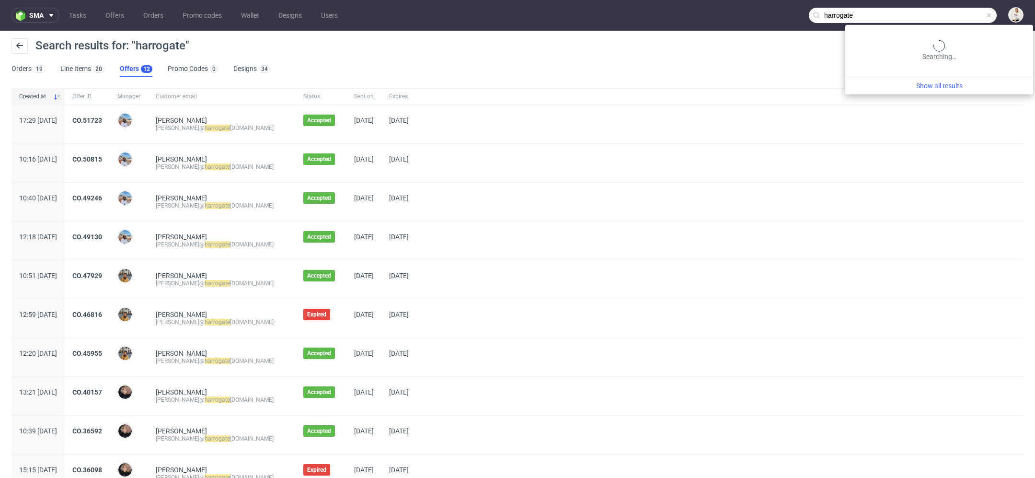
drag, startPoint x: 958, startPoint y: 17, endPoint x: 608, endPoint y: 17, distance: 349.6
click at [608, 17] on nav "sma Tasks Offers Orders Promo codes Wallet Designs Users harrogate" at bounding box center [517, 15] width 1035 height 31
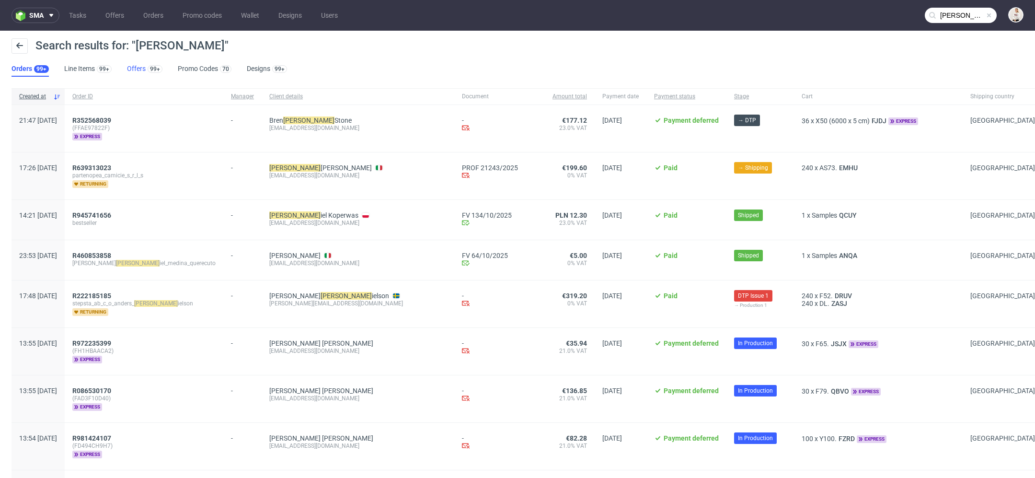
click at [136, 63] on link "Offers 99+" at bounding box center [144, 68] width 35 height 15
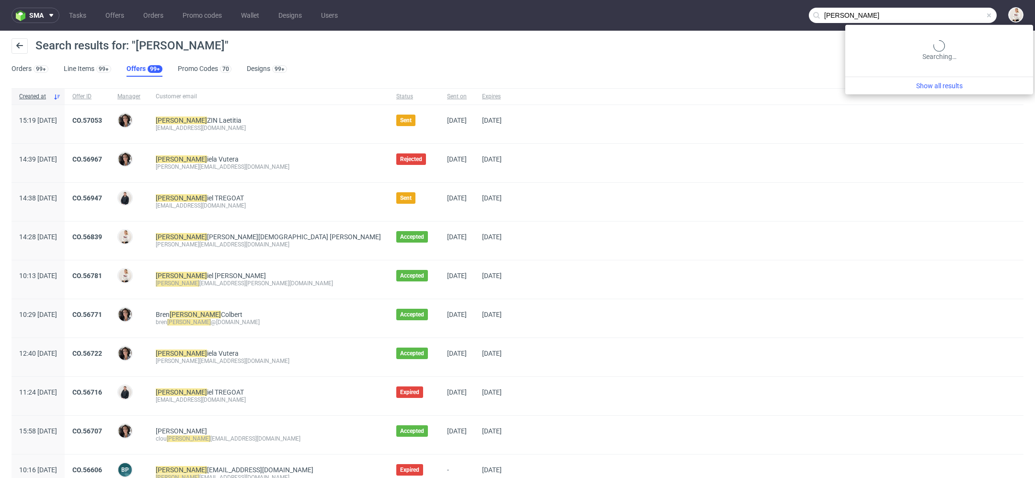
click at [946, 15] on input "dan" at bounding box center [902, 15] width 188 height 15
paste input "ielsimpson@me.com>"
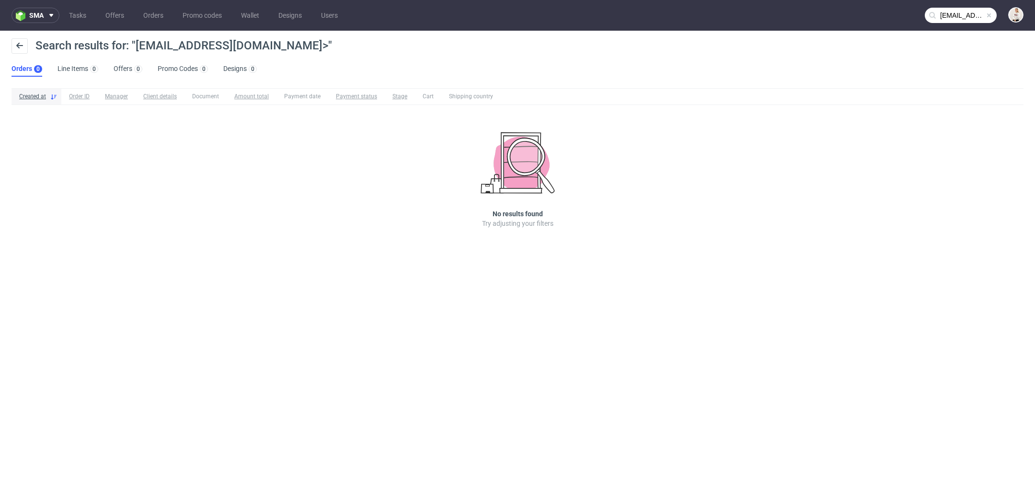
click at [971, 16] on input "danielsimpson@me.com>" at bounding box center [960, 15] width 72 height 15
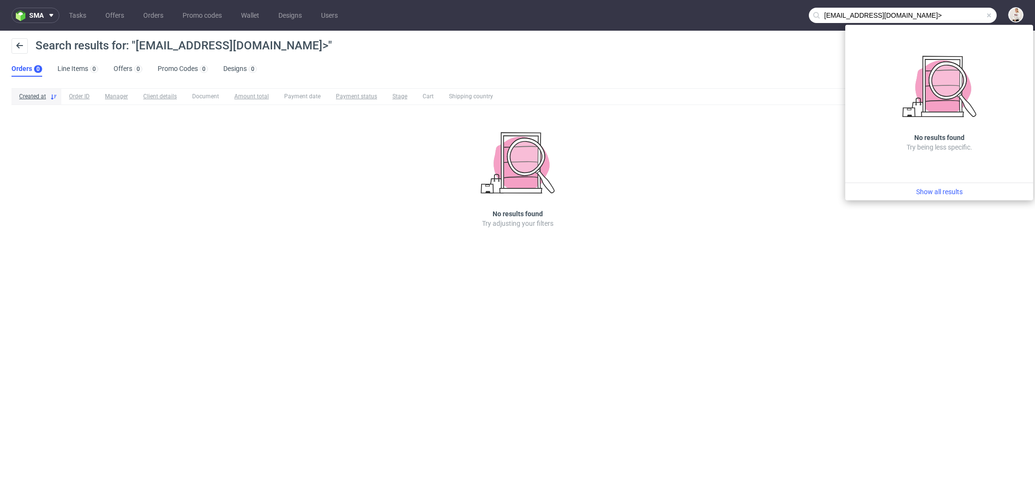
click at [926, 18] on input "danielsimpson@me.com>" at bounding box center [902, 15] width 188 height 15
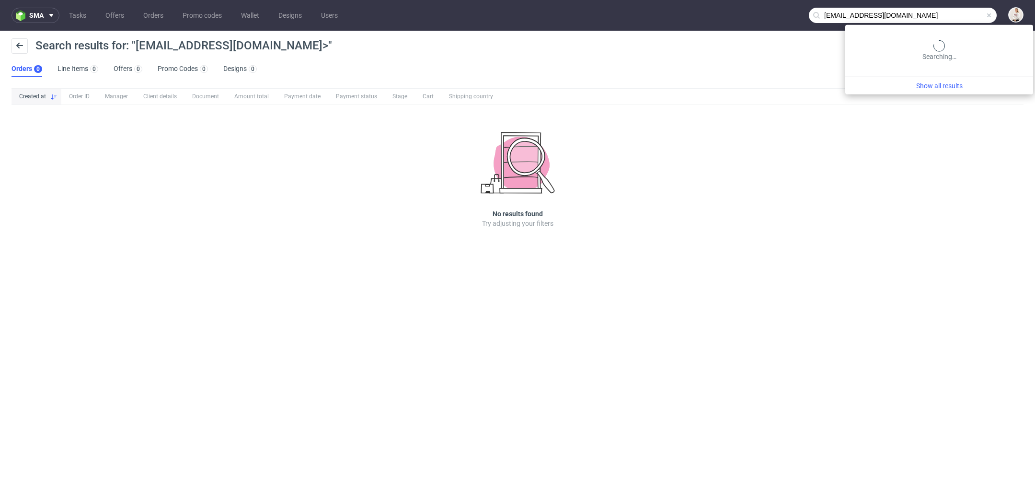
type input "danielsimpson@me.com"
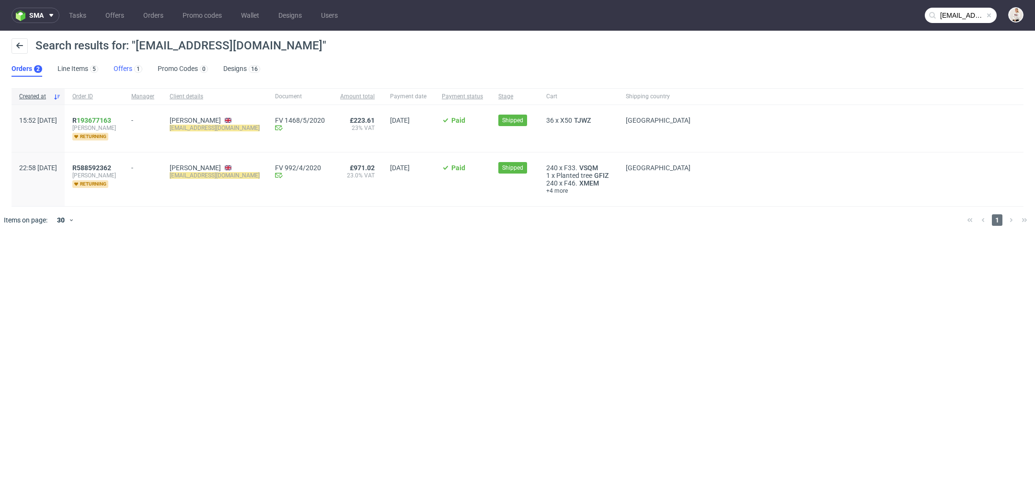
click at [125, 69] on link "Offers 1" at bounding box center [128, 68] width 29 height 15
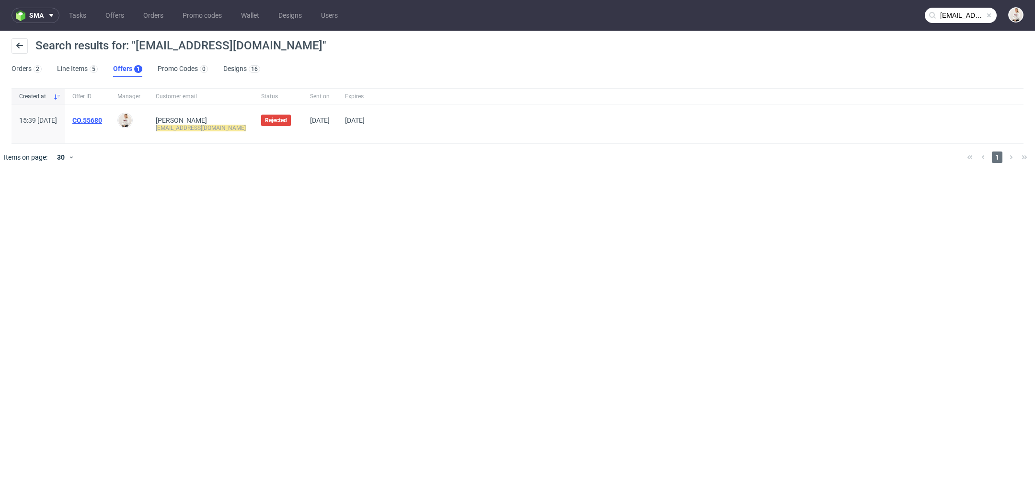
click at [102, 120] on link "CO.55680" at bounding box center [87, 120] width 30 height 8
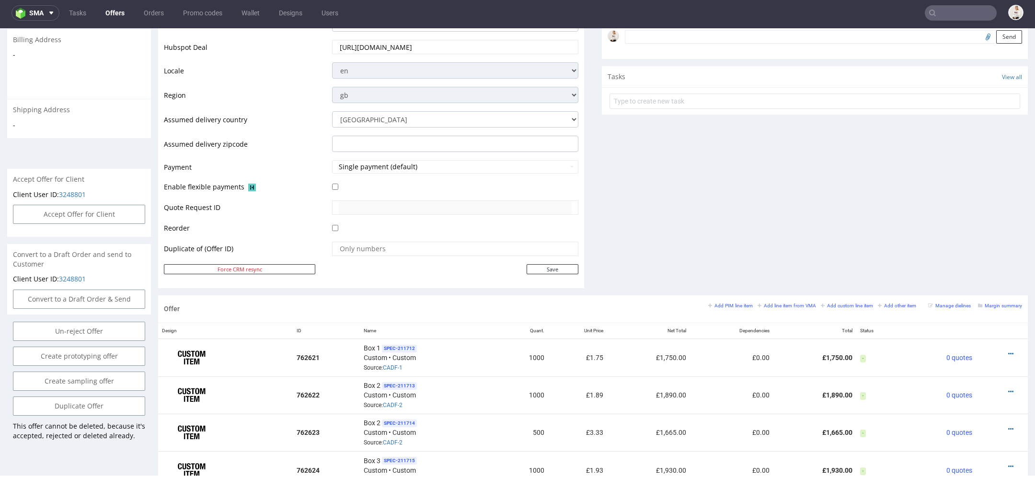
scroll to position [322, 0]
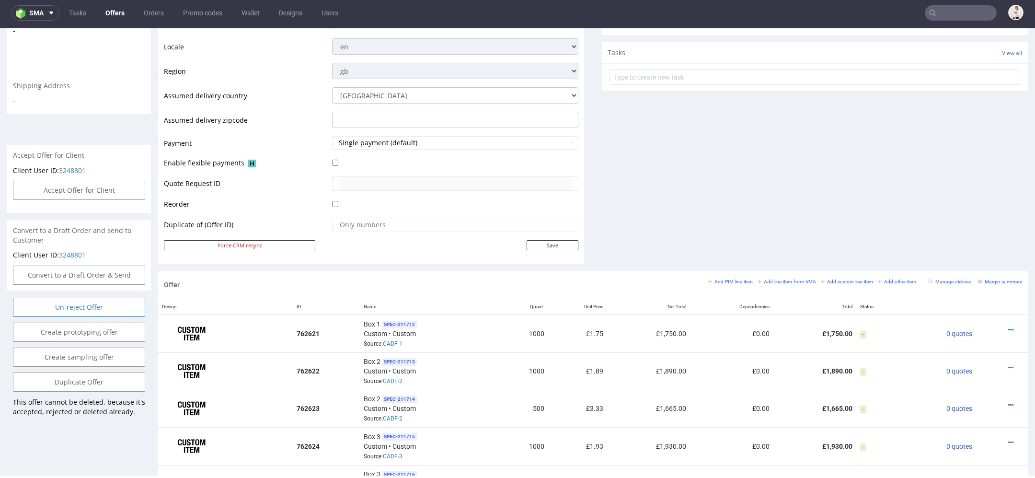
click at [118, 307] on input "Un-reject Offer" at bounding box center [79, 306] width 132 height 19
click at [70, 282] on link "Yes" at bounding box center [64, 280] width 27 height 14
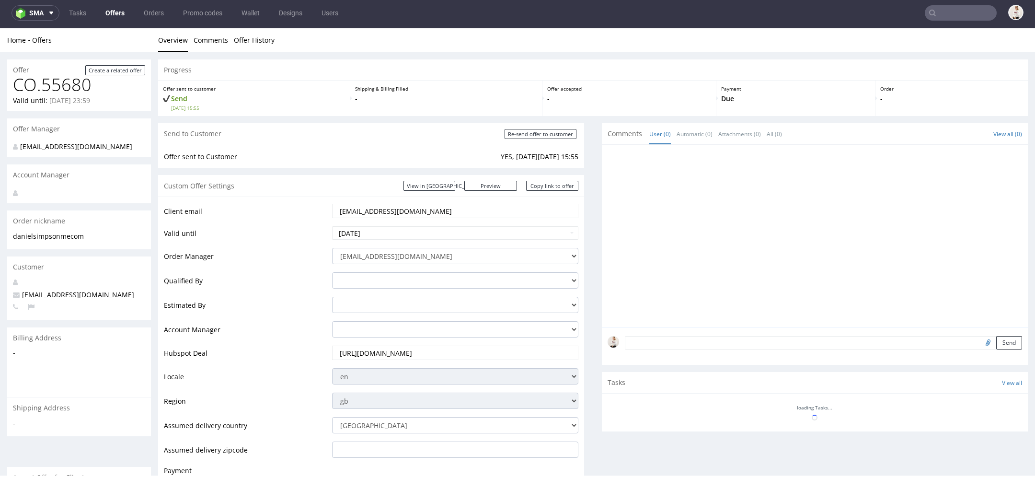
scroll to position [0, 0]
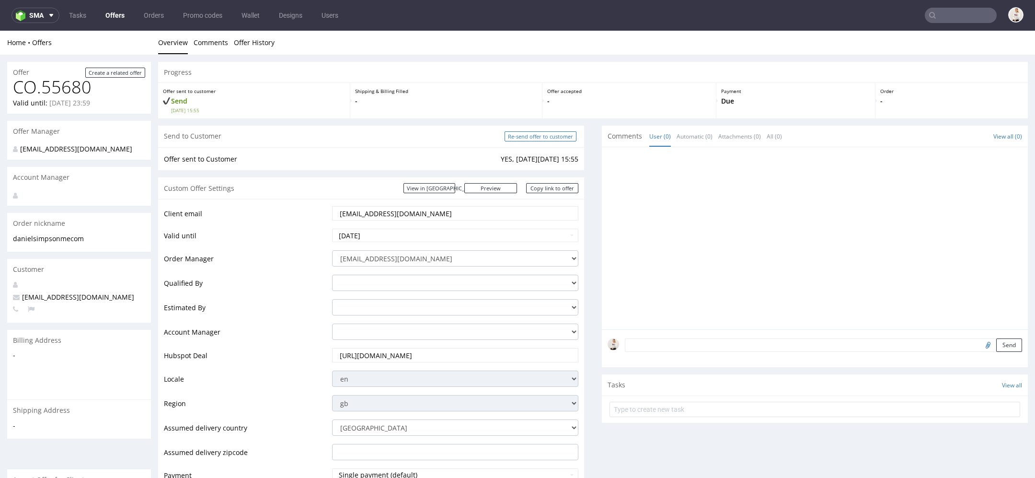
click at [549, 139] on input "Re-send offer to customer" at bounding box center [540, 136] width 72 height 10
type input "In progress..."
click at [531, 184] on link "Copy link to offer" at bounding box center [552, 188] width 53 height 10
click at [537, 134] on input "Re-send offer to customer" at bounding box center [540, 136] width 72 height 10
type input "In progress..."
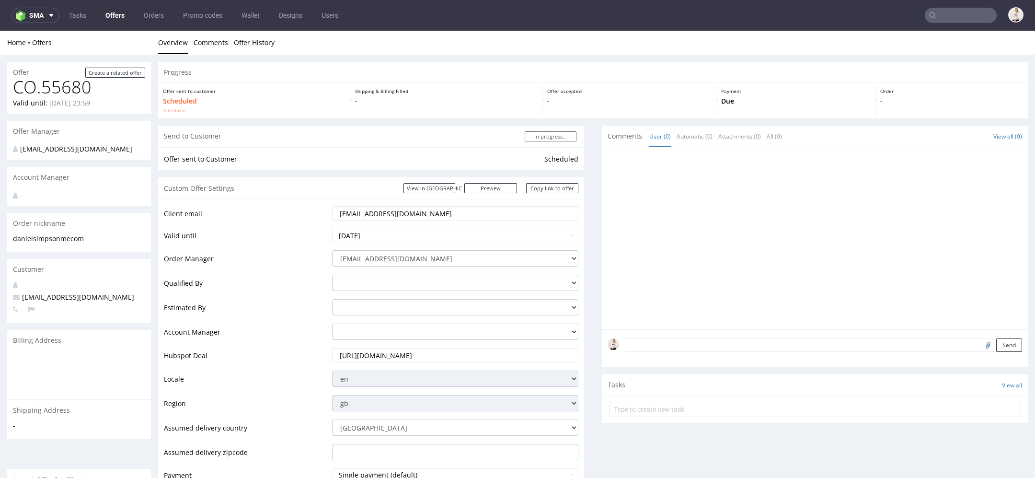
click at [114, 18] on link "Offers" at bounding box center [115, 15] width 31 height 15
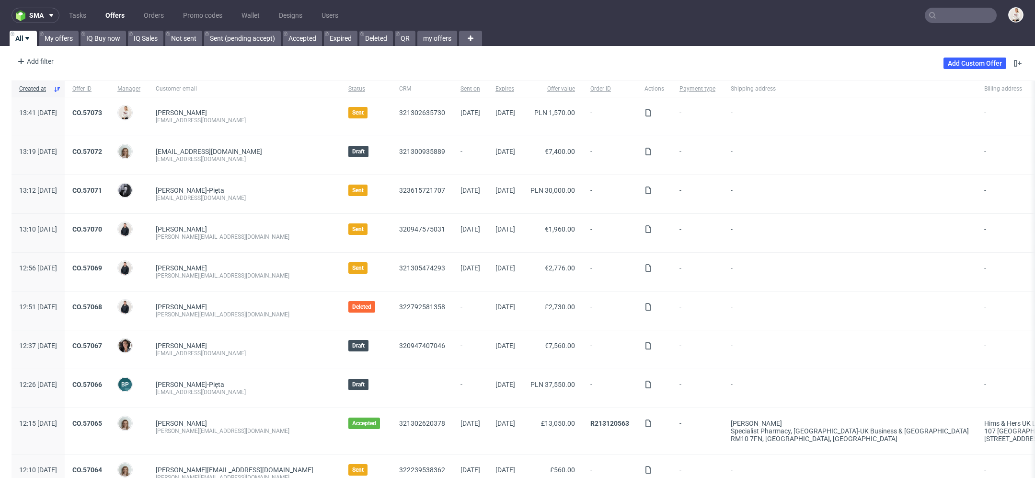
click at [969, 15] on input "text" at bounding box center [960, 15] width 72 height 15
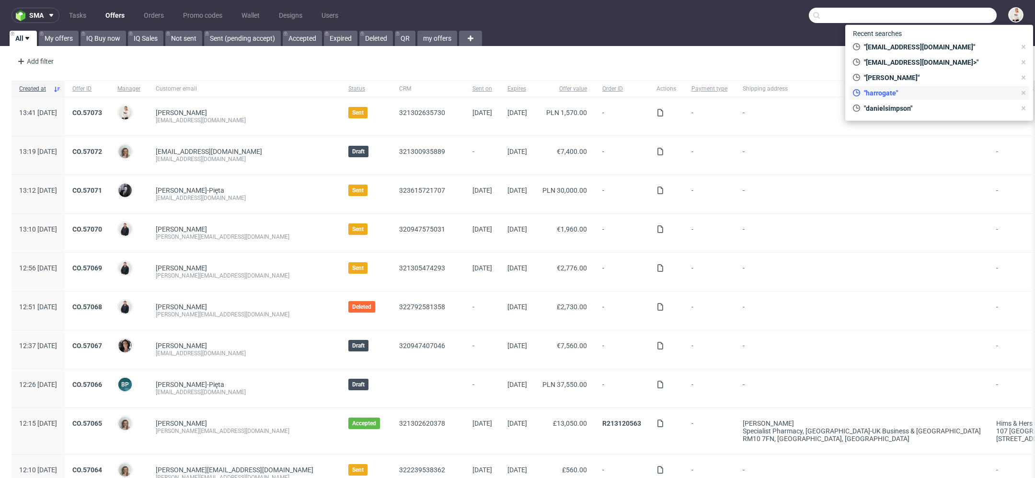
click at [901, 92] on span ""harrogate"" at bounding box center [938, 93] width 156 height 10
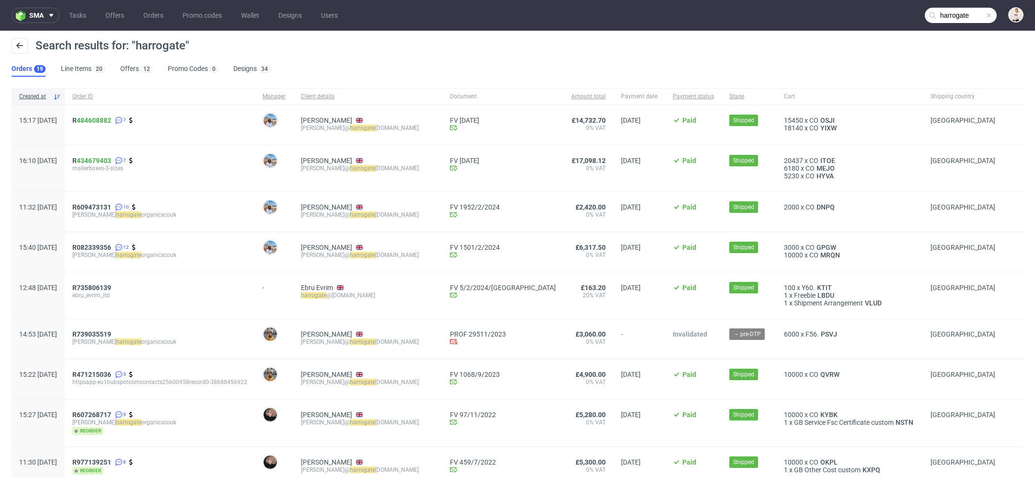
drag, startPoint x: 408, startPoint y: 130, endPoint x: 342, endPoint y: 130, distance: 65.6
click at [342, 130] on div "Daniel Simpson dan@ harrogate organics.co.uk" at bounding box center [367, 125] width 149 height 40
copy div "arrogate organics.co.uk"
click at [953, 17] on input "harrogate" at bounding box center [960, 15] width 72 height 15
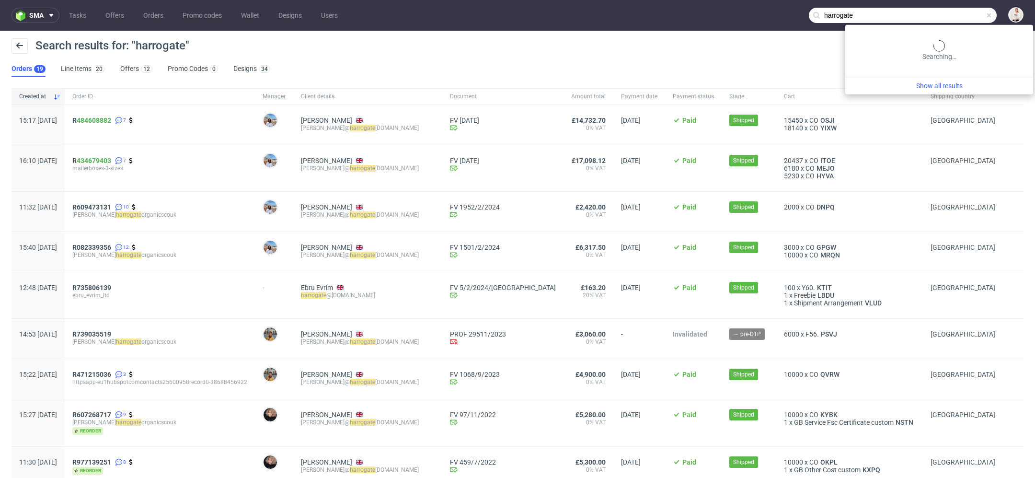
click at [953, 17] on input "harrogate" at bounding box center [902, 15] width 188 height 15
paste input "arrogateorganics.co.uk"
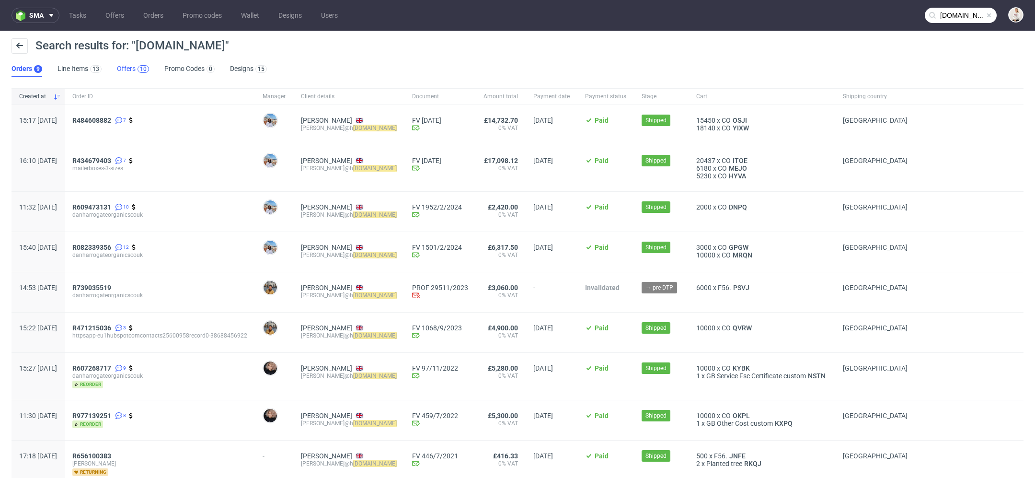
click at [137, 68] on div "10" at bounding box center [142, 69] width 11 height 8
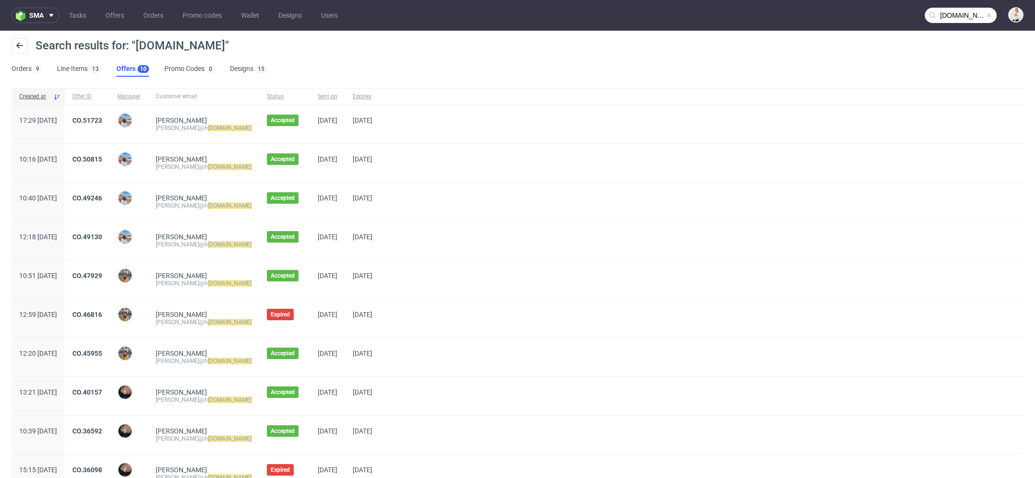
click at [131, 74] on link "Offers 10" at bounding box center [132, 68] width 33 height 15
click at [943, 12] on input "arrogateorganics.co.uk" at bounding box center [960, 15] width 72 height 15
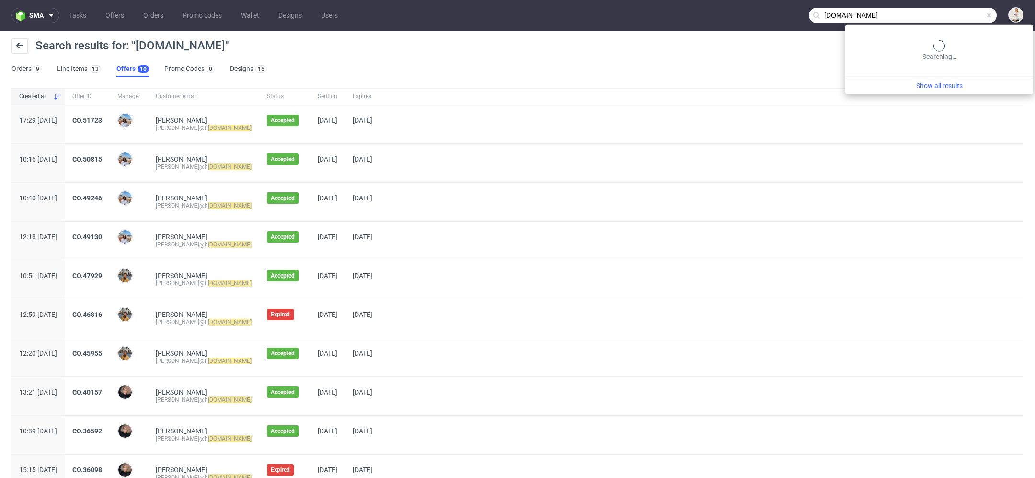
click at [943, 12] on input "arrogateorganics.co.uk" at bounding box center [902, 15] width 188 height 15
paste input "aron.hood@naturecan.com"
type input "aaron.hood@naturecan.com"
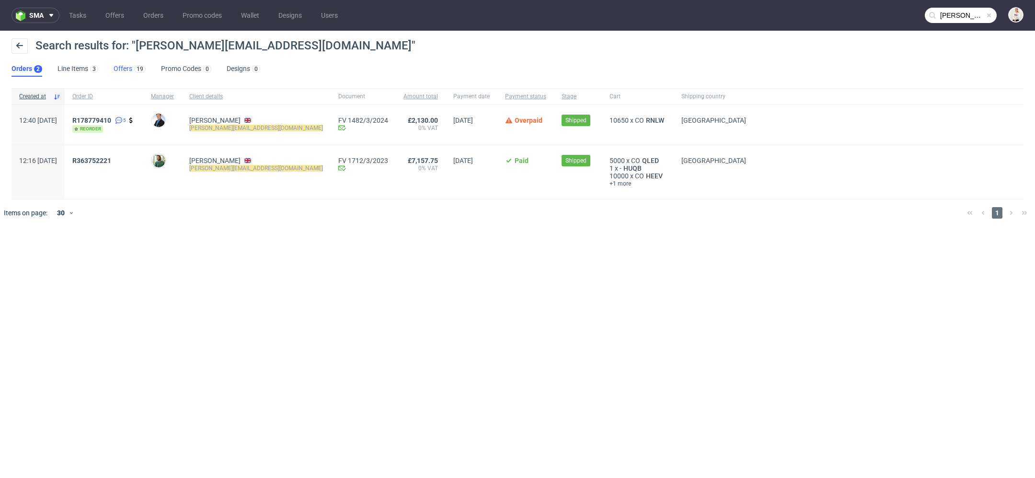
click at [114, 70] on link "Offers 19" at bounding box center [130, 68] width 32 height 15
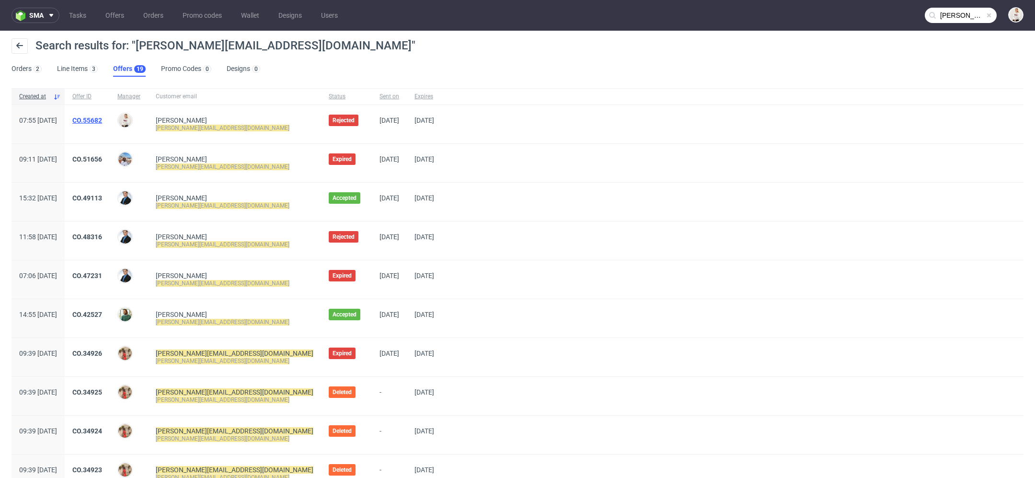
click at [102, 118] on link "CO.55682" at bounding box center [87, 120] width 30 height 8
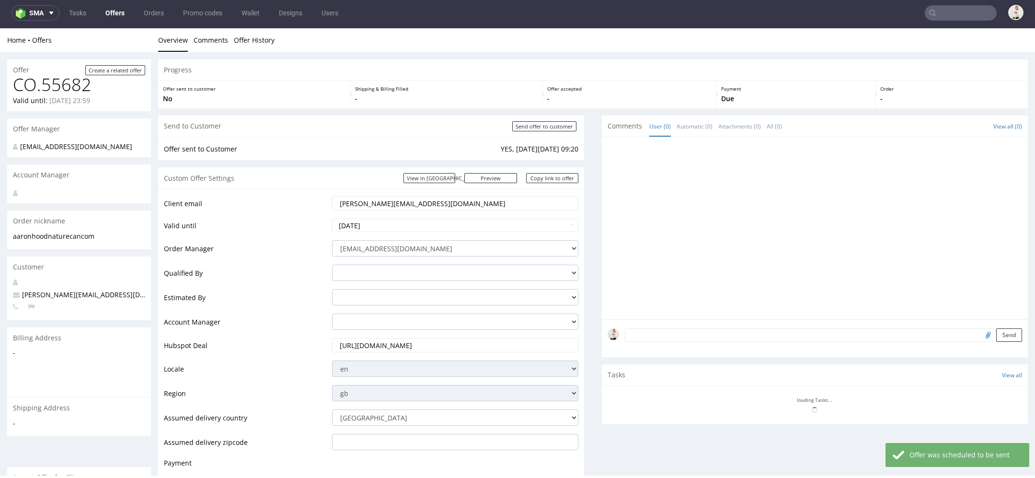
scroll to position [418, 0]
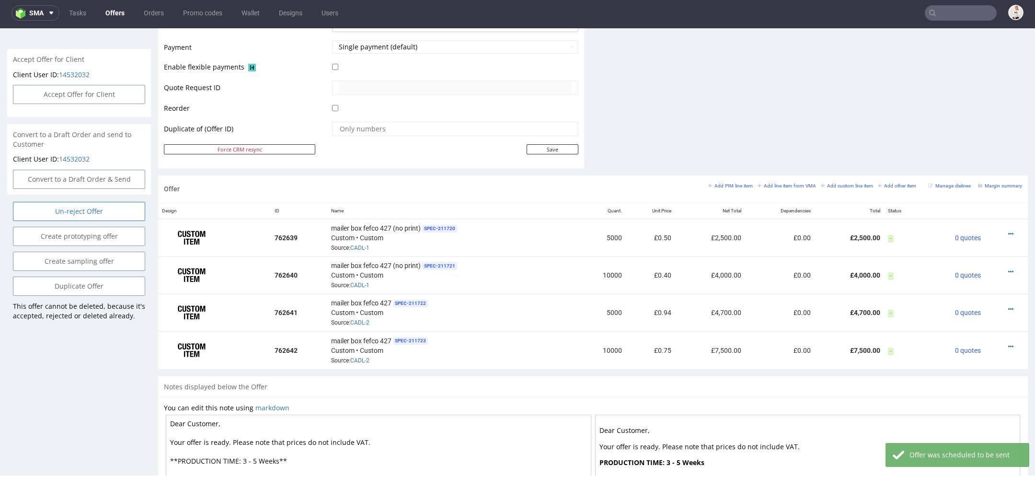
click at [97, 210] on input "Un-reject Offer" at bounding box center [79, 211] width 132 height 19
click at [61, 189] on link "Yes" at bounding box center [64, 185] width 27 height 14
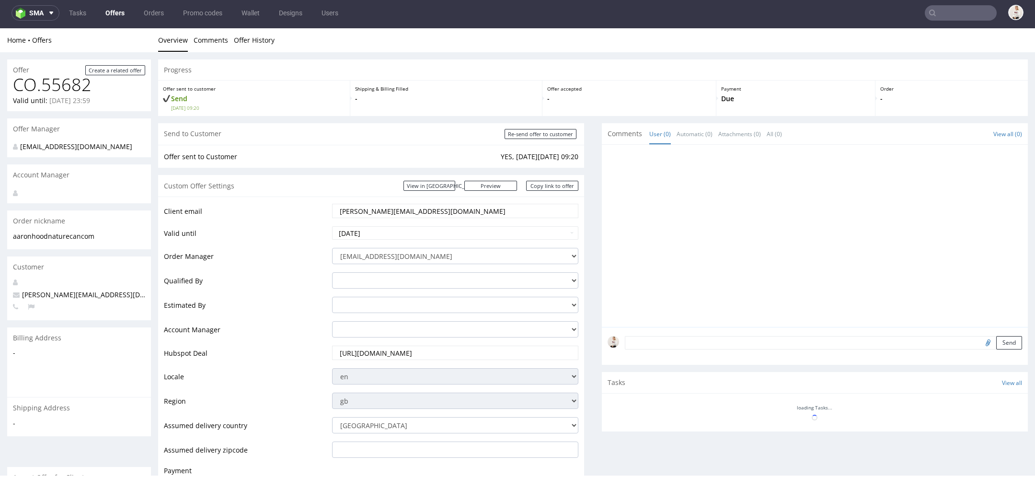
scroll to position [0, 0]
click at [479, 234] on input "[DATE]" at bounding box center [455, 232] width 246 height 13
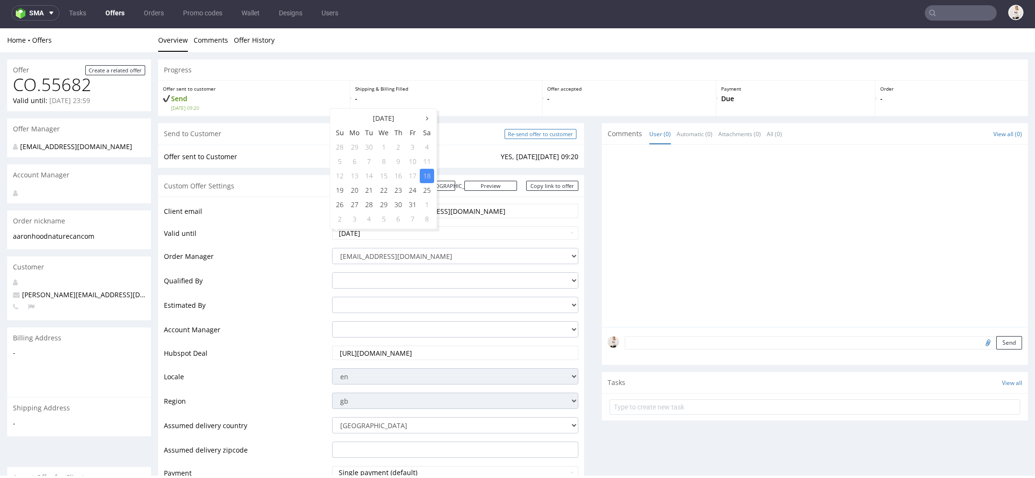
click at [533, 133] on input "Re-send offer to customer" at bounding box center [540, 134] width 72 height 10
type input "In progress..."
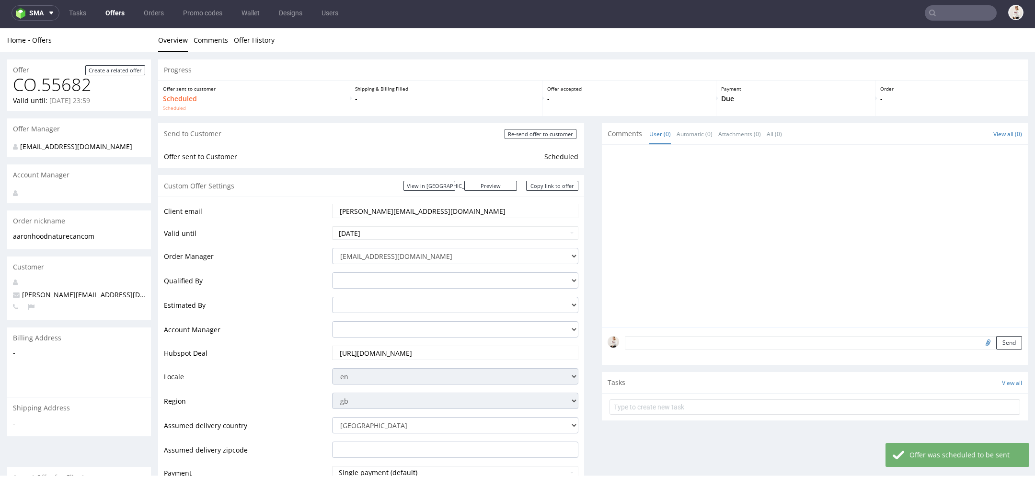
click at [114, 15] on link "Offers" at bounding box center [115, 12] width 31 height 15
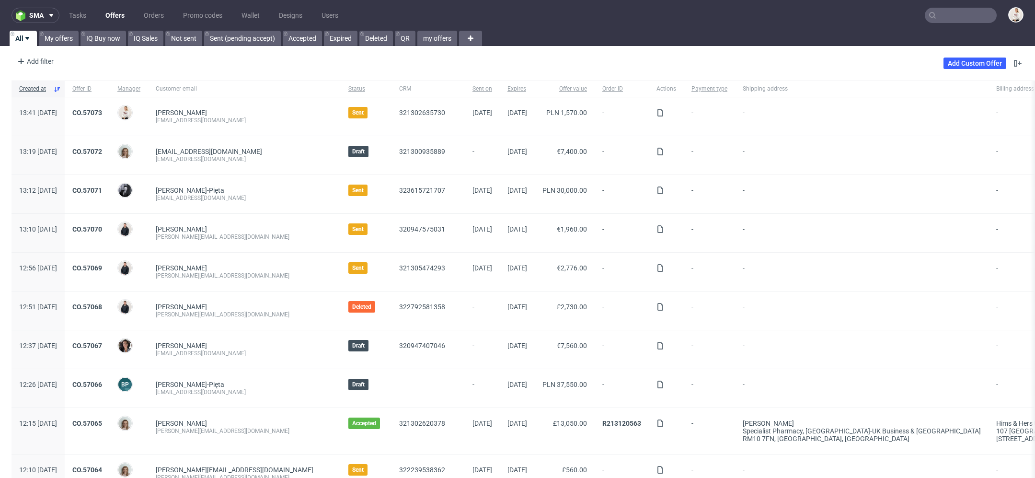
click at [937, 19] on input "text" at bounding box center [960, 15] width 72 height 15
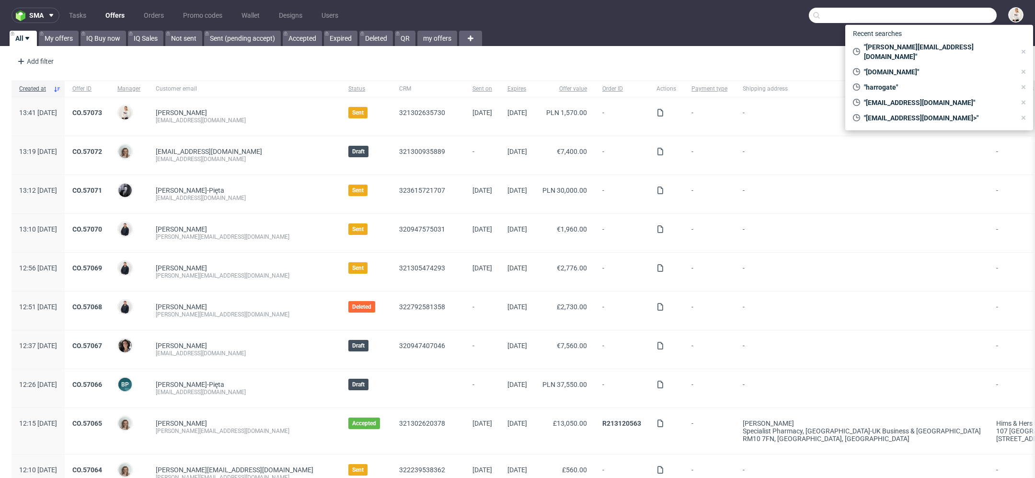
paste input "Ahead"
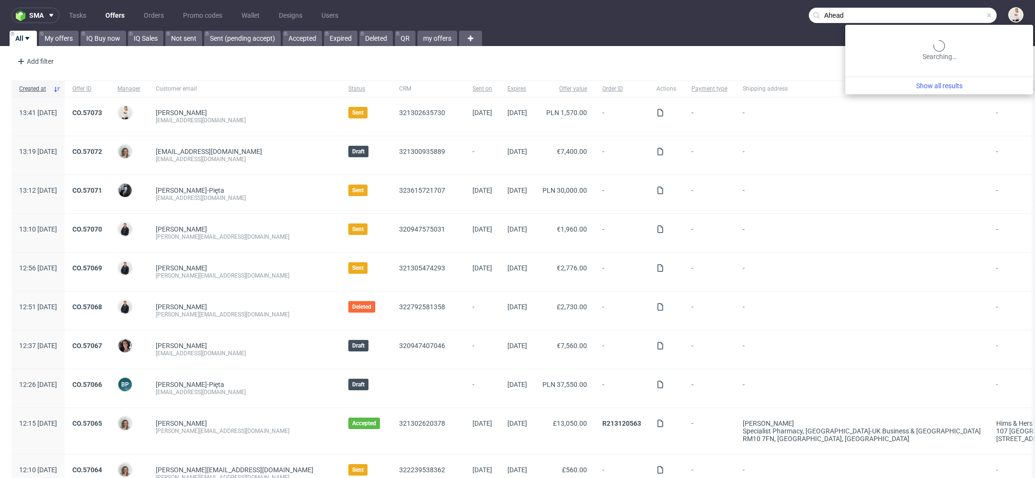
type input "Ahead"
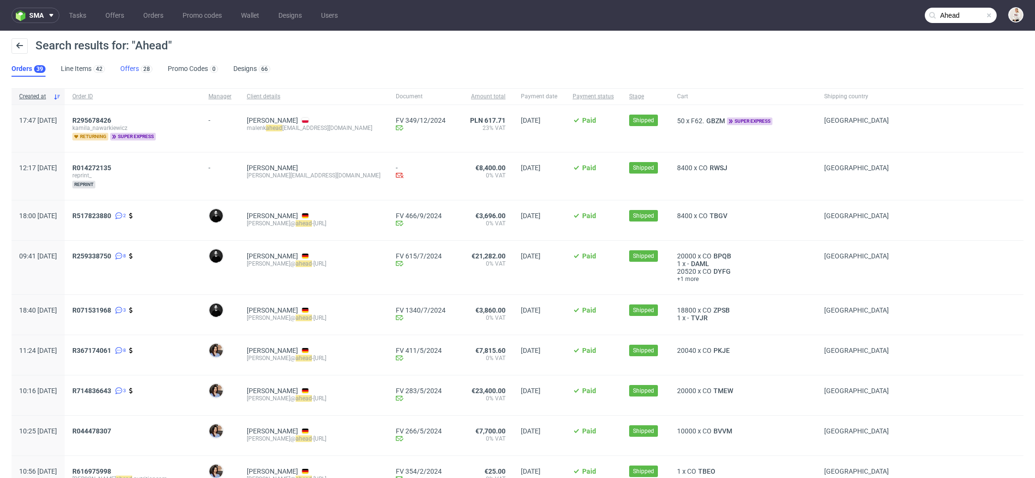
click at [137, 66] on link "Offers 28" at bounding box center [136, 68] width 32 height 15
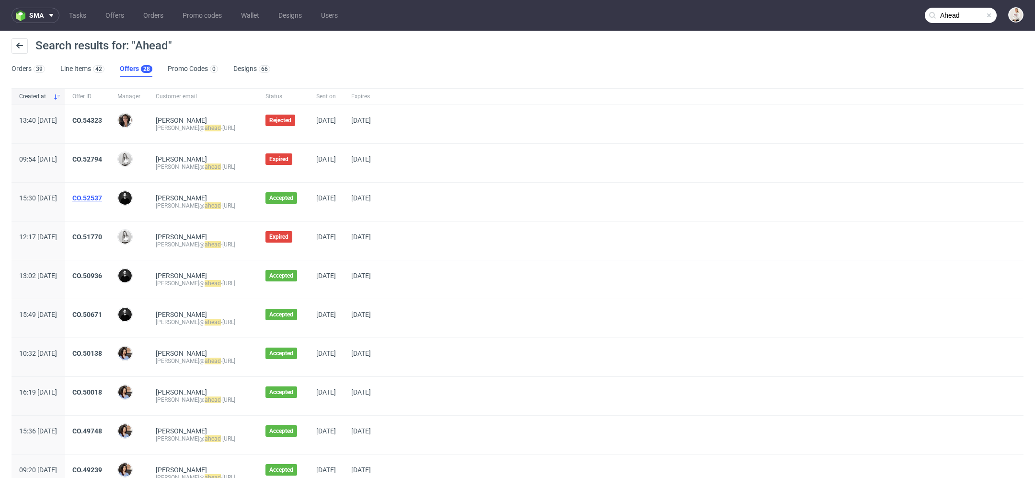
click at [102, 196] on link "CO.52537" at bounding box center [87, 198] width 30 height 8
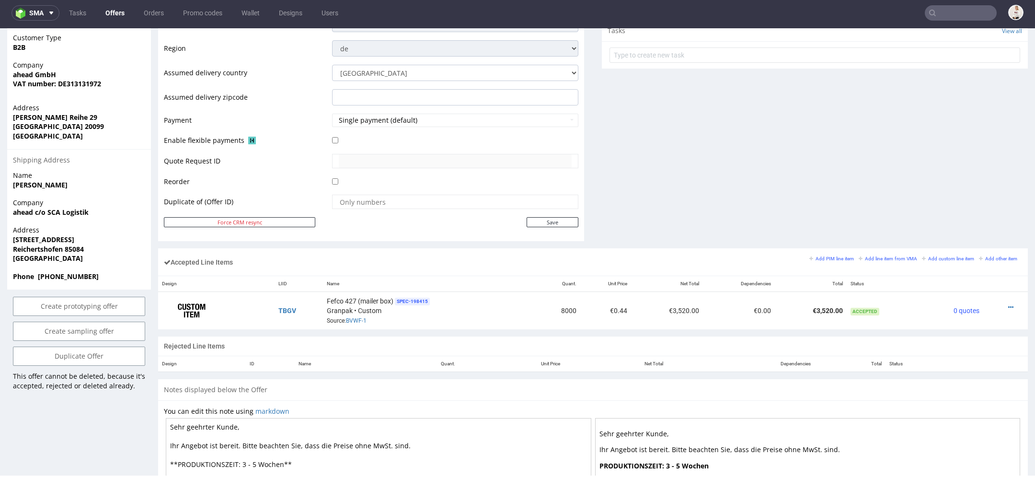
scroll to position [221, 0]
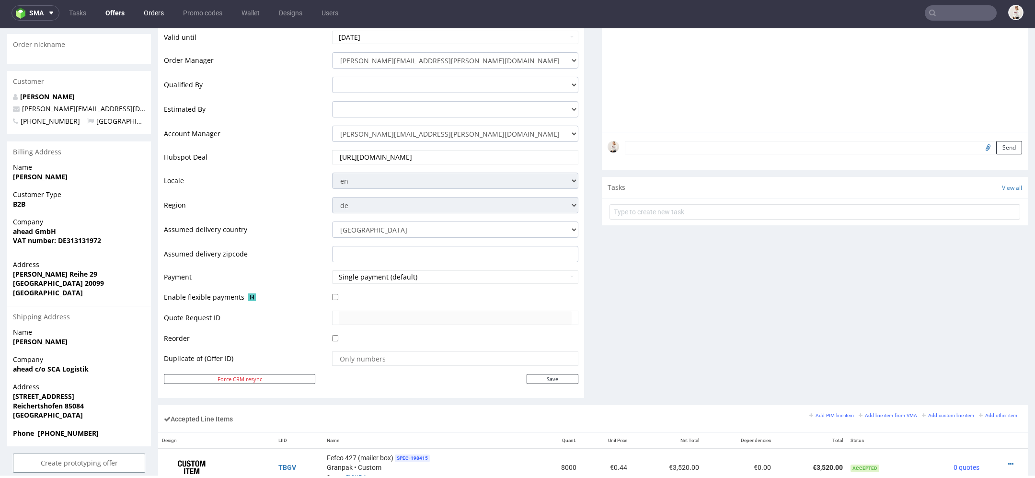
type input "Ahead"
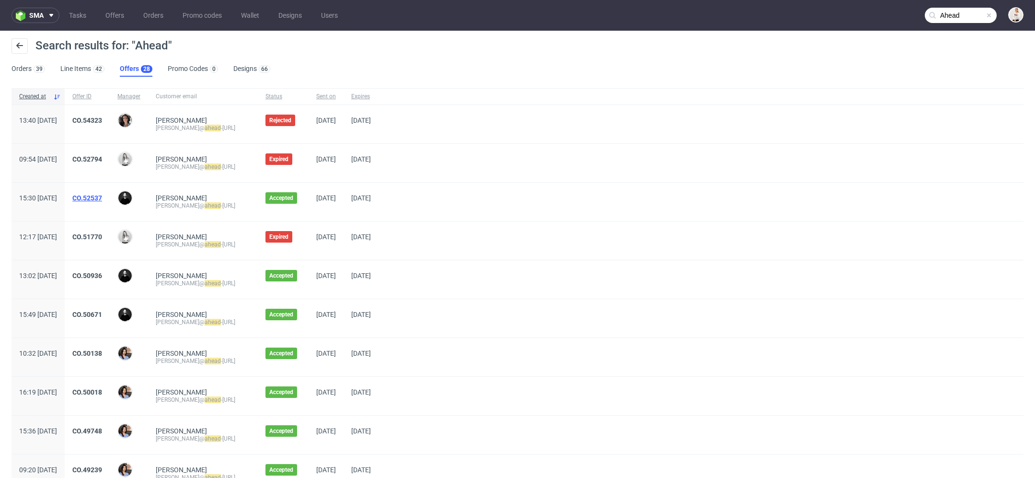
click at [102, 199] on link "CO.52537" at bounding box center [87, 198] width 30 height 8
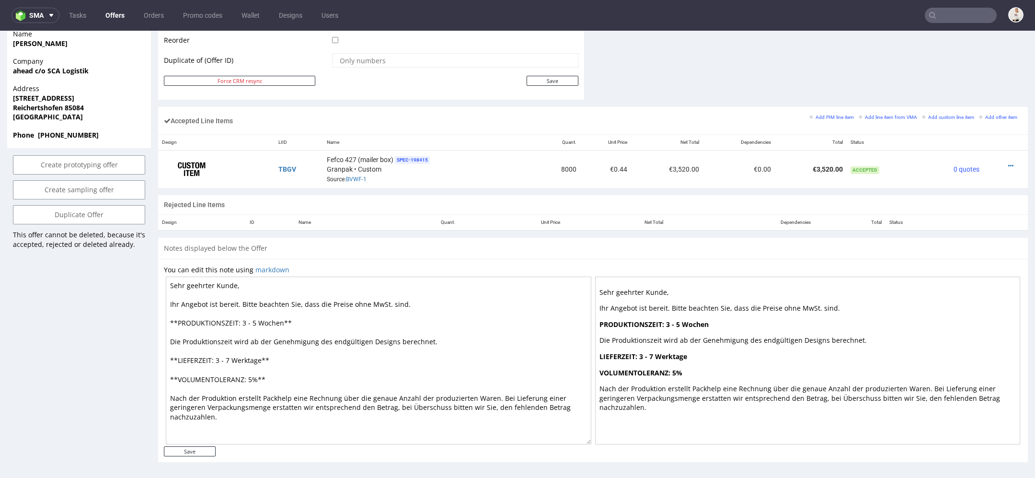
scroll to position [3, 0]
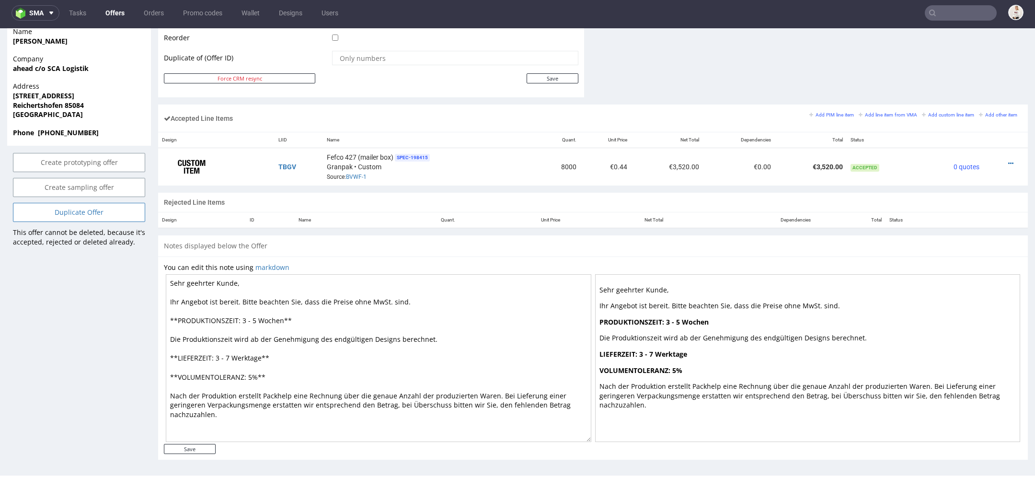
click at [123, 203] on link "Duplicate Offer" at bounding box center [79, 212] width 132 height 19
click at [71, 165] on link "Yes" at bounding box center [64, 167] width 27 height 14
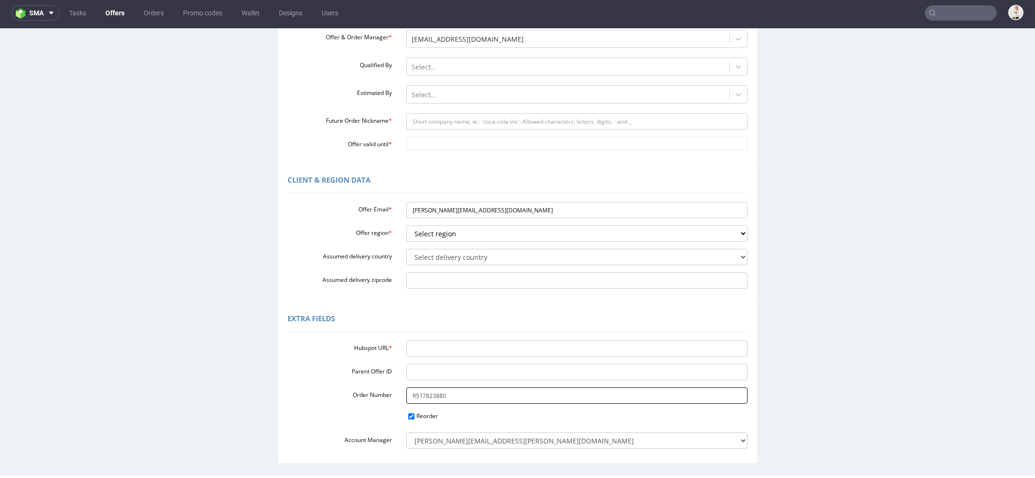
scroll to position [144, 0]
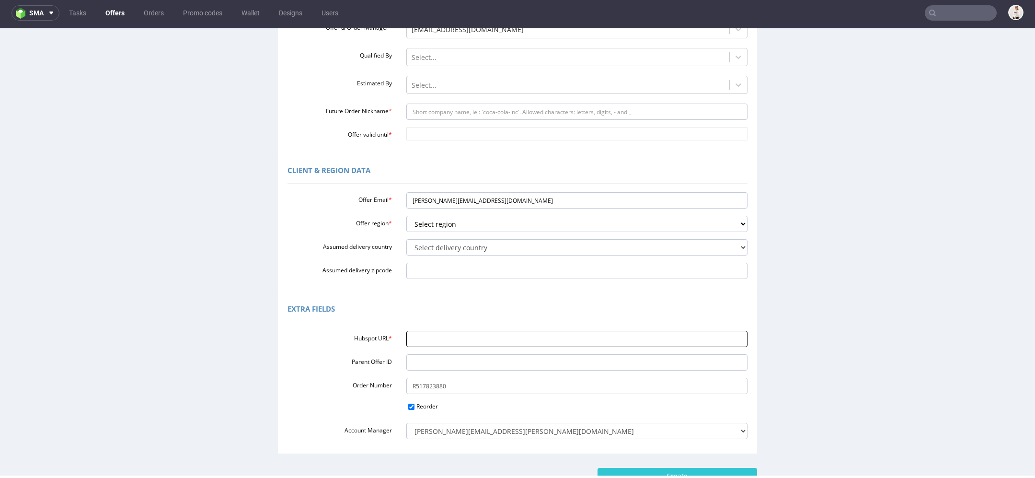
click at [446, 345] on input "Hubspot URL *" at bounding box center [577, 338] width 342 height 16
paste input "[URL][DOMAIN_NAME]"
type input "[URL][DOMAIN_NAME]"
click at [671, 286] on div "Client & Region data Offer Email * tom@ahead-nutrition.com Offer region * Selec…" at bounding box center [517, 224] width 479 height 138
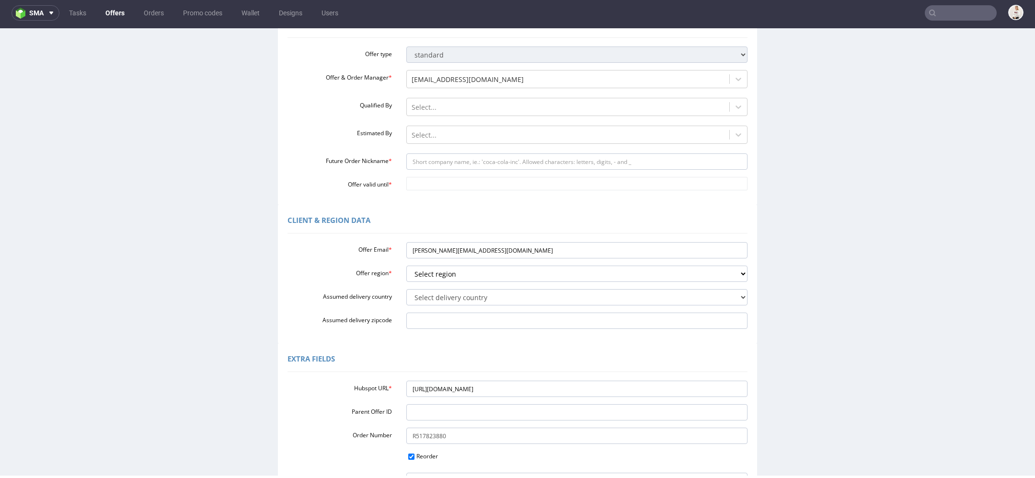
scroll to position [77, 0]
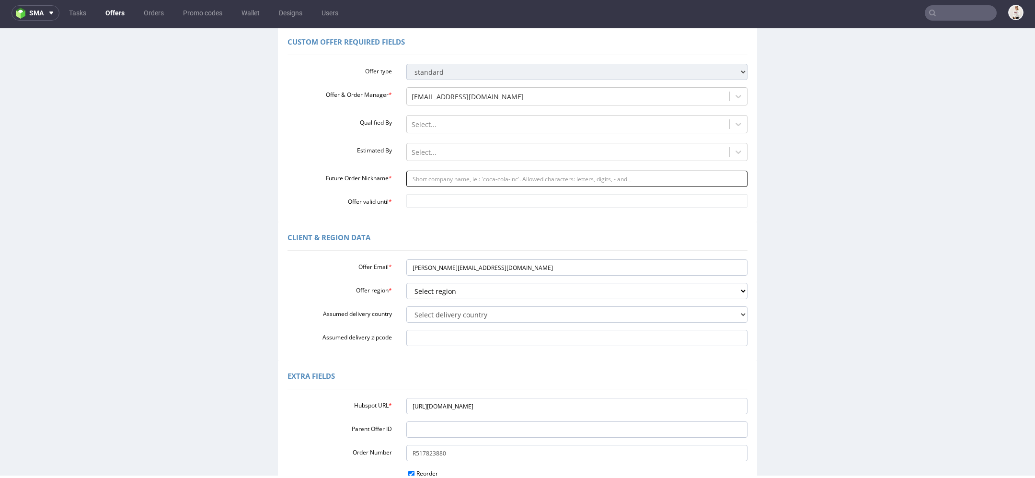
click at [455, 177] on input "Future Order Nickname *" at bounding box center [577, 179] width 342 height 16
paste input "tomahead-nutritioncom"
type input "tomahead-nutritioncom"
click at [446, 192] on div "Offer type standard prototyping sampling Offer & Order Manager * mari.fok@packh…" at bounding box center [517, 134] width 460 height 148
click at [446, 199] on input "Offer valid until *" at bounding box center [577, 200] width 342 height 13
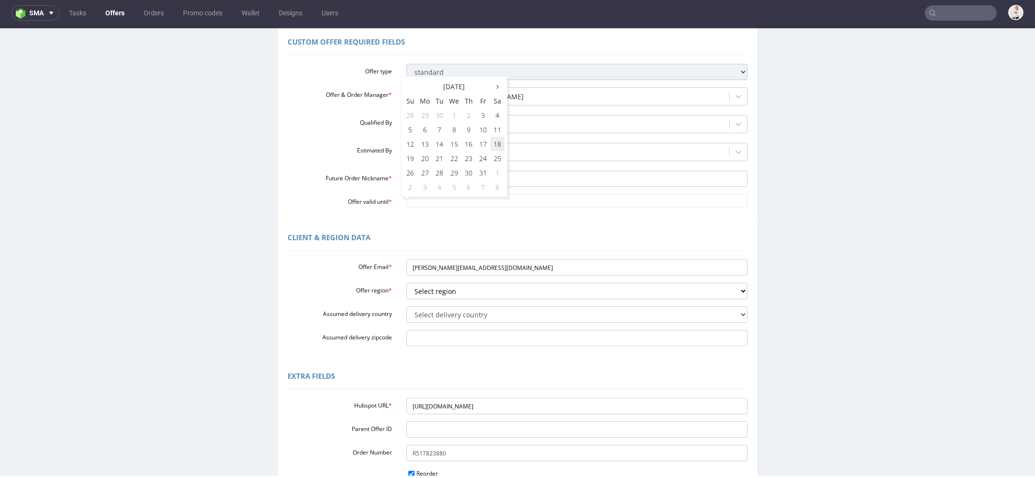
click at [497, 145] on td "18" at bounding box center [497, 144] width 14 height 14
type input "[DATE]"
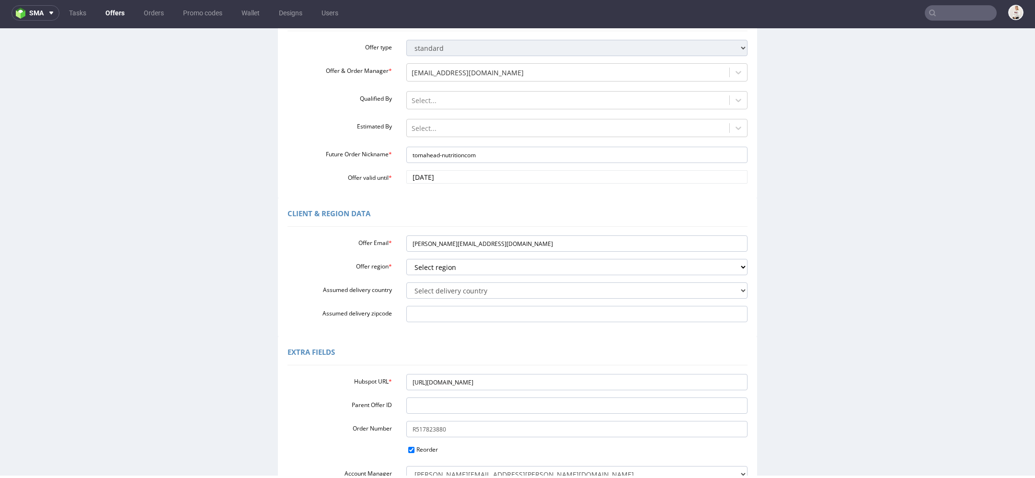
scroll to position [105, 0]
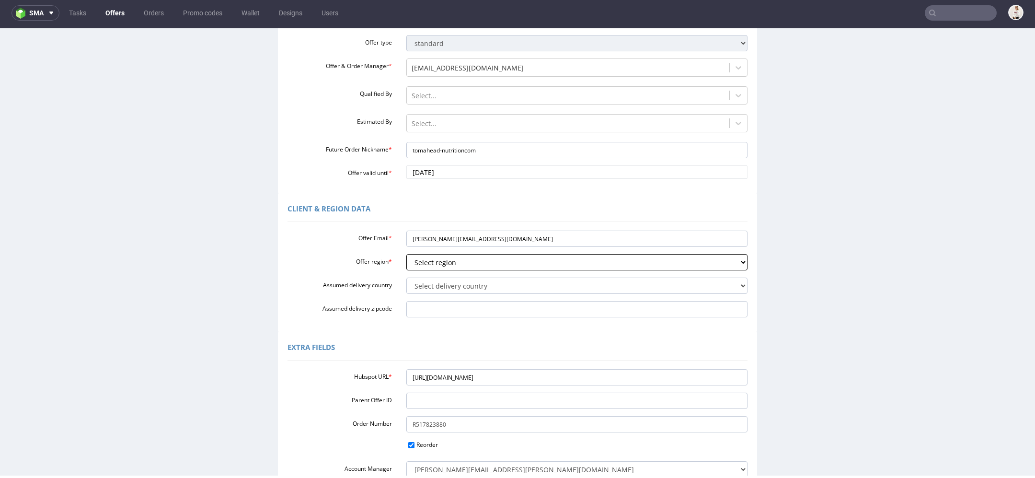
click at [466, 268] on select "Select region eu gb de pl cz fr it es" at bounding box center [577, 262] width 342 height 16
select select "de"
click at [406, 254] on select "Select region eu gb de pl cz fr it es" at bounding box center [577, 262] width 342 height 16
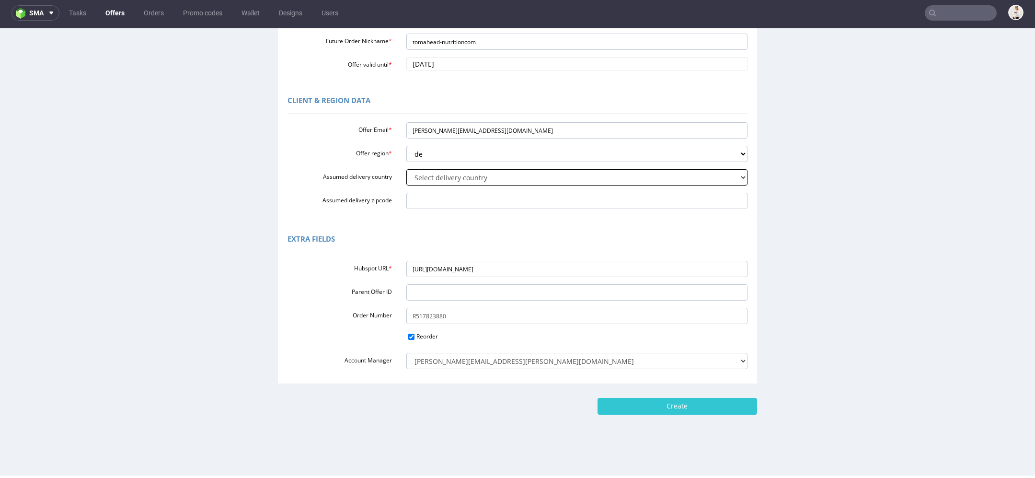
click at [467, 182] on select "Select delivery country Andorra Afghanistan Anguilla Albania Armenia Antarctica…" at bounding box center [577, 177] width 342 height 16
select select "57"
click at [406, 169] on select "Select delivery country Andorra Afghanistan Anguilla Albania Armenia Antarctica…" at bounding box center [577, 177] width 342 height 16
click at [684, 404] on input "Create" at bounding box center [676, 406] width 159 height 16
type input "Please wait..."
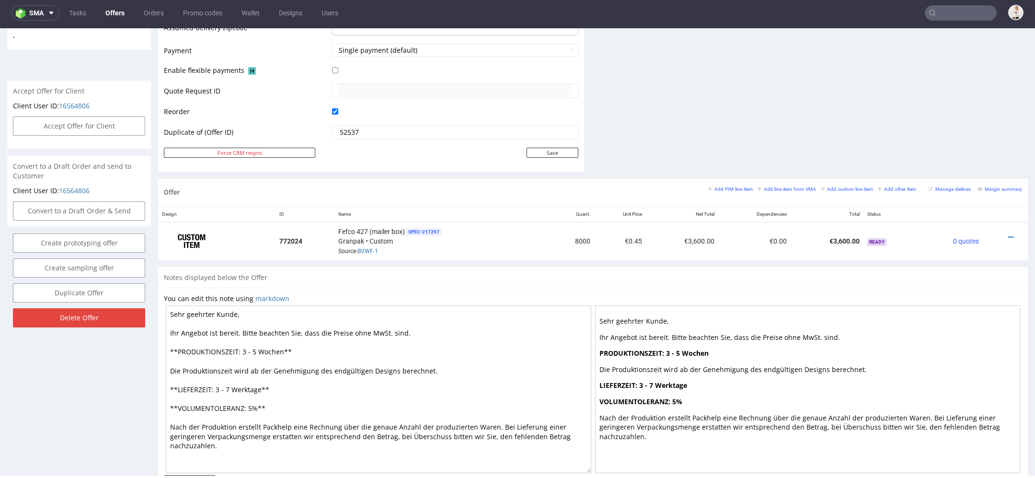
scroll to position [416, 0]
click at [1008, 232] on icon at bounding box center [1010, 235] width 5 height 7
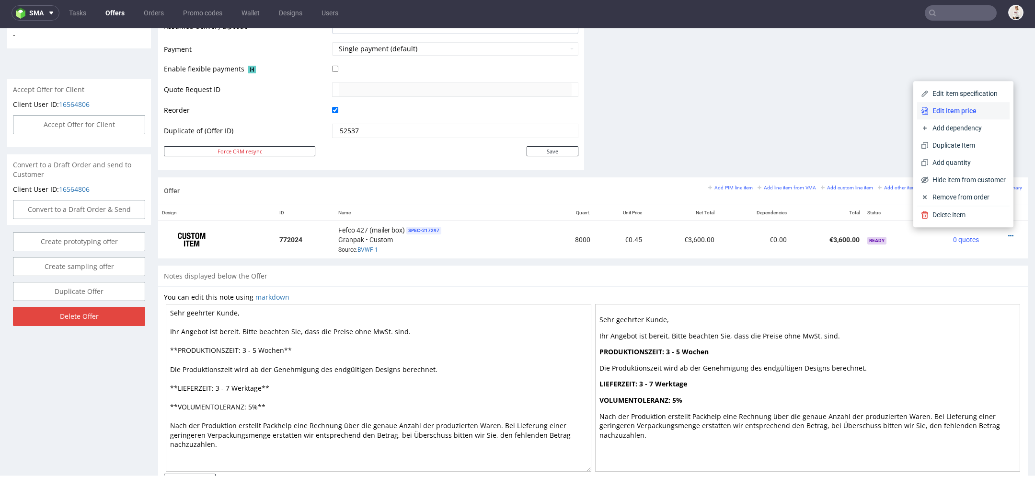
click at [957, 114] on span "Edit item price" at bounding box center [966, 111] width 77 height 10
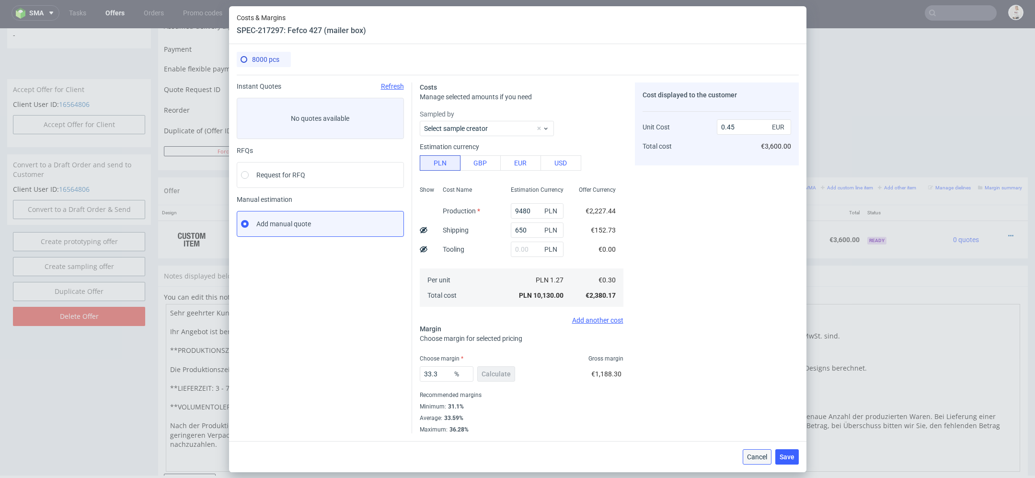
click at [756, 455] on span "Cancel" at bounding box center [757, 456] width 20 height 7
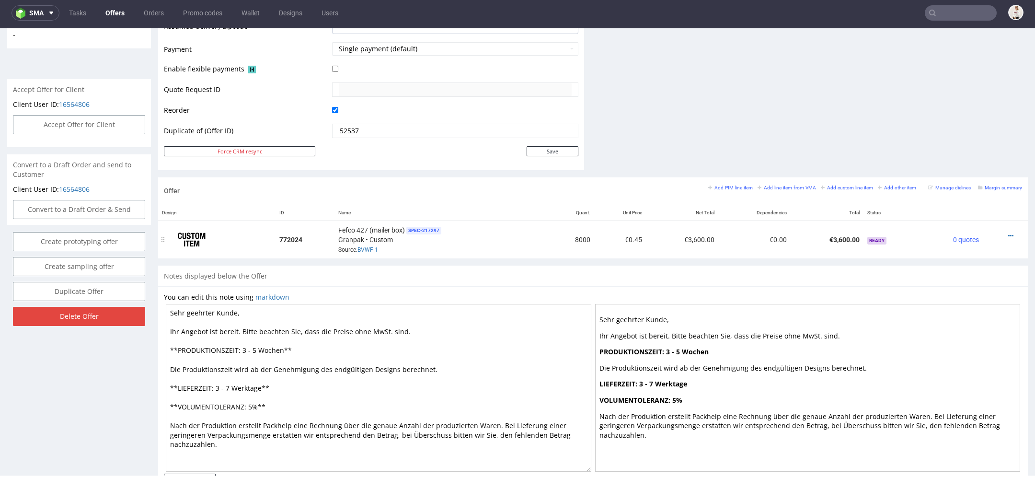
scroll to position [0, 0]
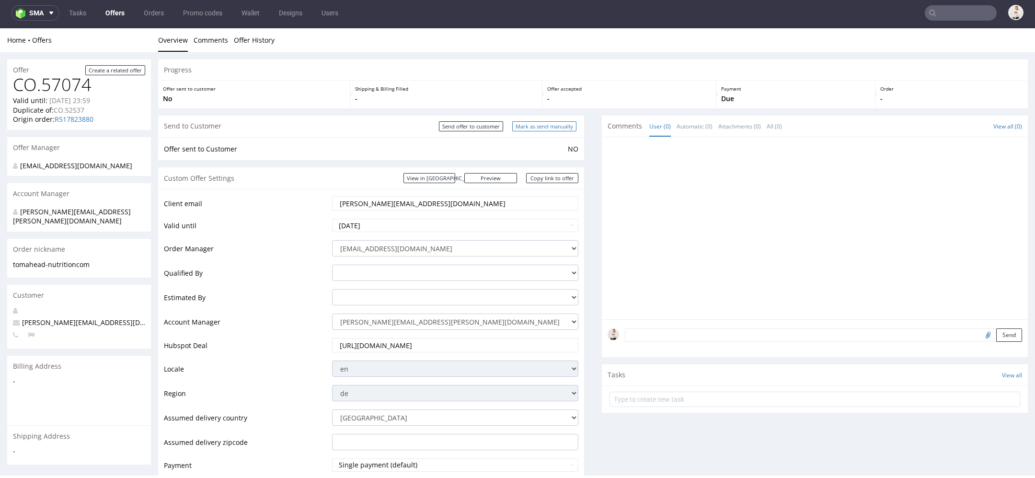
click at [533, 123] on input "Mark as send manually" at bounding box center [544, 126] width 64 height 10
type input "In progress..."
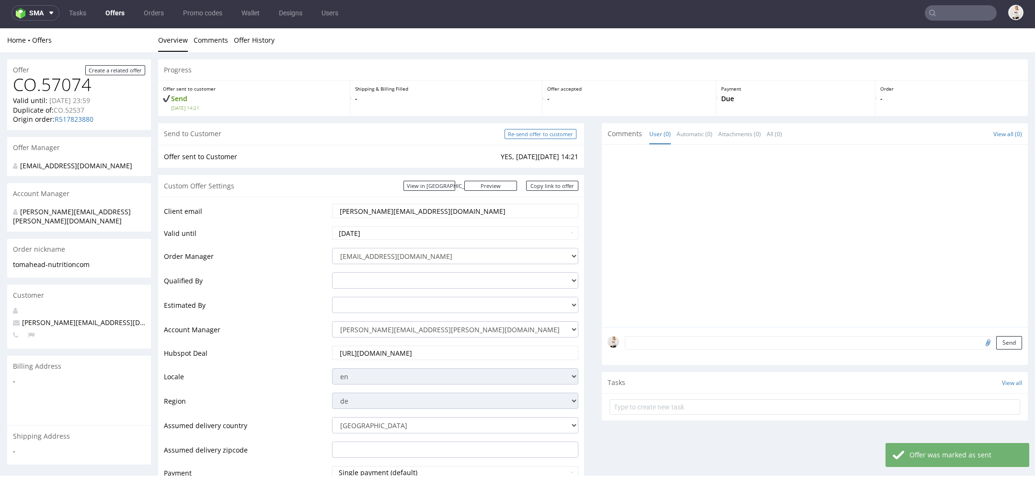
click at [550, 133] on input "Re-send offer to customer" at bounding box center [540, 134] width 72 height 10
type input "In progress..."
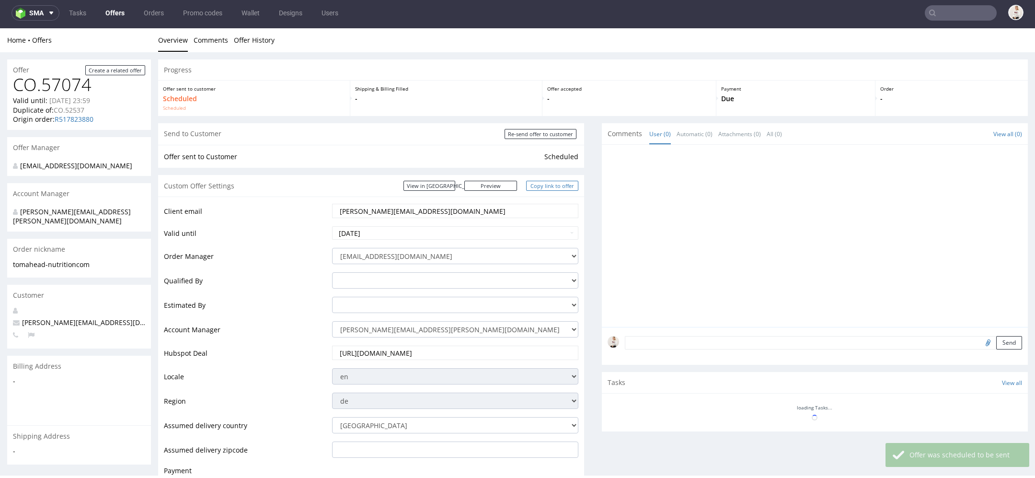
click at [557, 189] on link "Copy link to offer" at bounding box center [552, 186] width 53 height 10
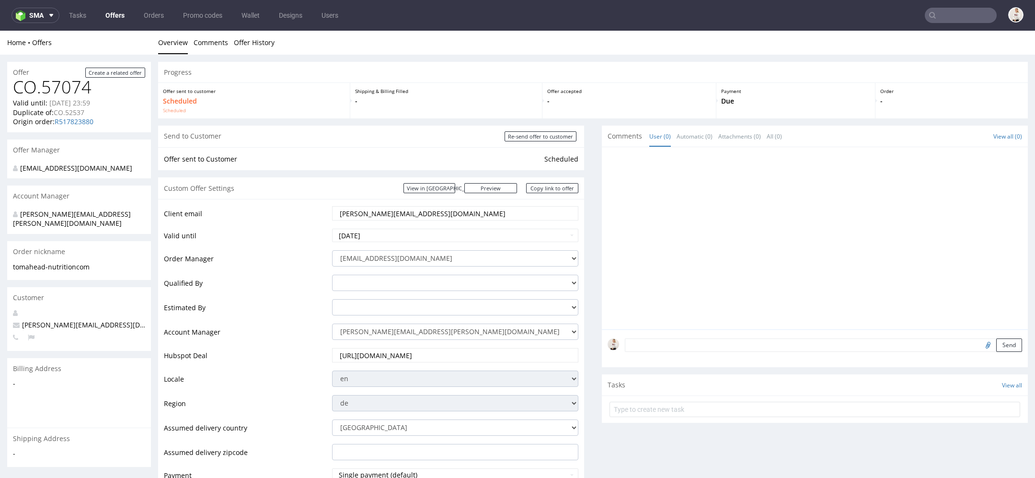
scroll to position [3, 0]
